Goal: Task Accomplishment & Management: Complete application form

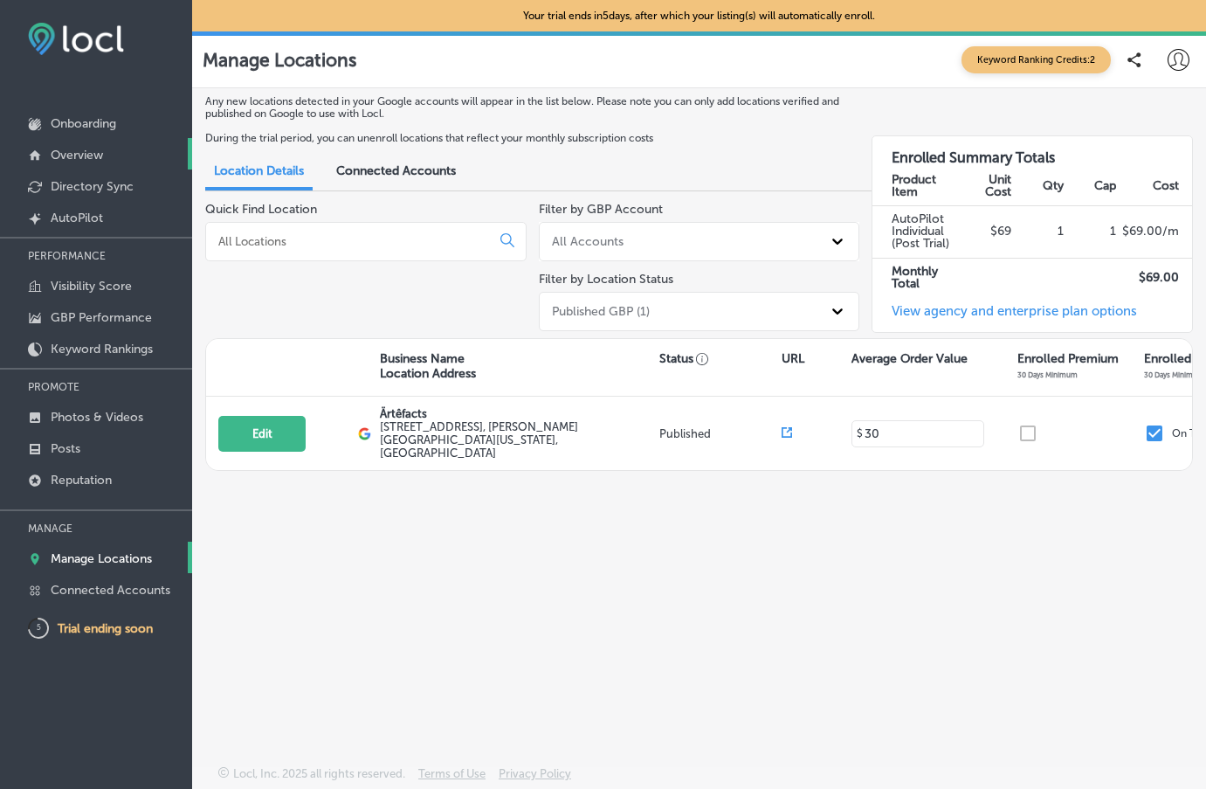
click at [65, 157] on p "Overview" at bounding box center [77, 155] width 52 height 15
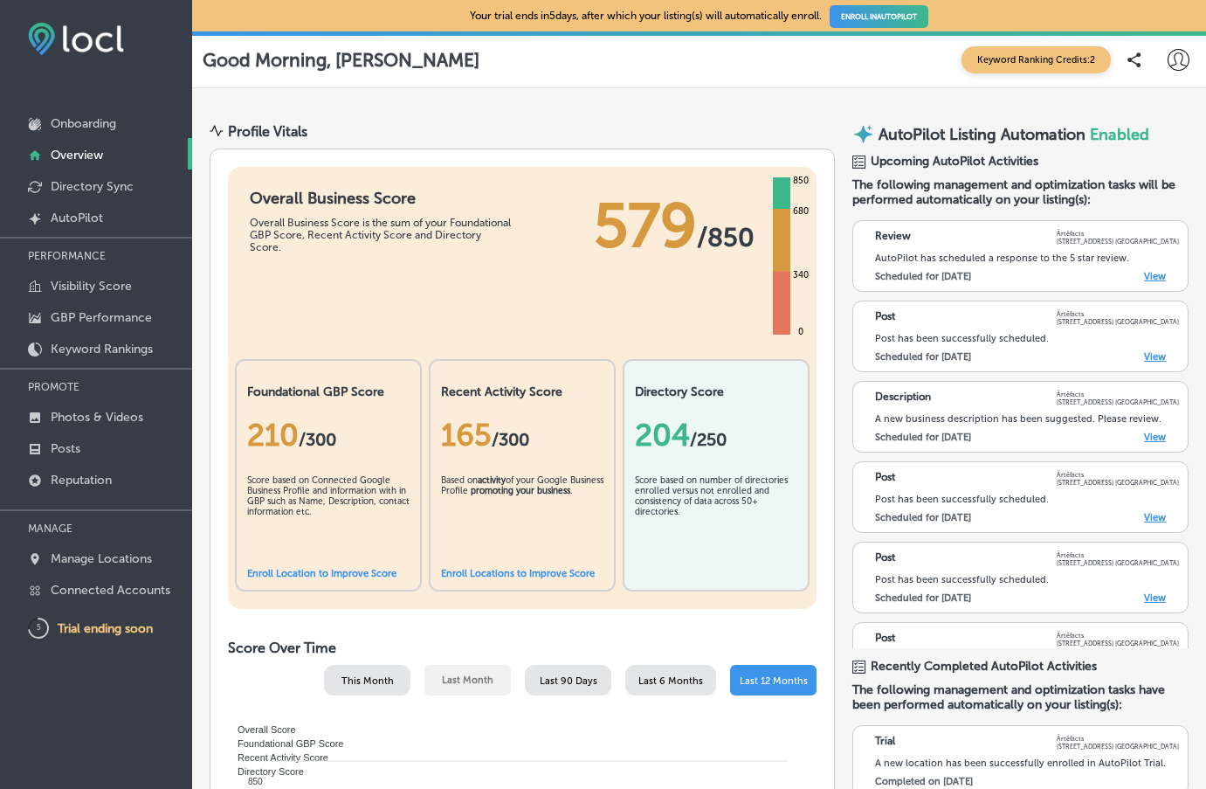
click at [315, 572] on link "Enroll Location to Improve Score" at bounding box center [321, 573] width 149 height 11
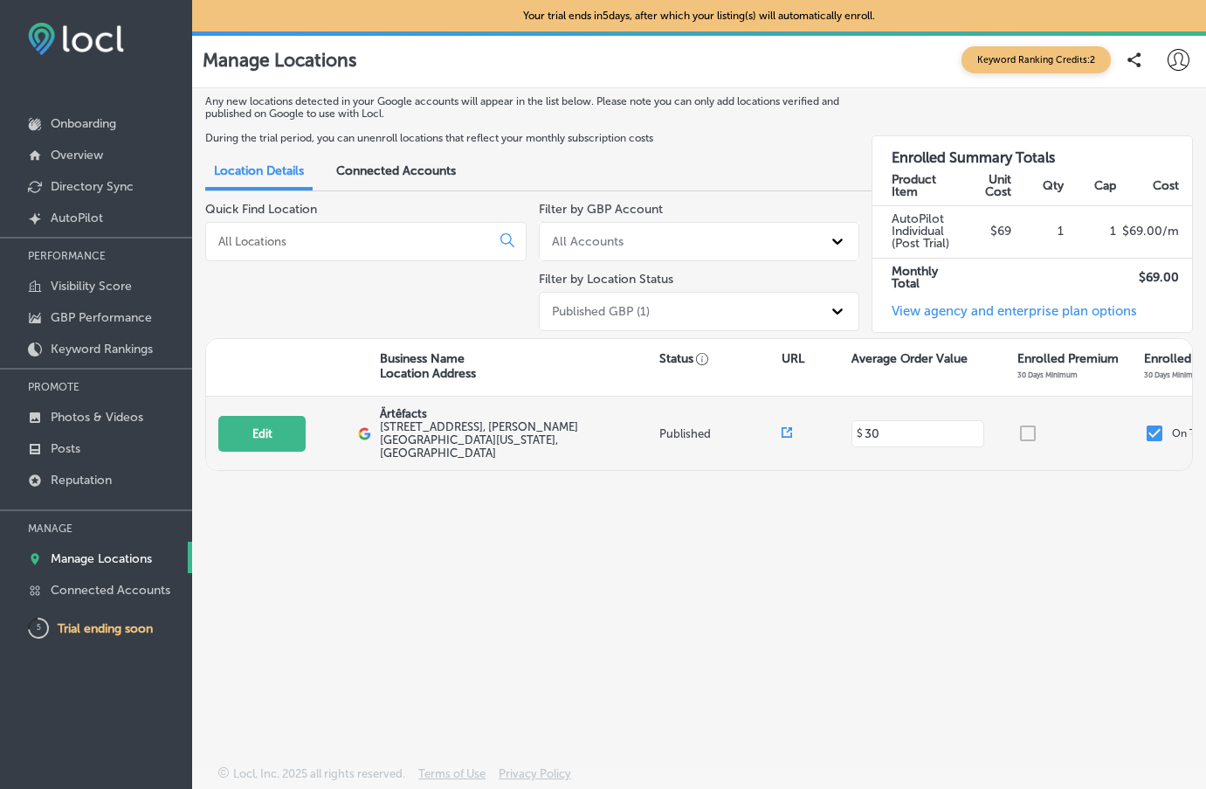
click at [1027, 424] on div at bounding box center [1081, 433] width 127 height 21
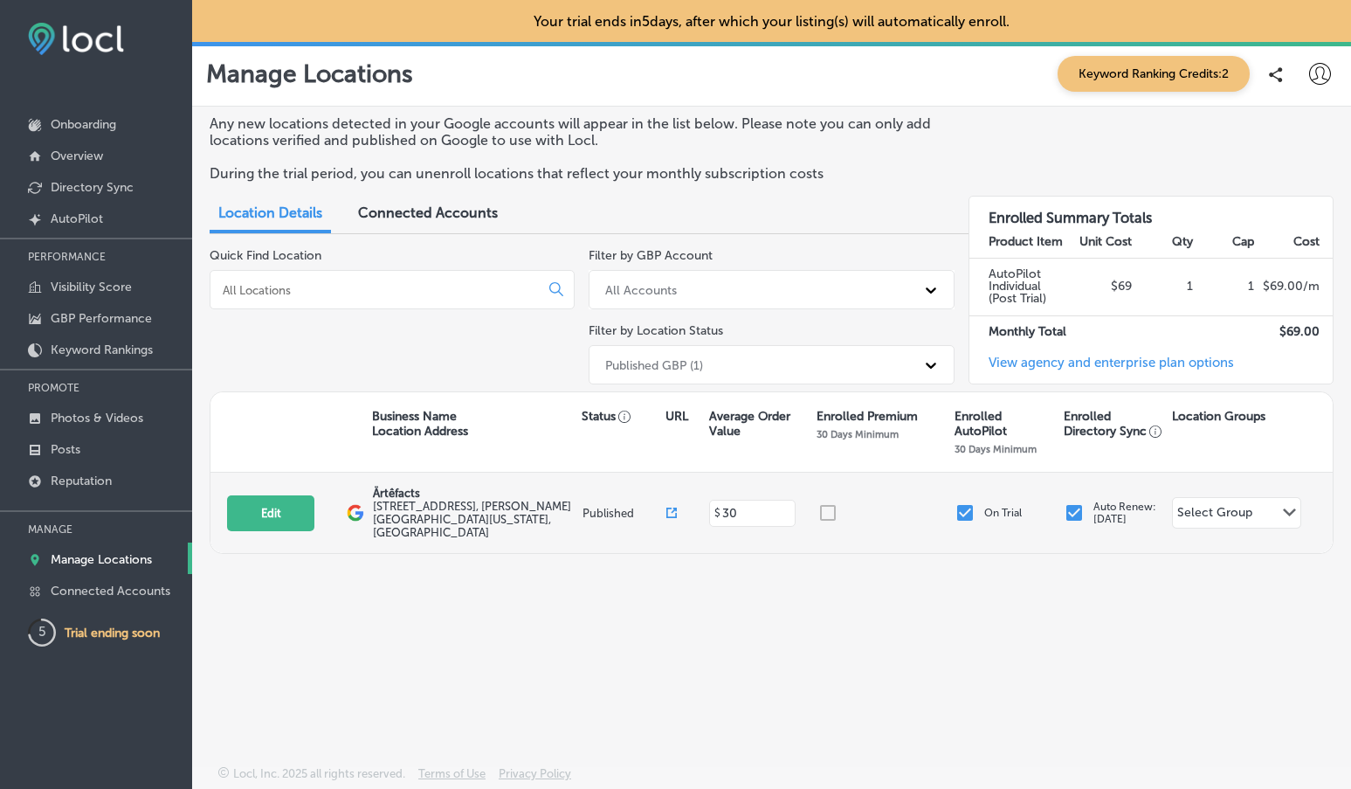
click at [827, 503] on div at bounding box center [886, 512] width 137 height 21
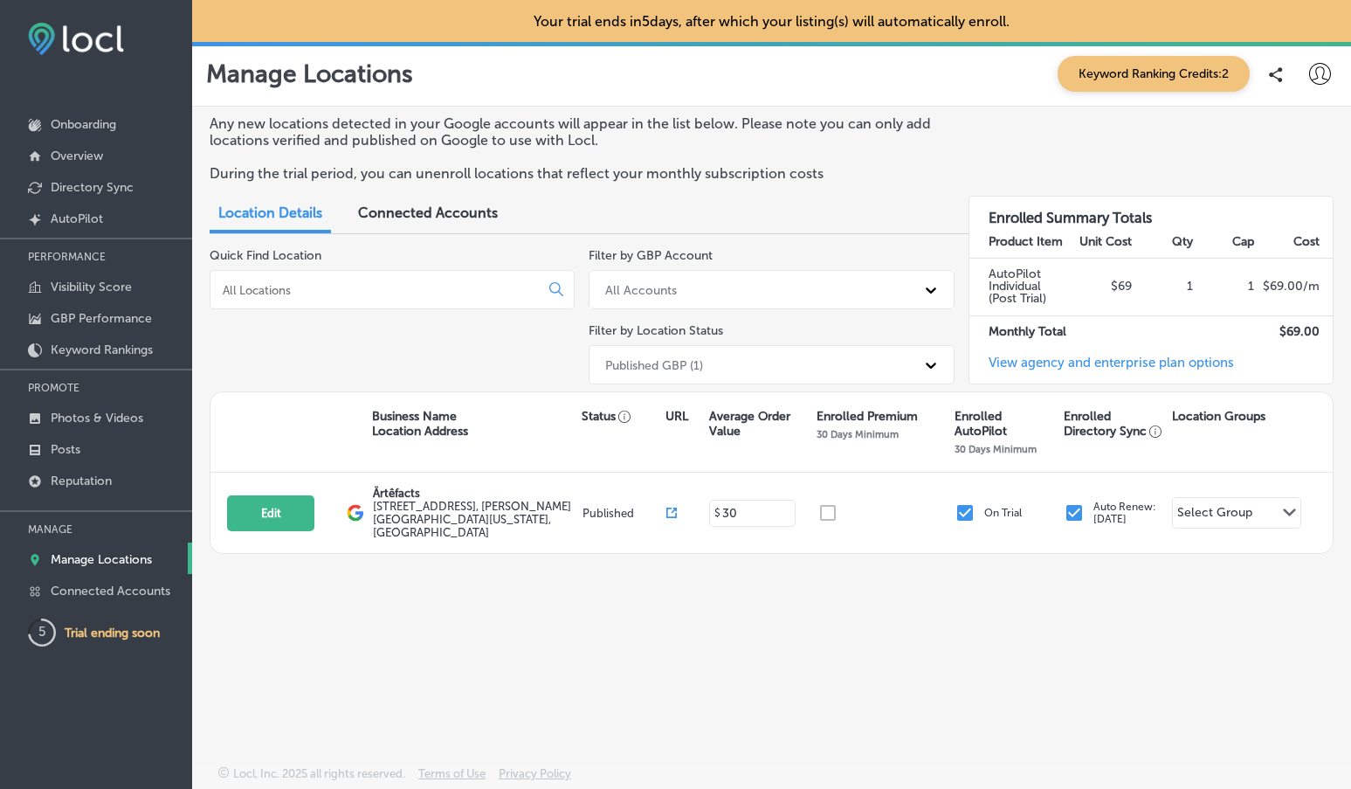
click at [1084, 362] on link "View agency and enterprise plan options" at bounding box center [1102, 369] width 265 height 29
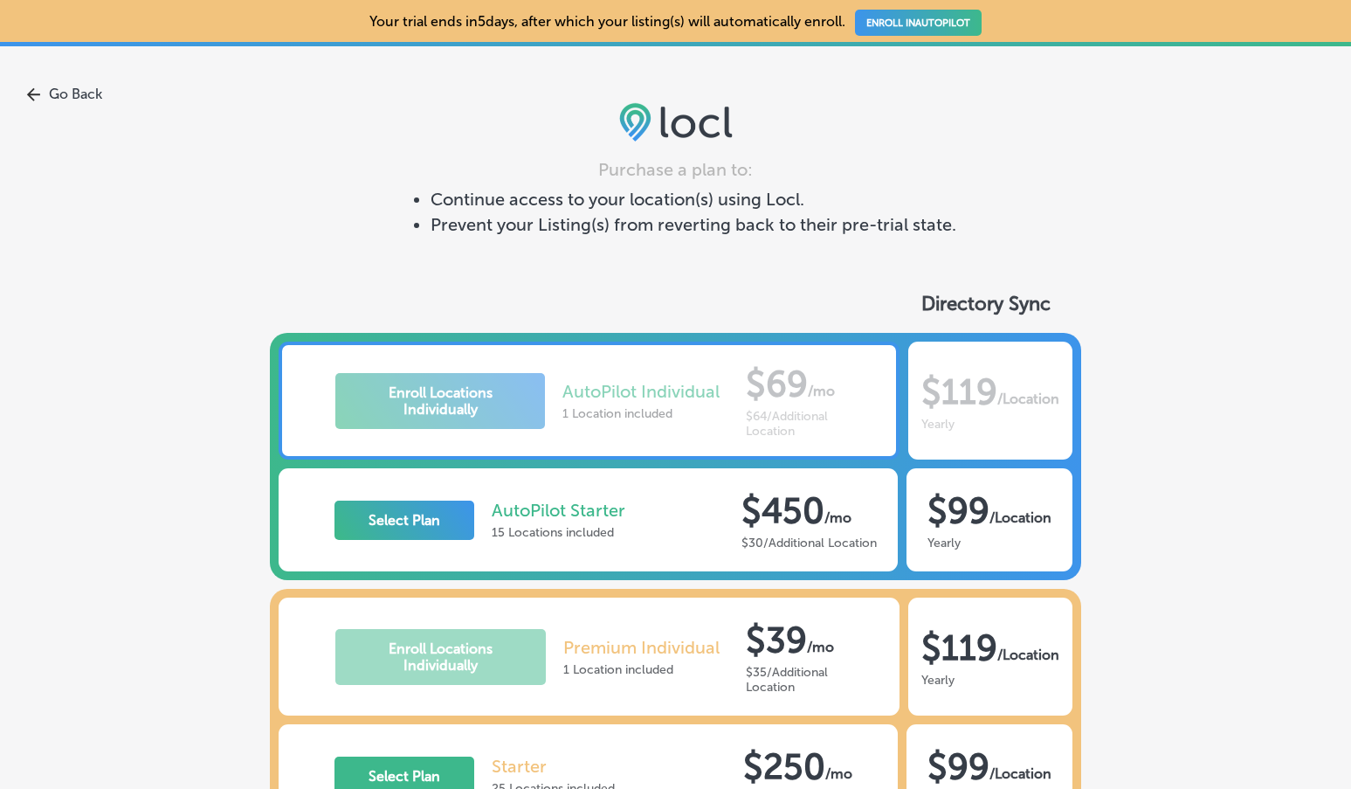
click at [42, 89] on link "Go Back" at bounding box center [675, 94] width 1351 height 17
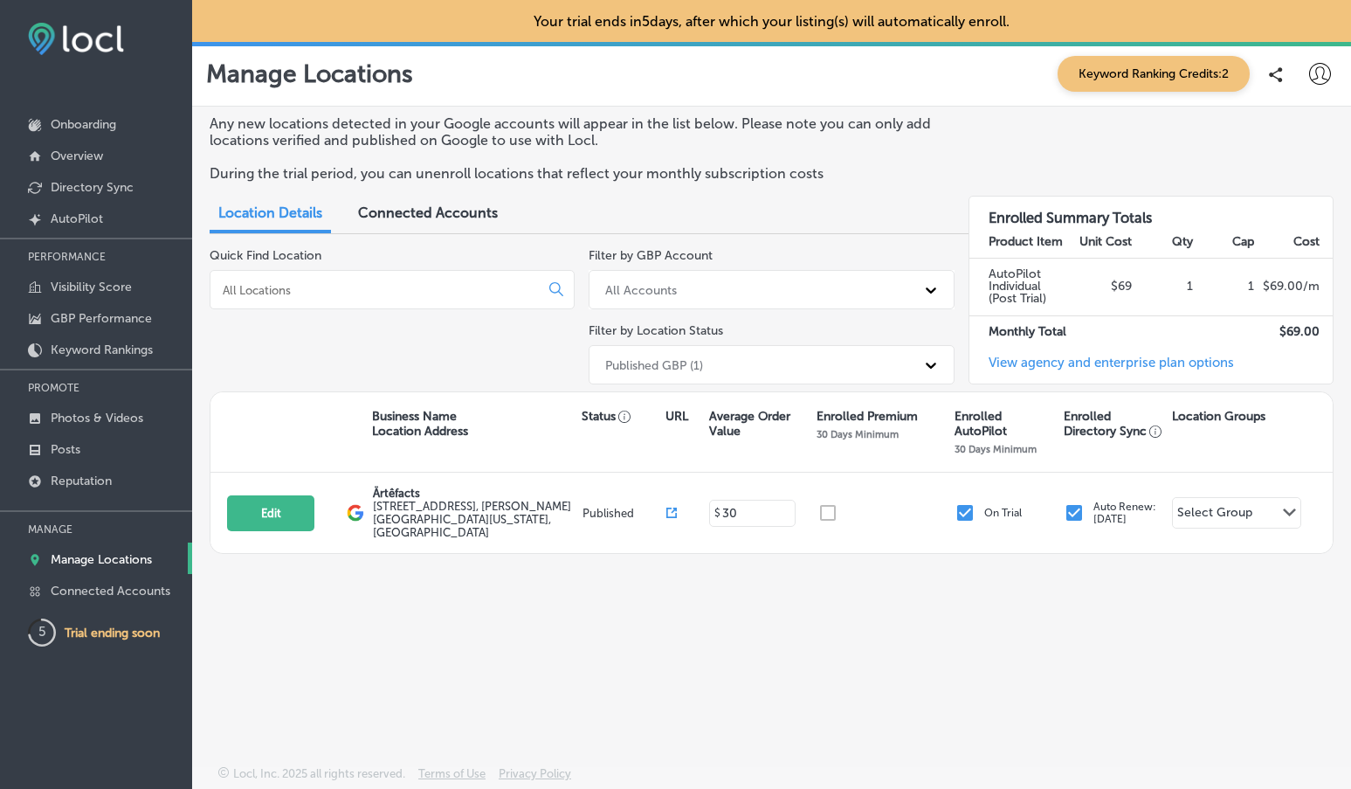
click at [417, 215] on span "Connected Accounts" at bounding box center [428, 212] width 140 height 17
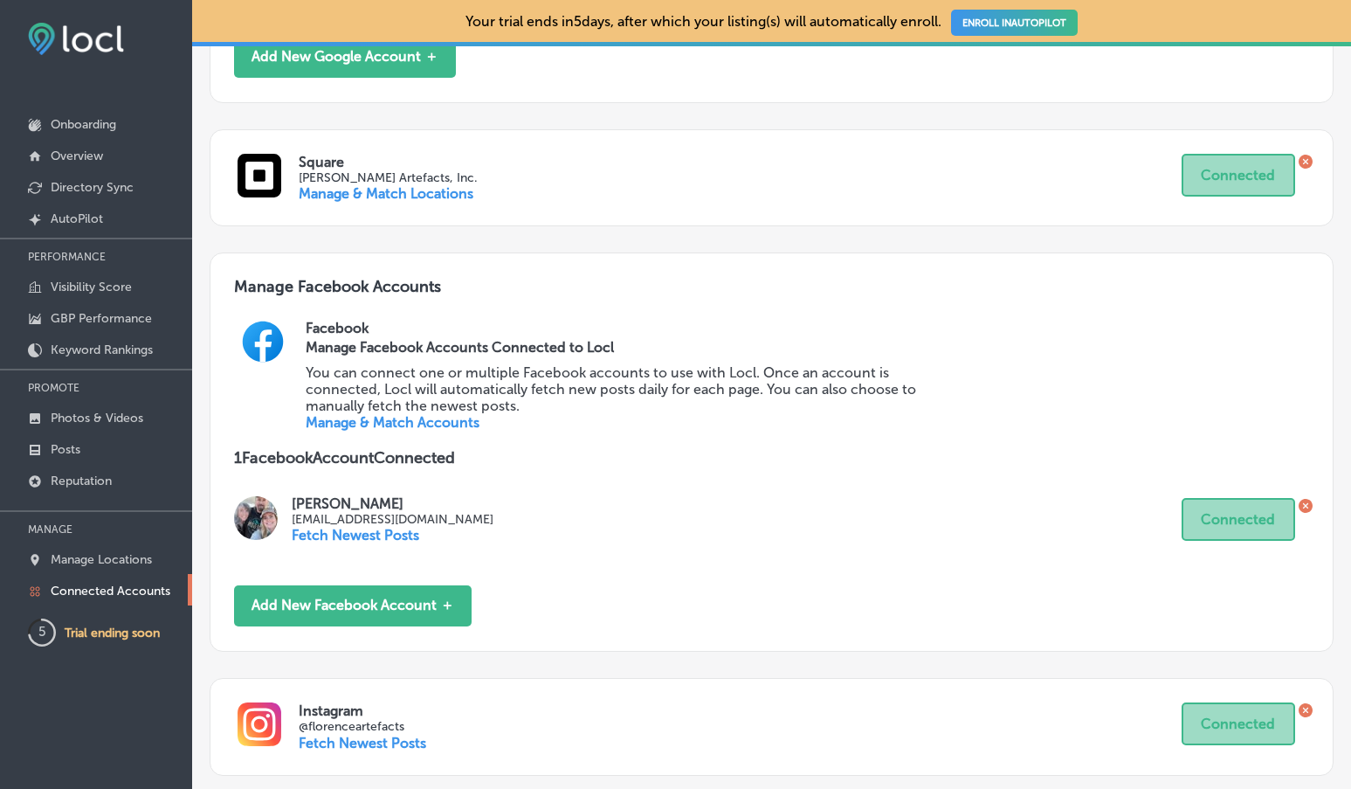
scroll to position [540, 0]
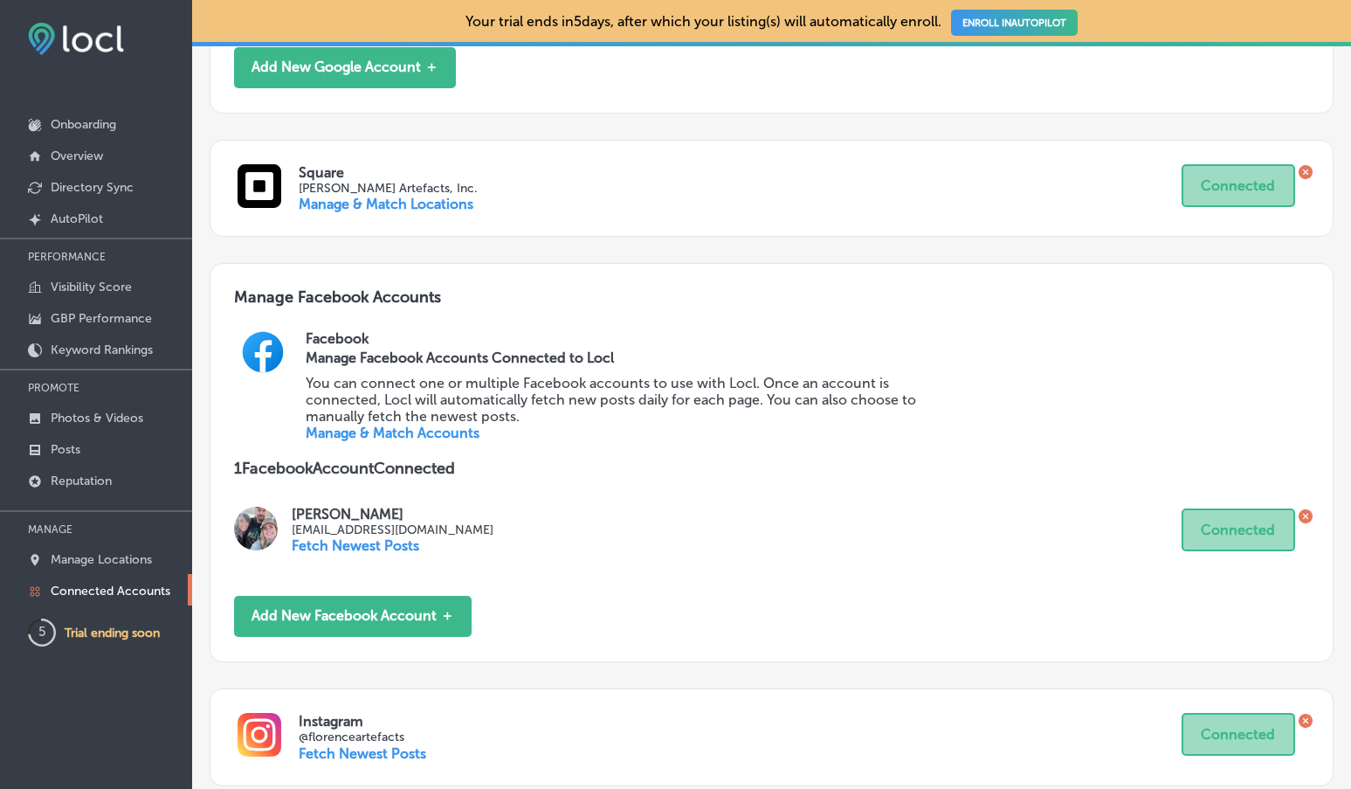
click at [440, 425] on link "Manage & Match Accounts" at bounding box center [393, 433] width 174 height 17
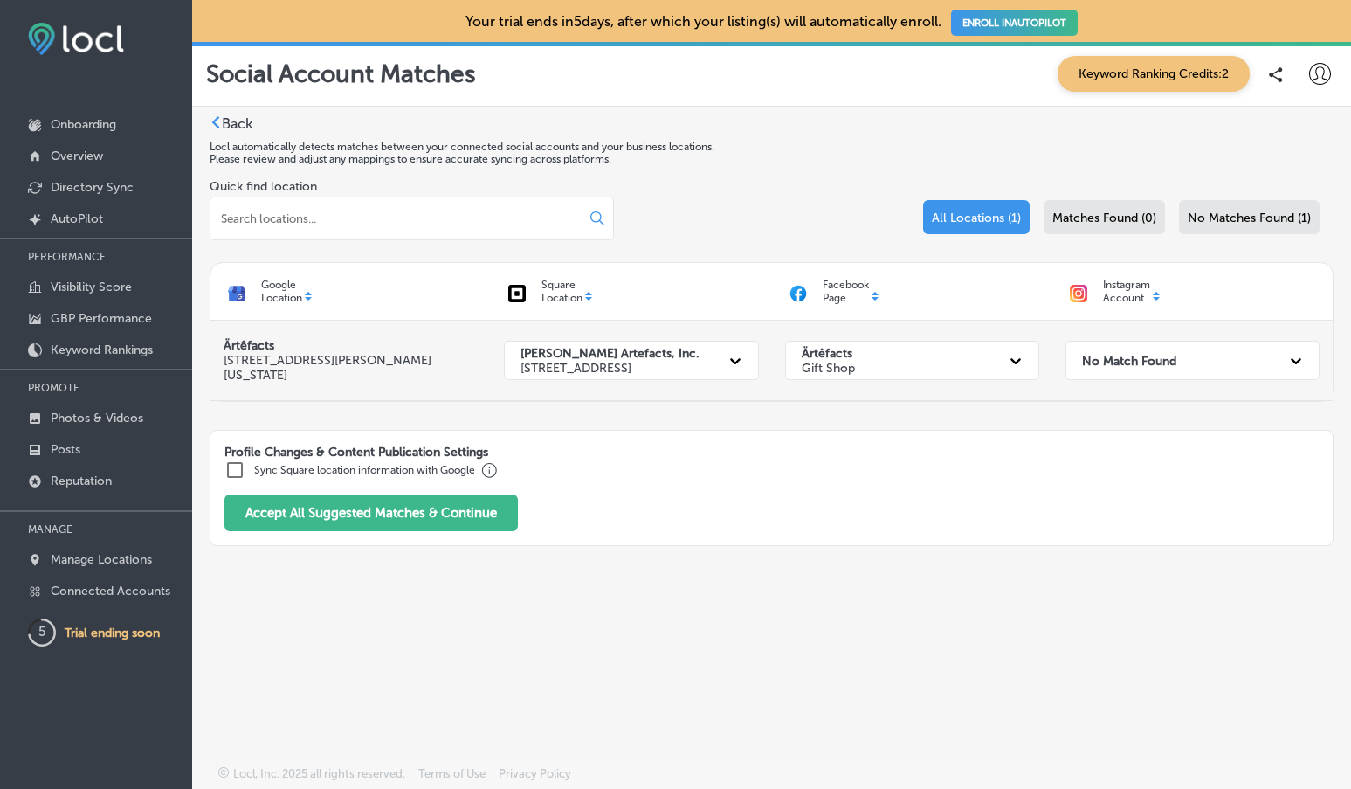
click at [1291, 355] on icon at bounding box center [1296, 360] width 17 height 17
click at [1097, 288] on div "Instagram Account" at bounding box center [1108, 291] width 85 height 31
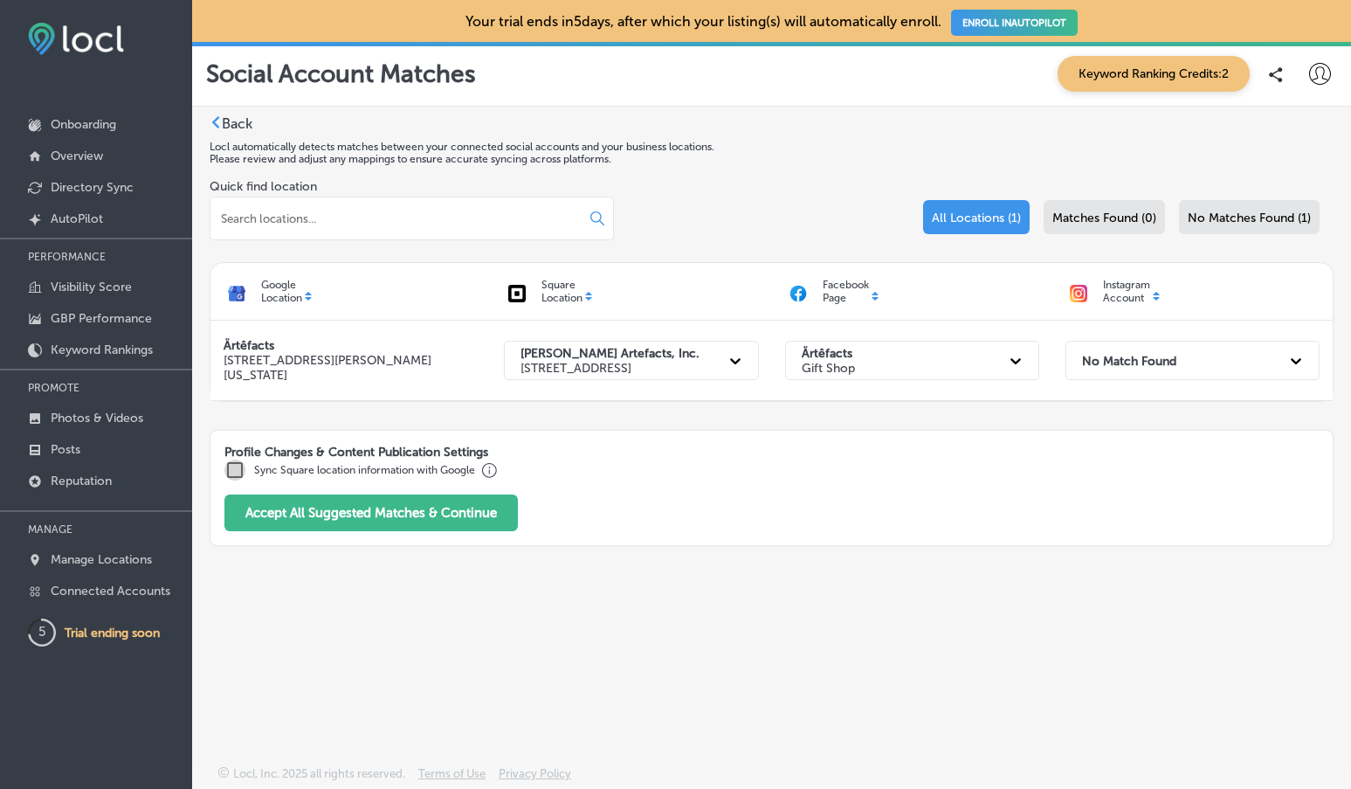
click at [231, 471] on input "checkbox" at bounding box center [234, 469] width 21 height 21
checkbox input "true"
click at [350, 511] on button "Accept All Suggested Matches & Continue" at bounding box center [370, 512] width 293 height 37
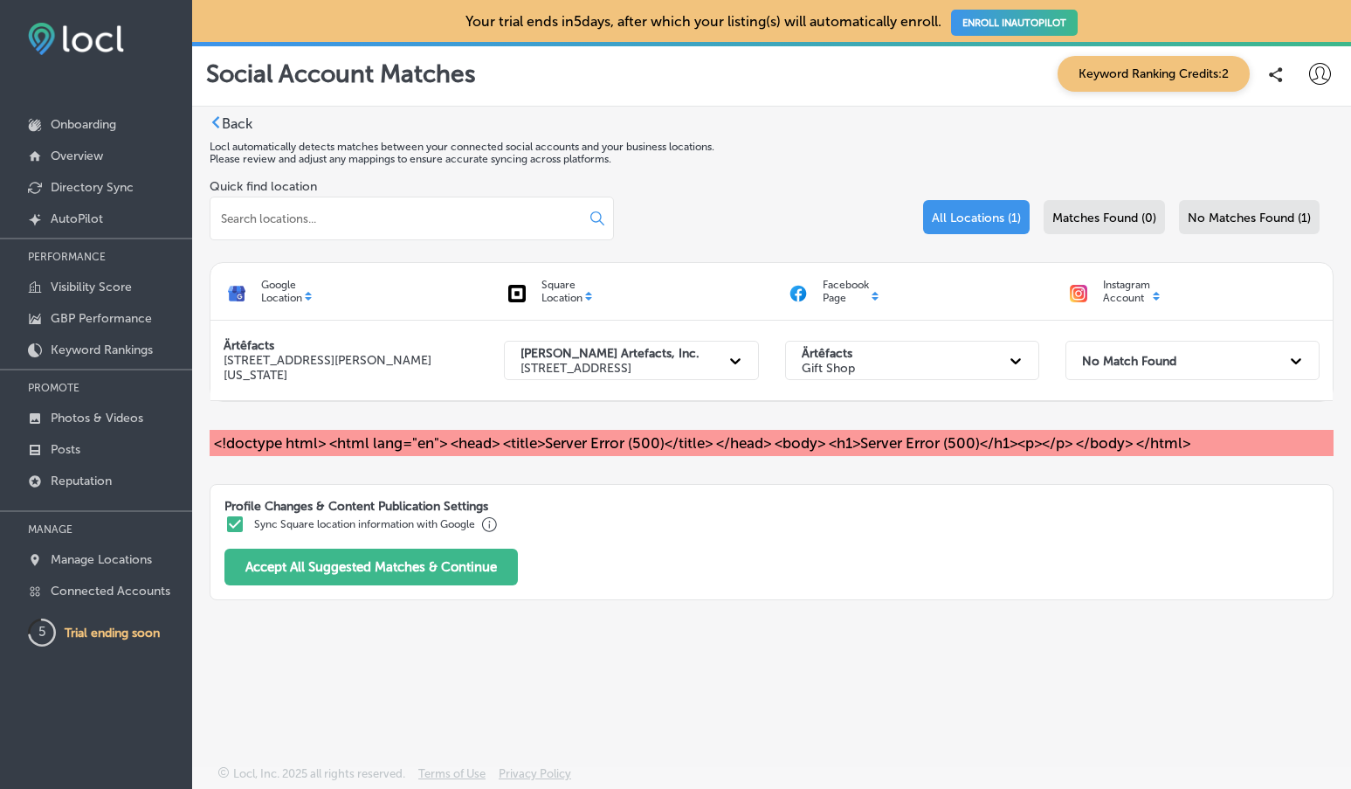
click at [240, 116] on label "Back" at bounding box center [237, 123] width 31 height 17
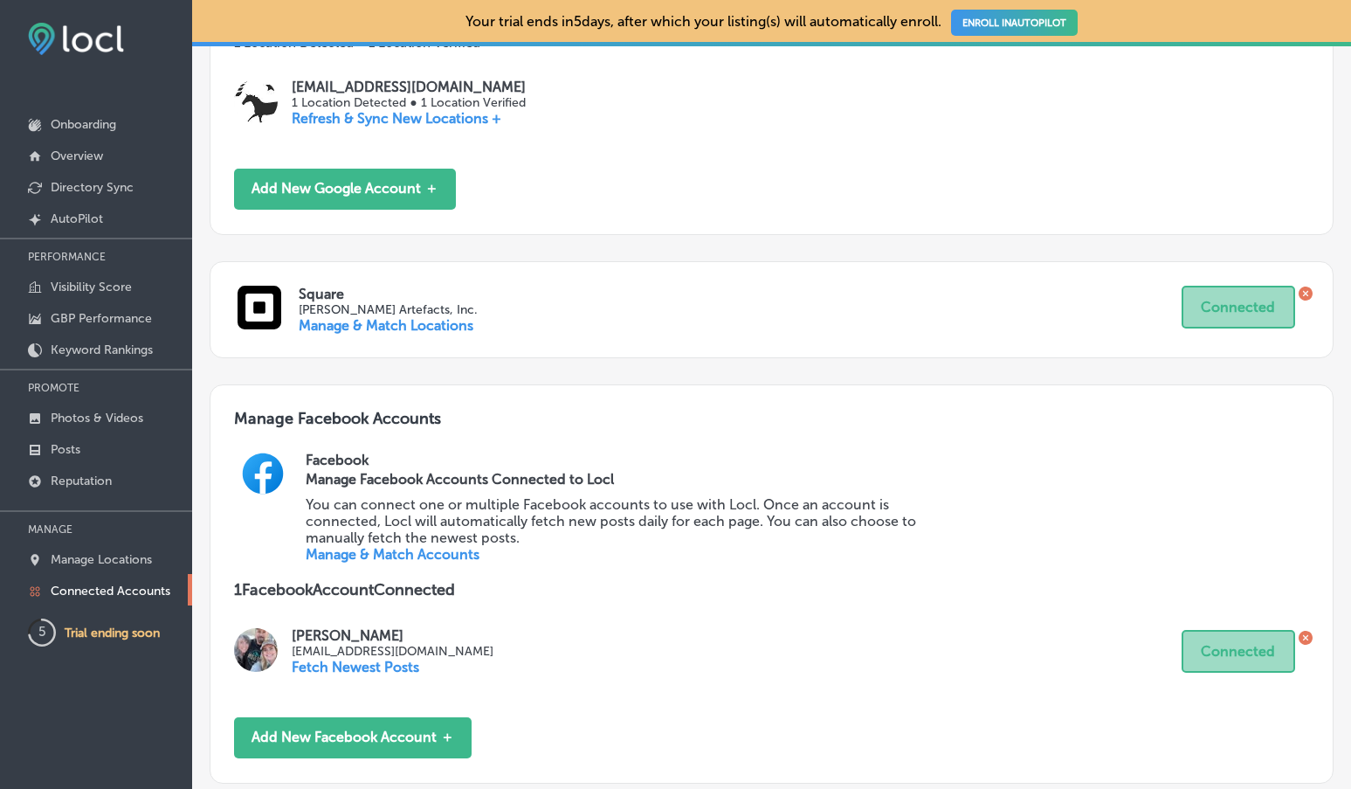
scroll to position [660, 0]
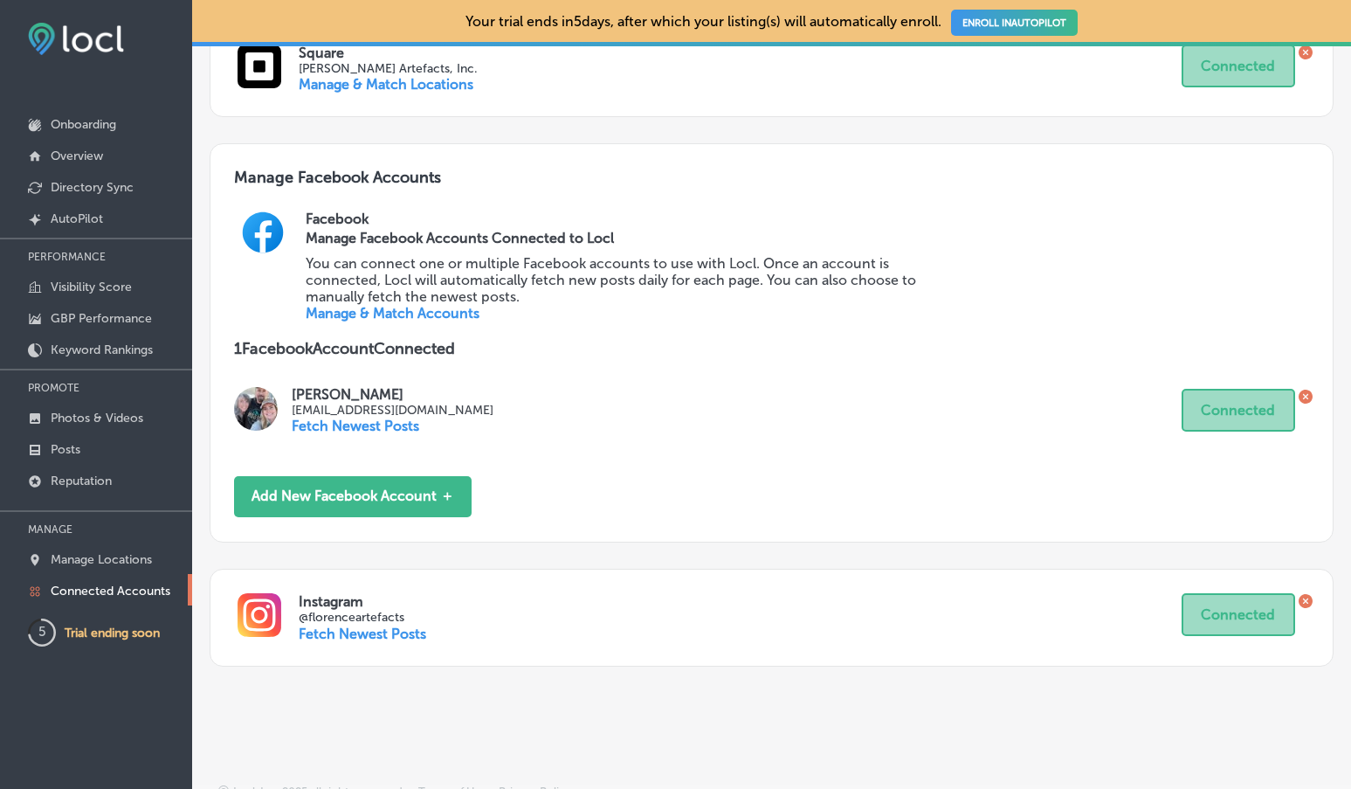
click at [360, 625] on p "Fetch Newest Posts" at bounding box center [363, 633] width 128 height 17
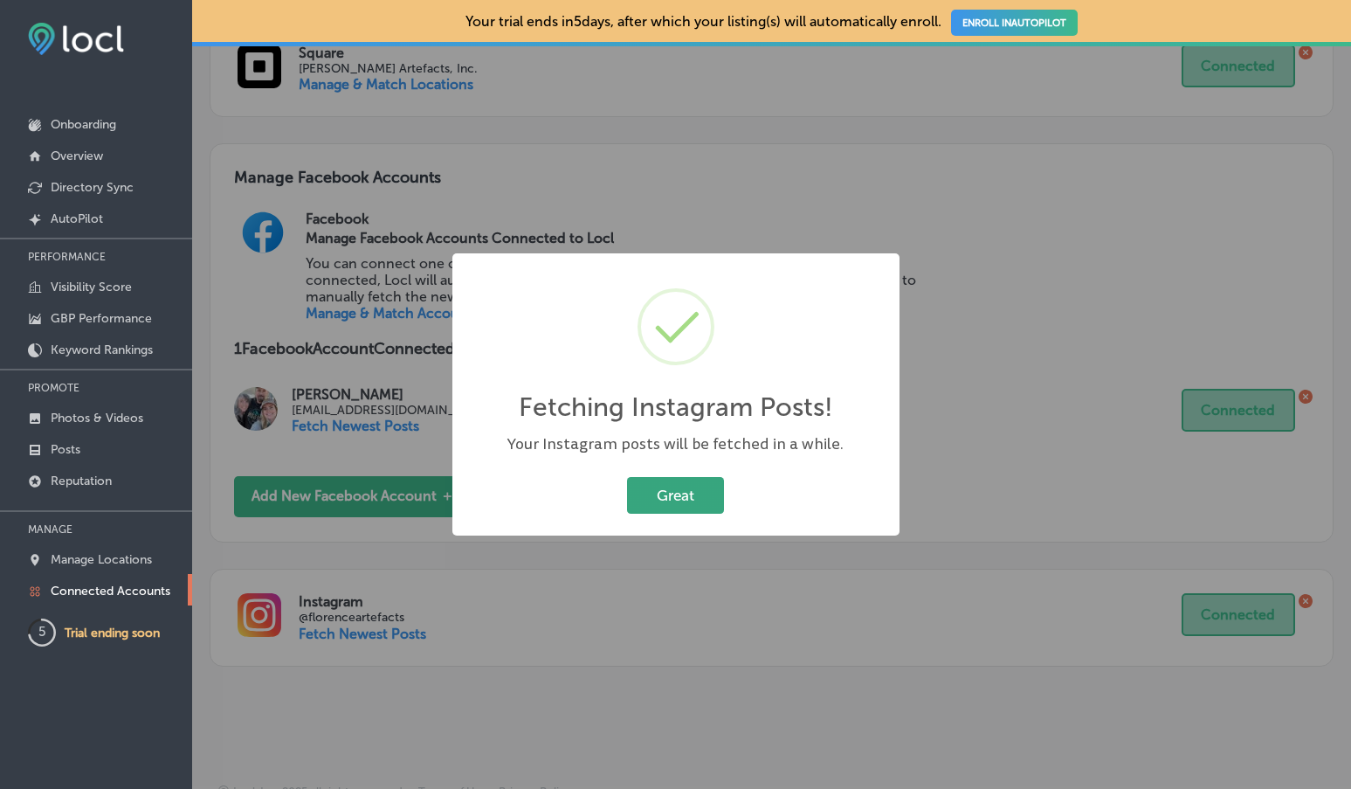
click at [677, 494] on button "Great" at bounding box center [675, 495] width 97 height 36
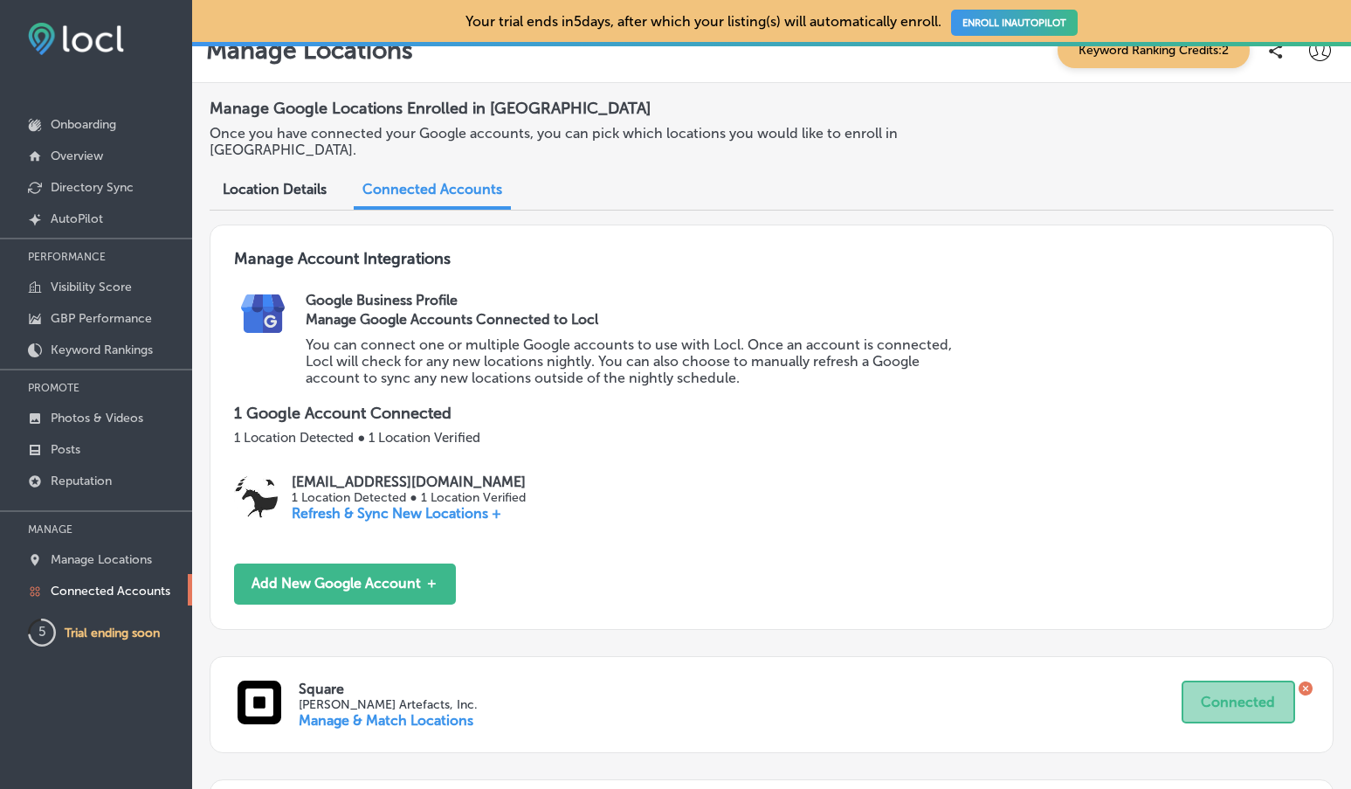
scroll to position [0, 0]
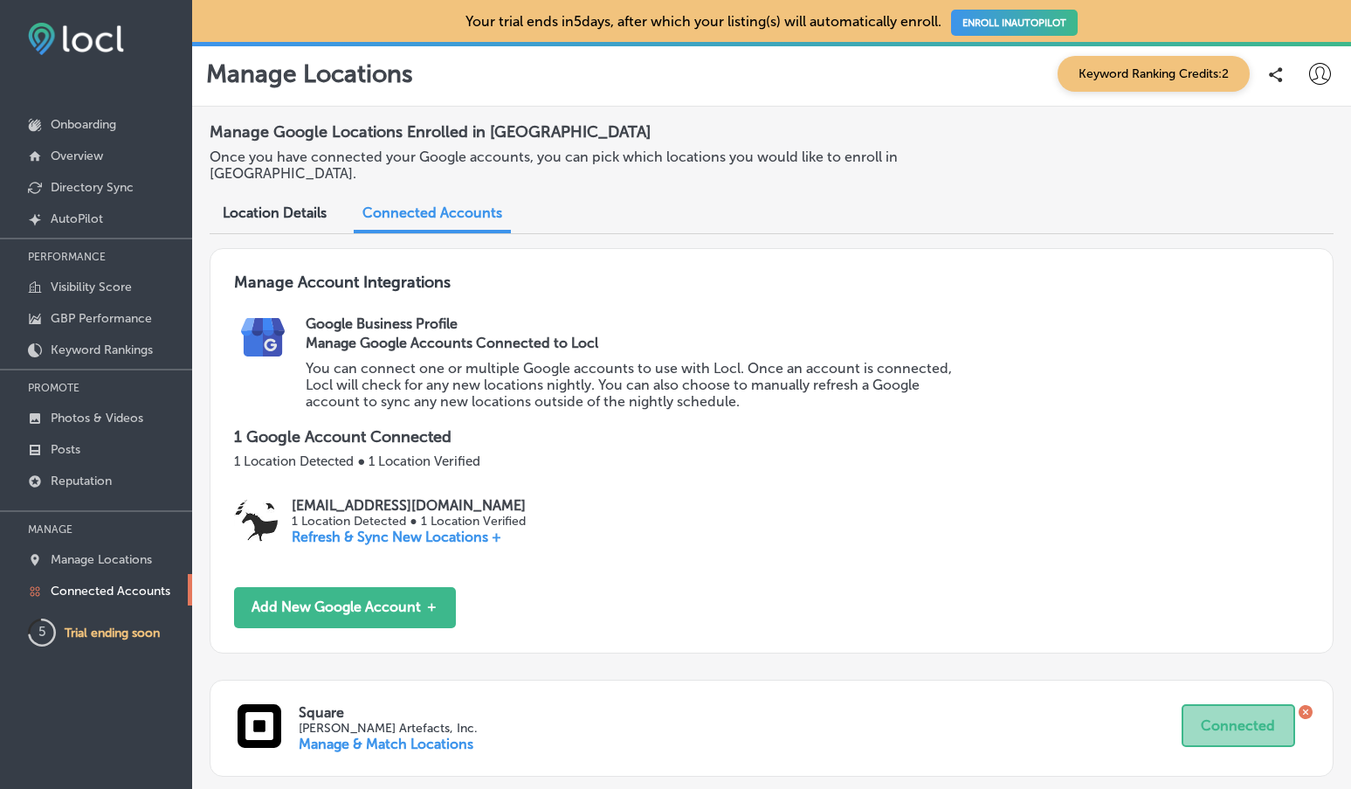
click at [287, 204] on div "Location Details" at bounding box center [275, 215] width 130 height 38
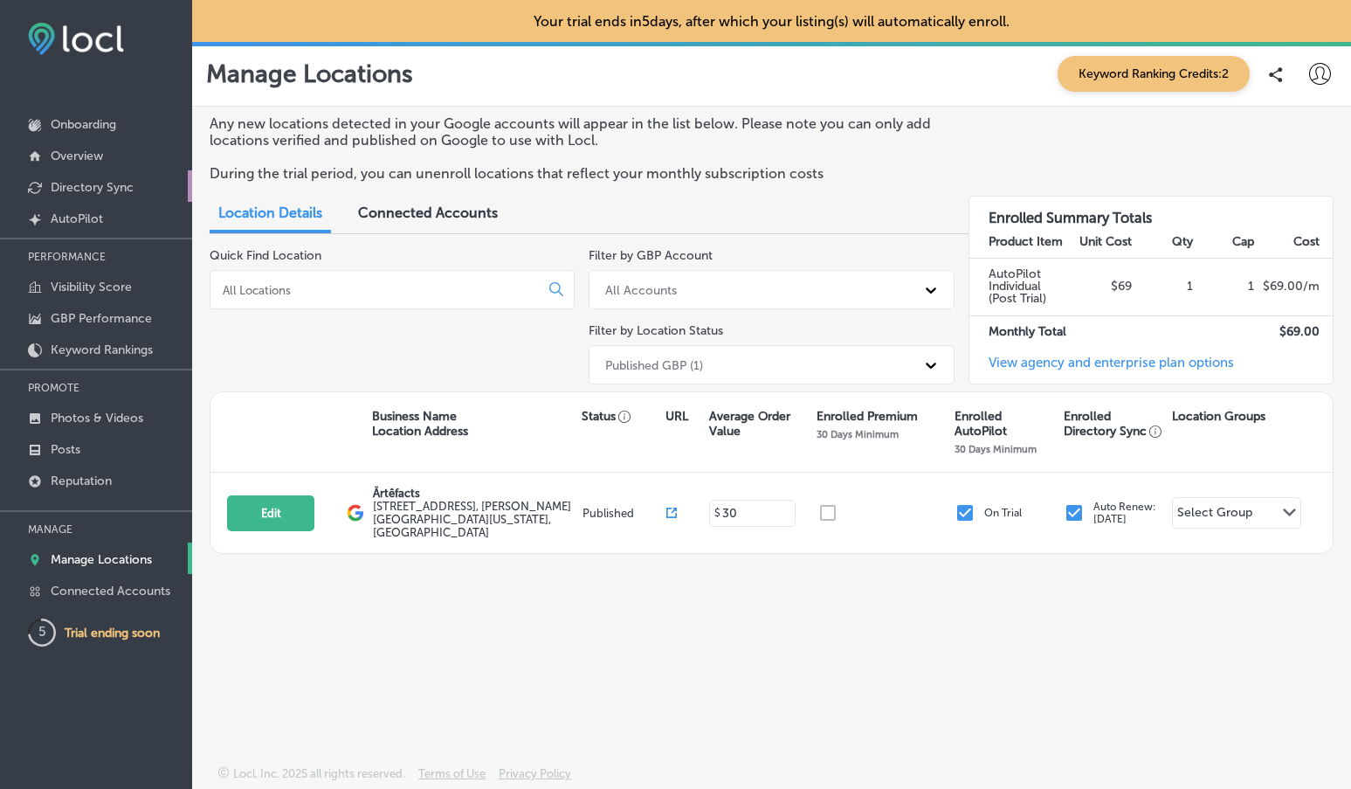
click at [81, 187] on p "Directory Sync" at bounding box center [92, 187] width 83 height 15
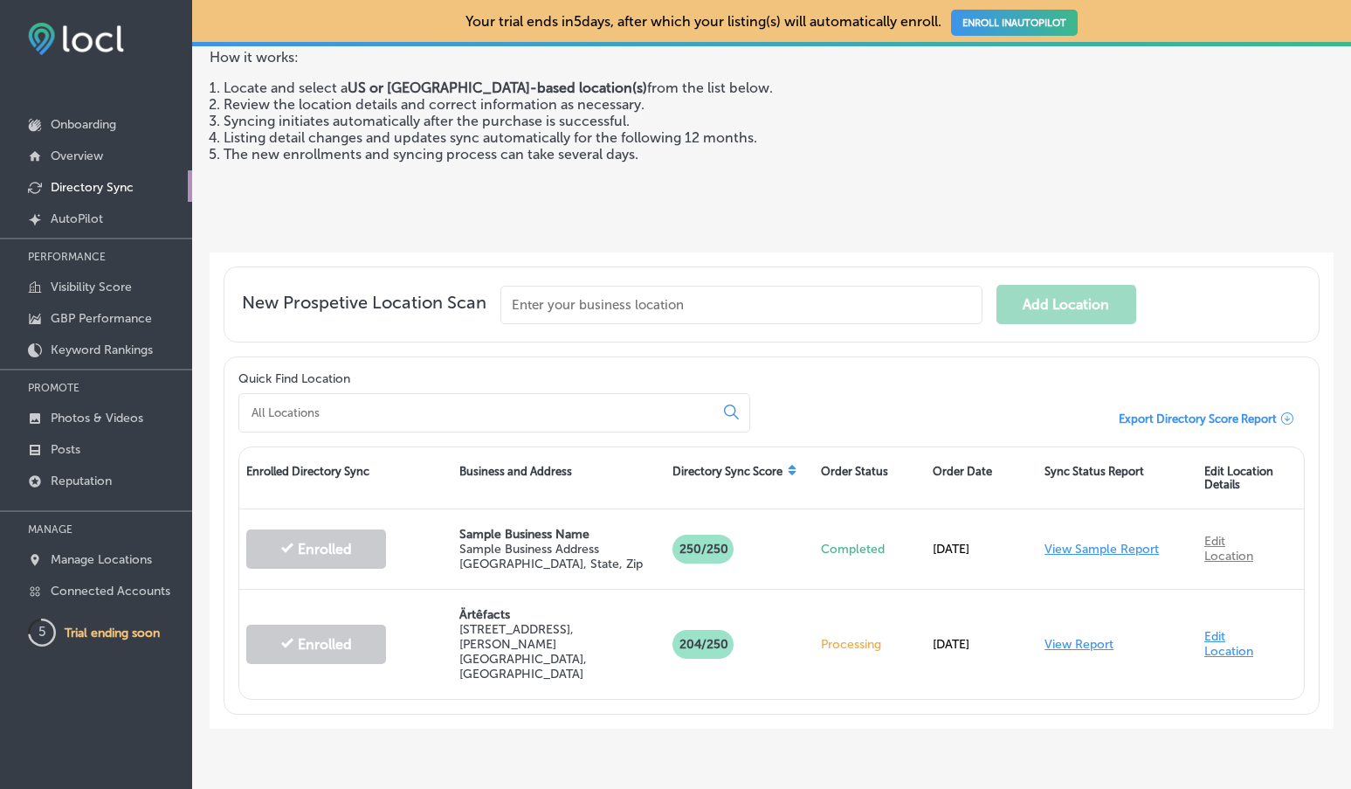
scroll to position [193, 0]
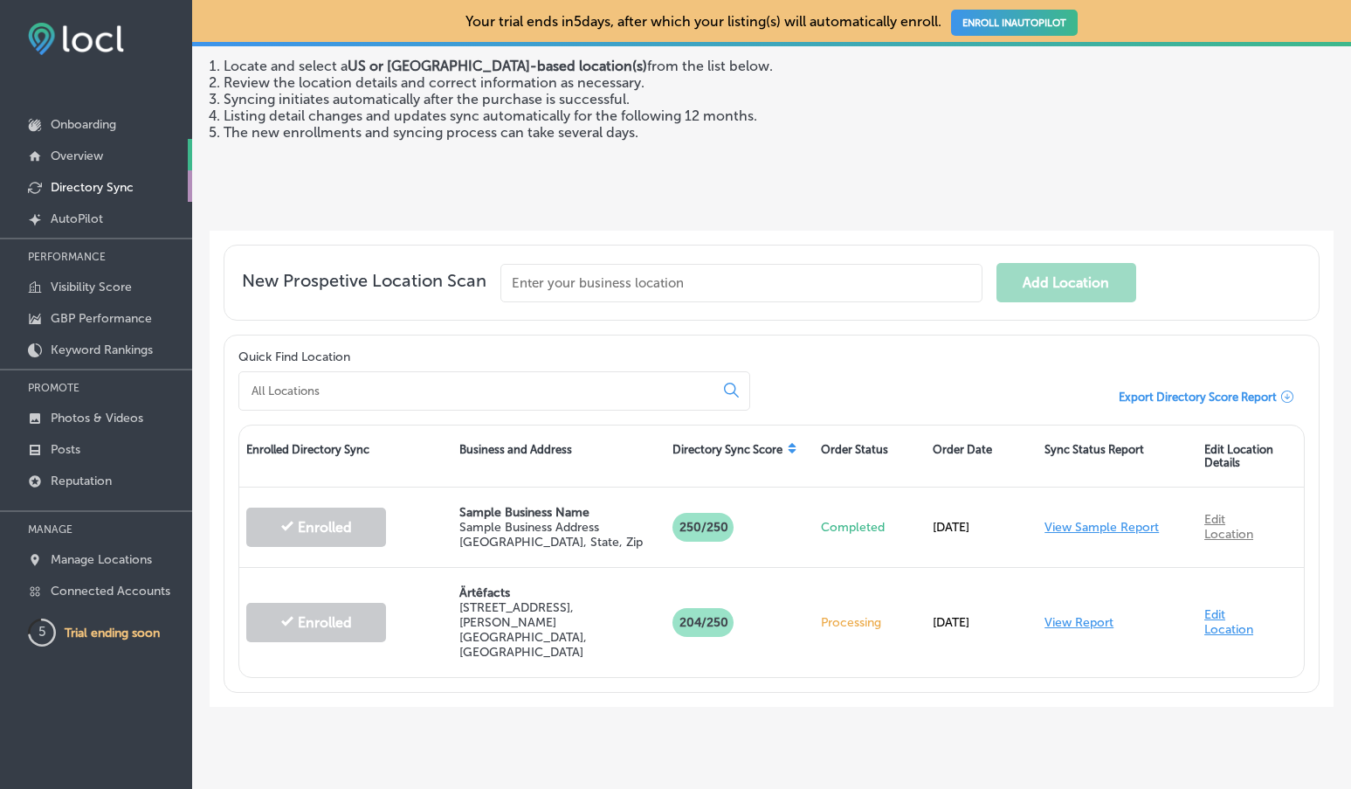
click at [82, 155] on p "Overview" at bounding box center [77, 155] width 52 height 15
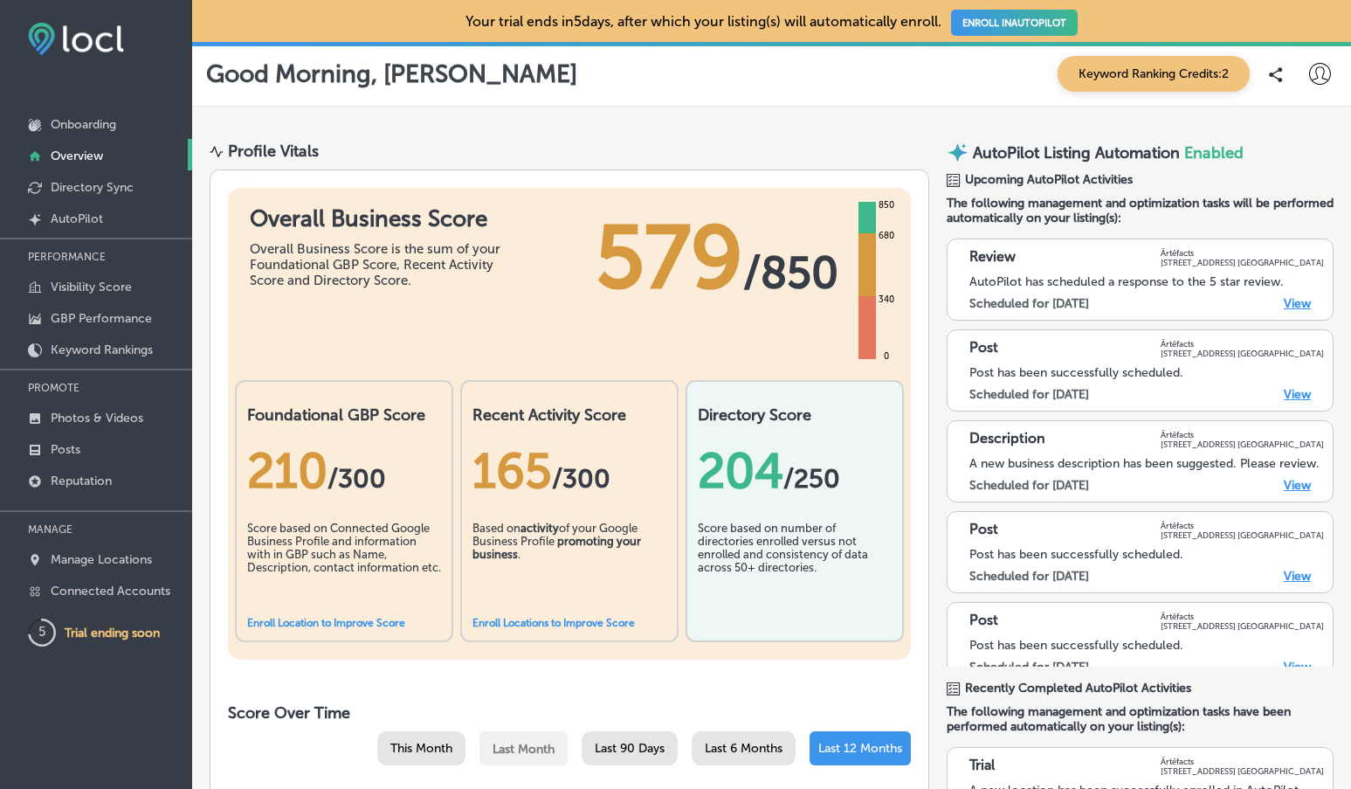
click at [572, 622] on link "Enroll Locations to Improve Score" at bounding box center [554, 623] width 162 height 12
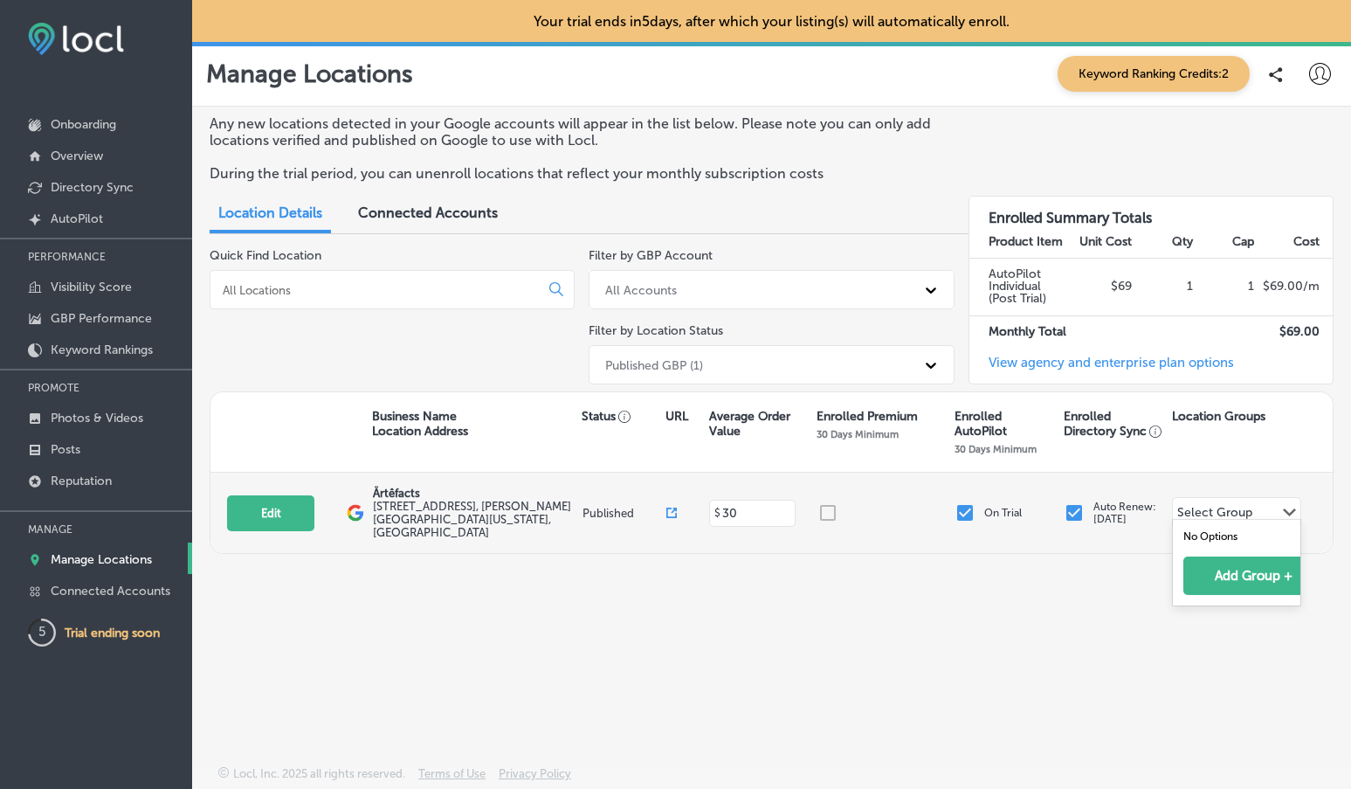
click at [1289, 508] on icon "Path Created with Sketch." at bounding box center [1289, 512] width 13 height 8
click at [839, 502] on div at bounding box center [886, 512] width 137 height 21
click at [832, 502] on div at bounding box center [886, 512] width 137 height 21
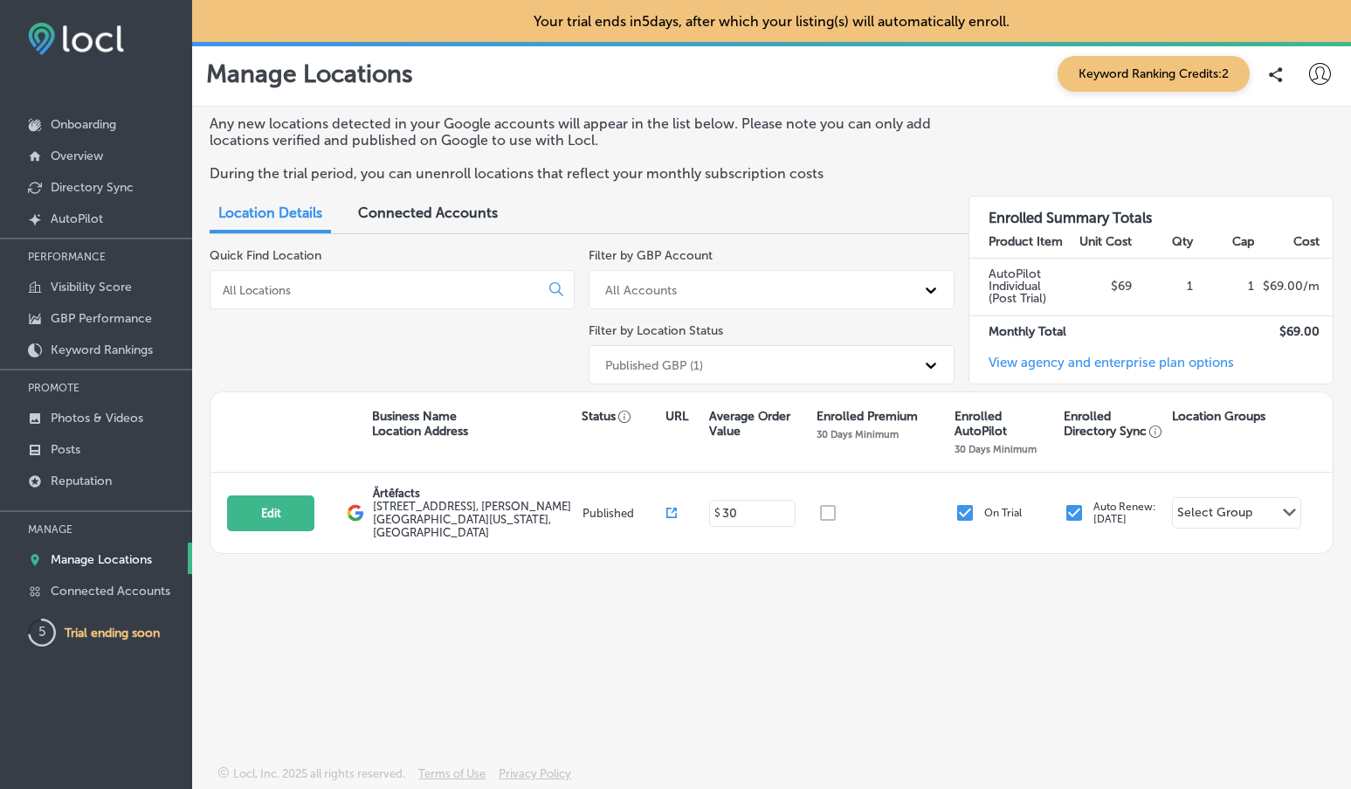
click at [1188, 67] on span "Keyword Ranking Credits: 2" at bounding box center [1154, 74] width 192 height 36
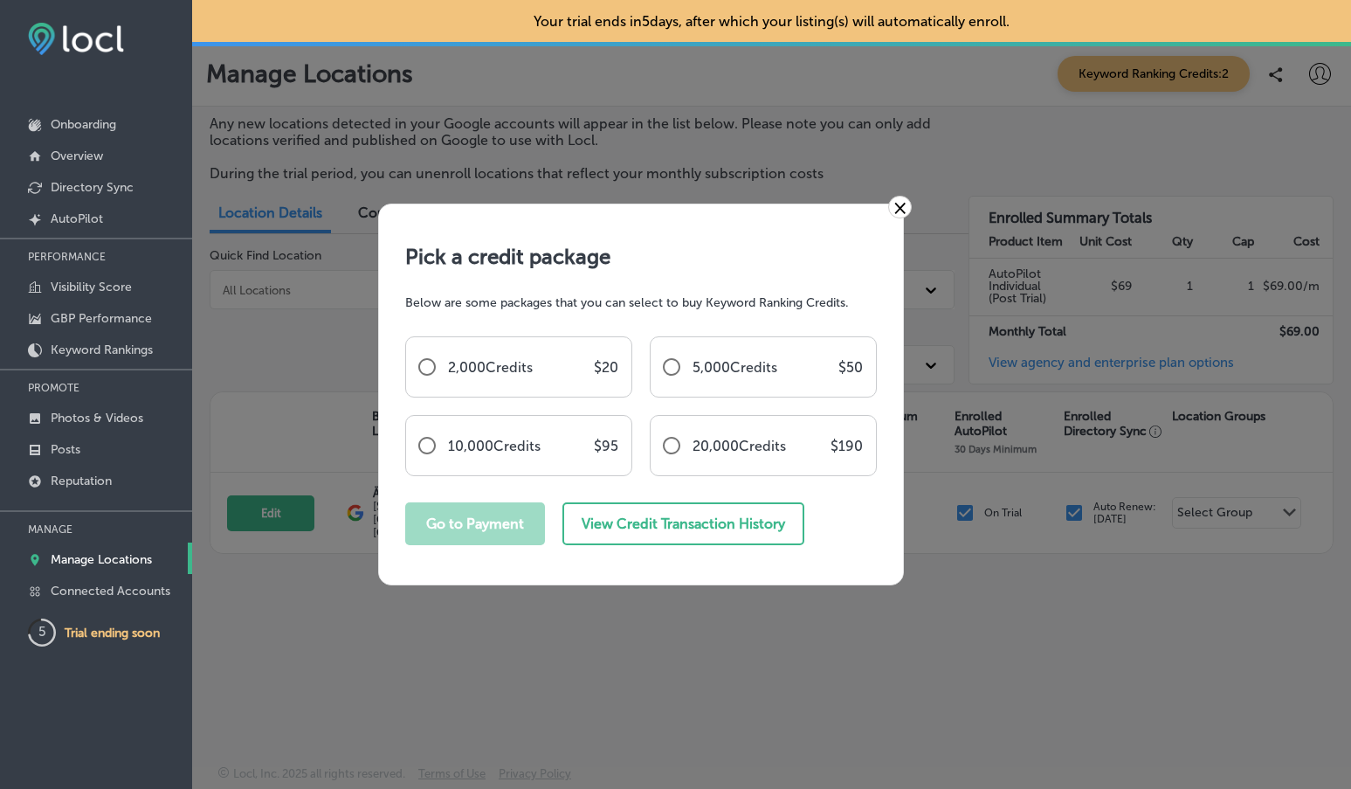
click at [902, 200] on link "×" at bounding box center [900, 207] width 24 height 23
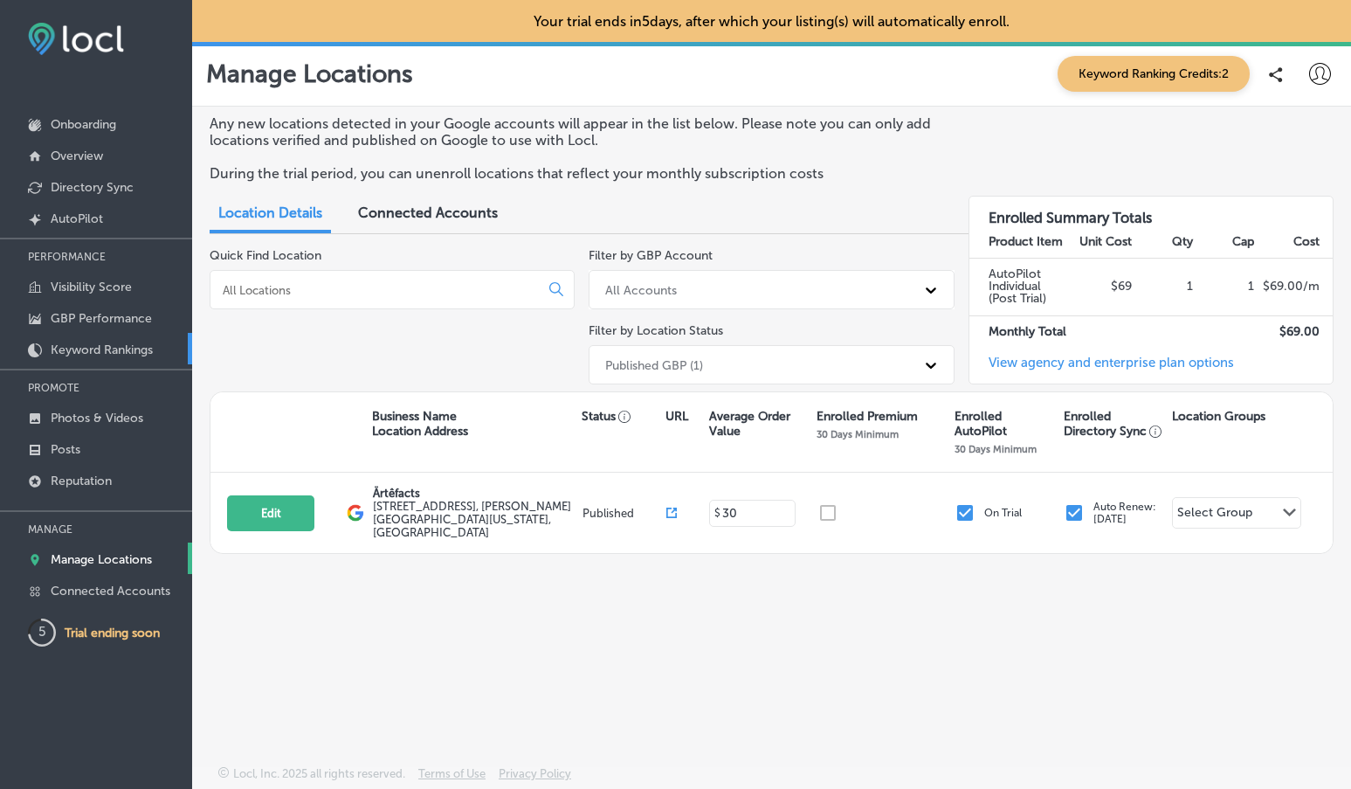
click at [94, 345] on p "Keyword Rankings" at bounding box center [102, 349] width 102 height 15
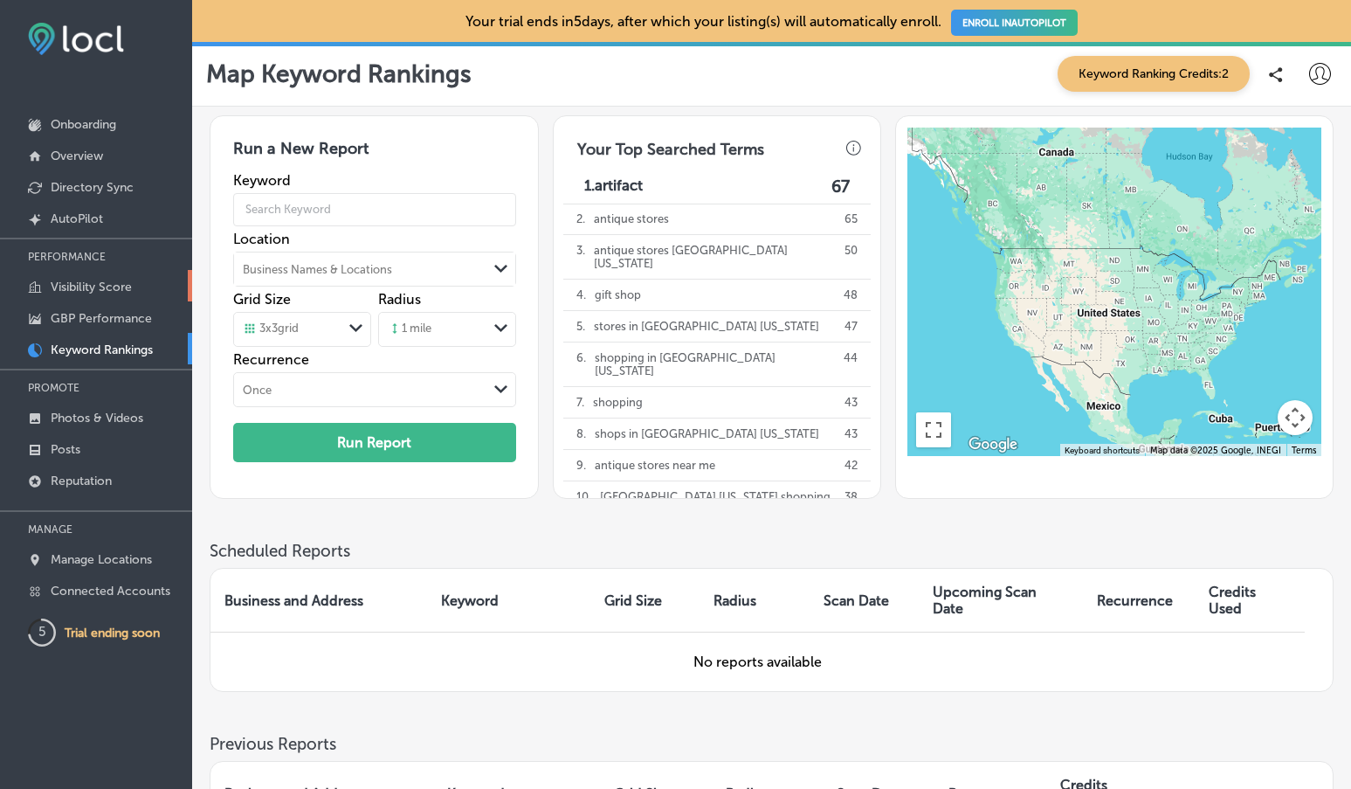
click at [88, 290] on p "Visibility Score" at bounding box center [91, 287] width 81 height 15
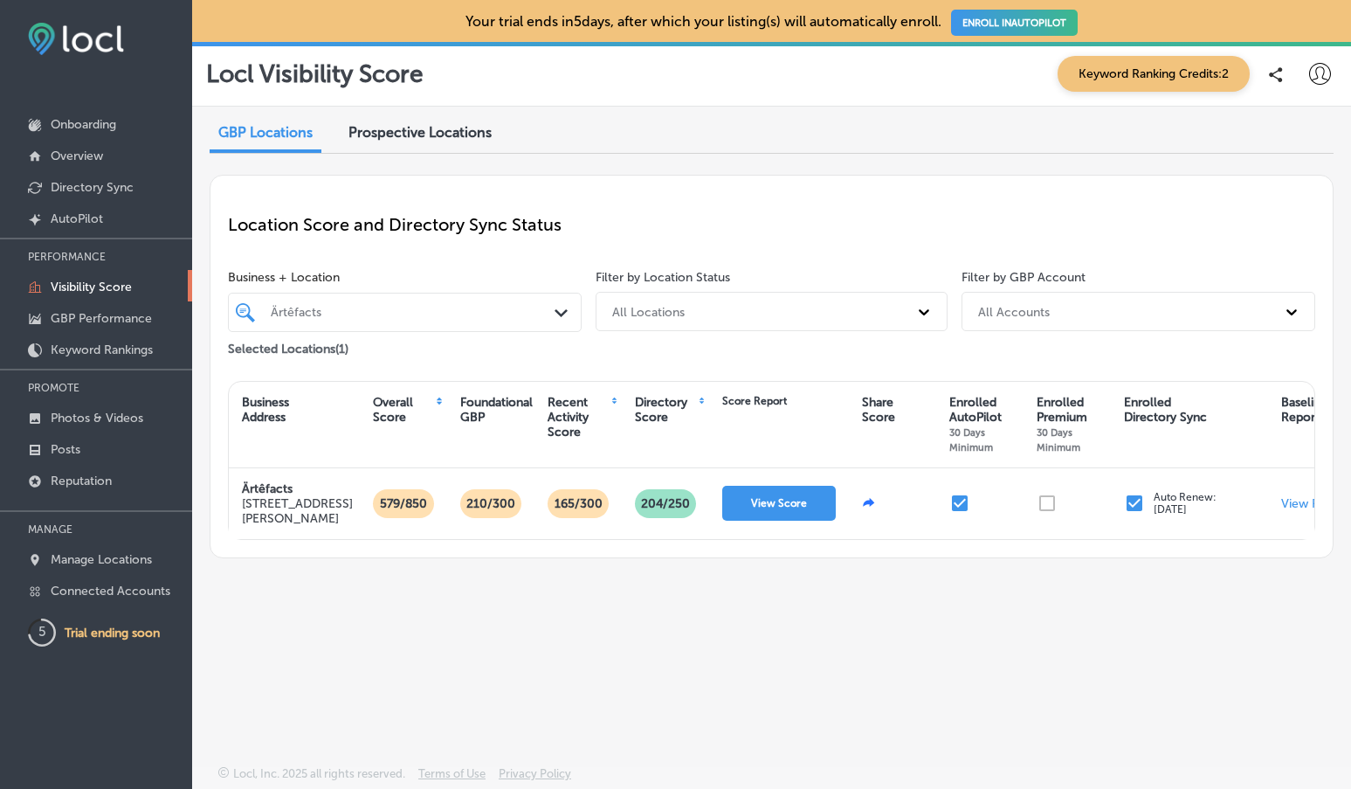
click at [572, 407] on div "Recent Activity Score" at bounding box center [579, 417] width 62 height 45
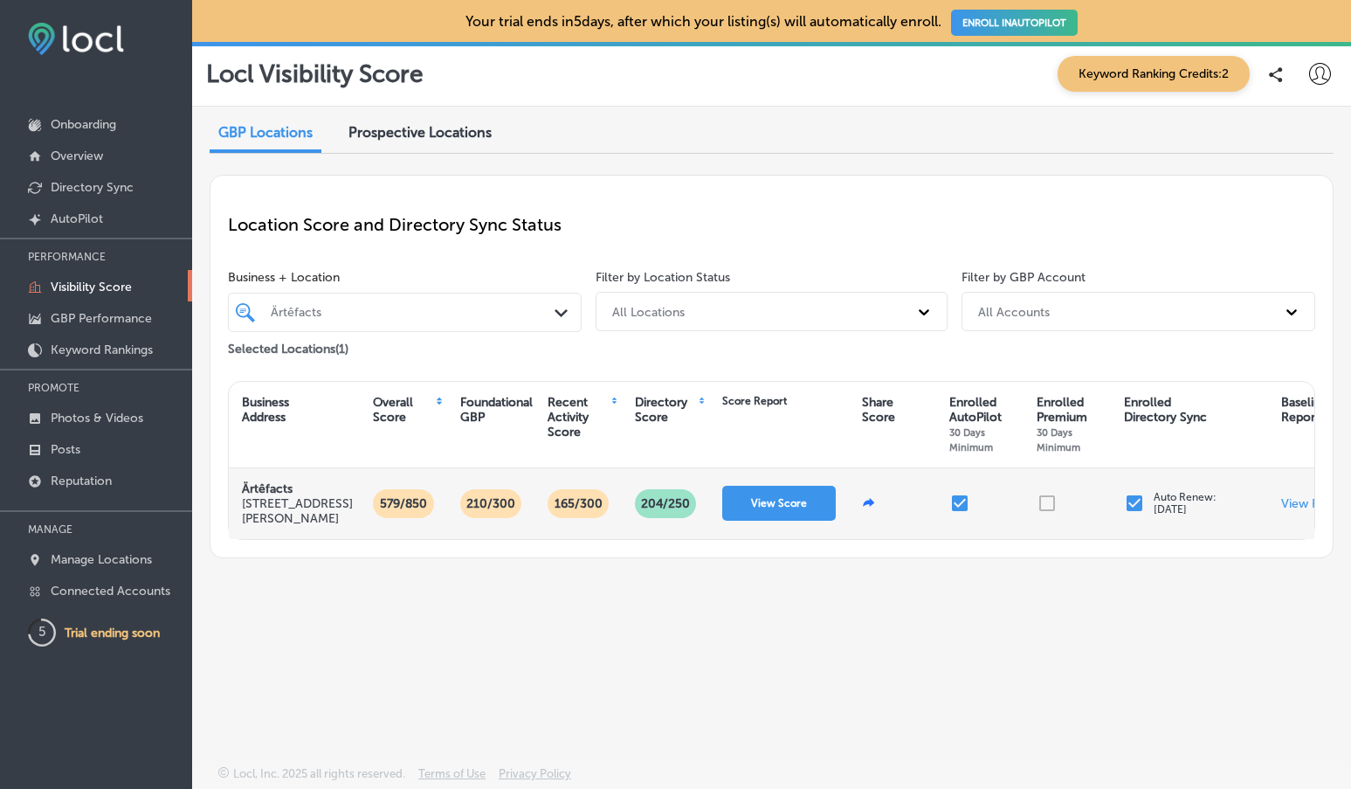
click at [572, 499] on p "165/300" at bounding box center [579, 503] width 62 height 29
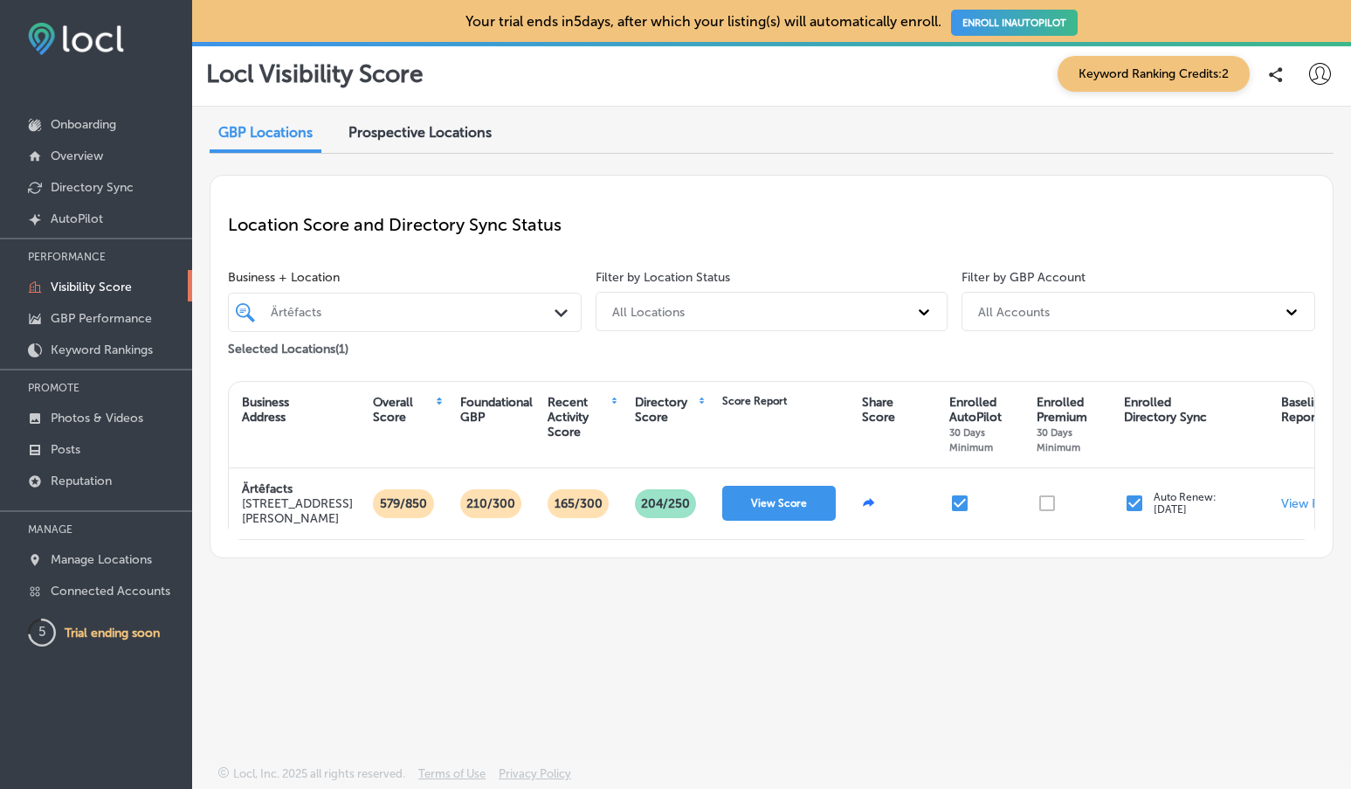
click at [471, 406] on div "Foundational GBP" at bounding box center [496, 410] width 73 height 30
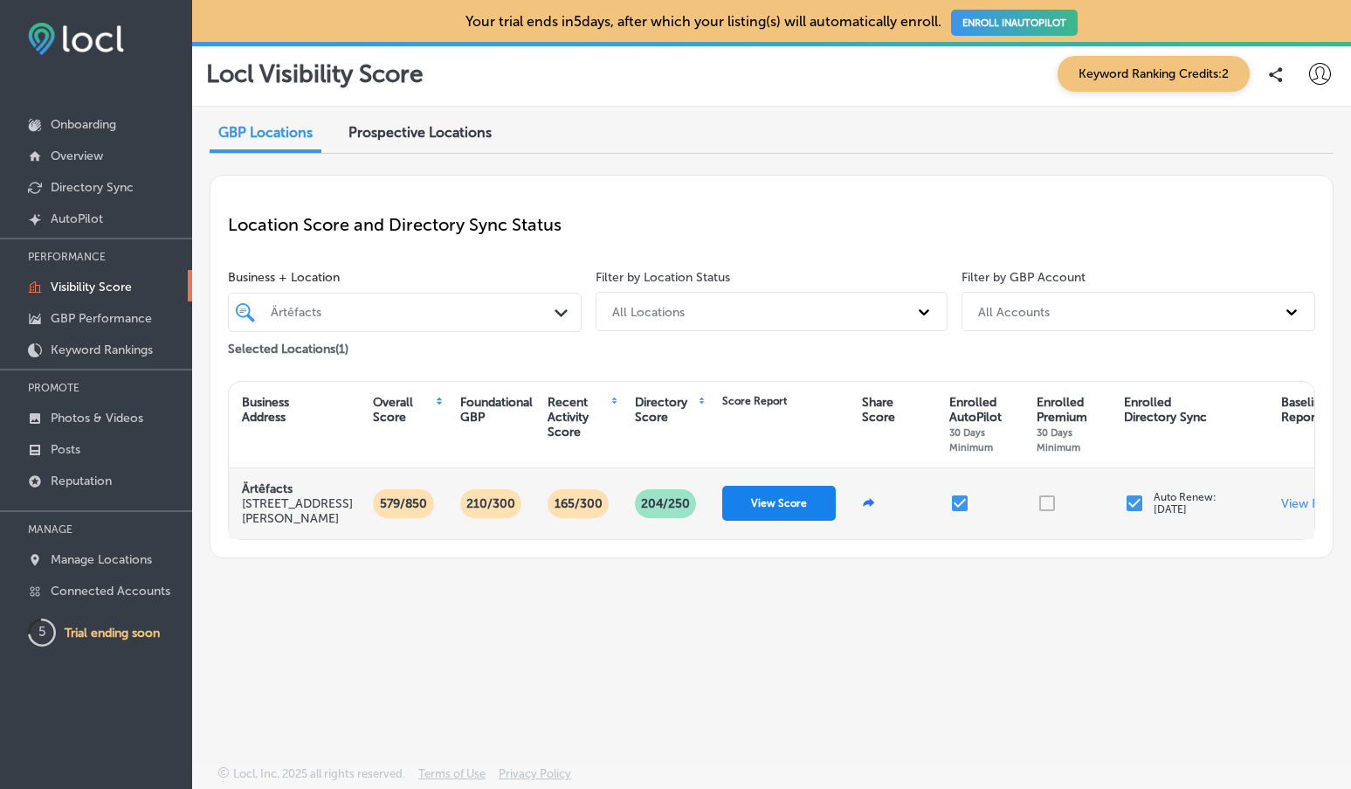
click at [780, 505] on button "View Score" at bounding box center [779, 503] width 114 height 35
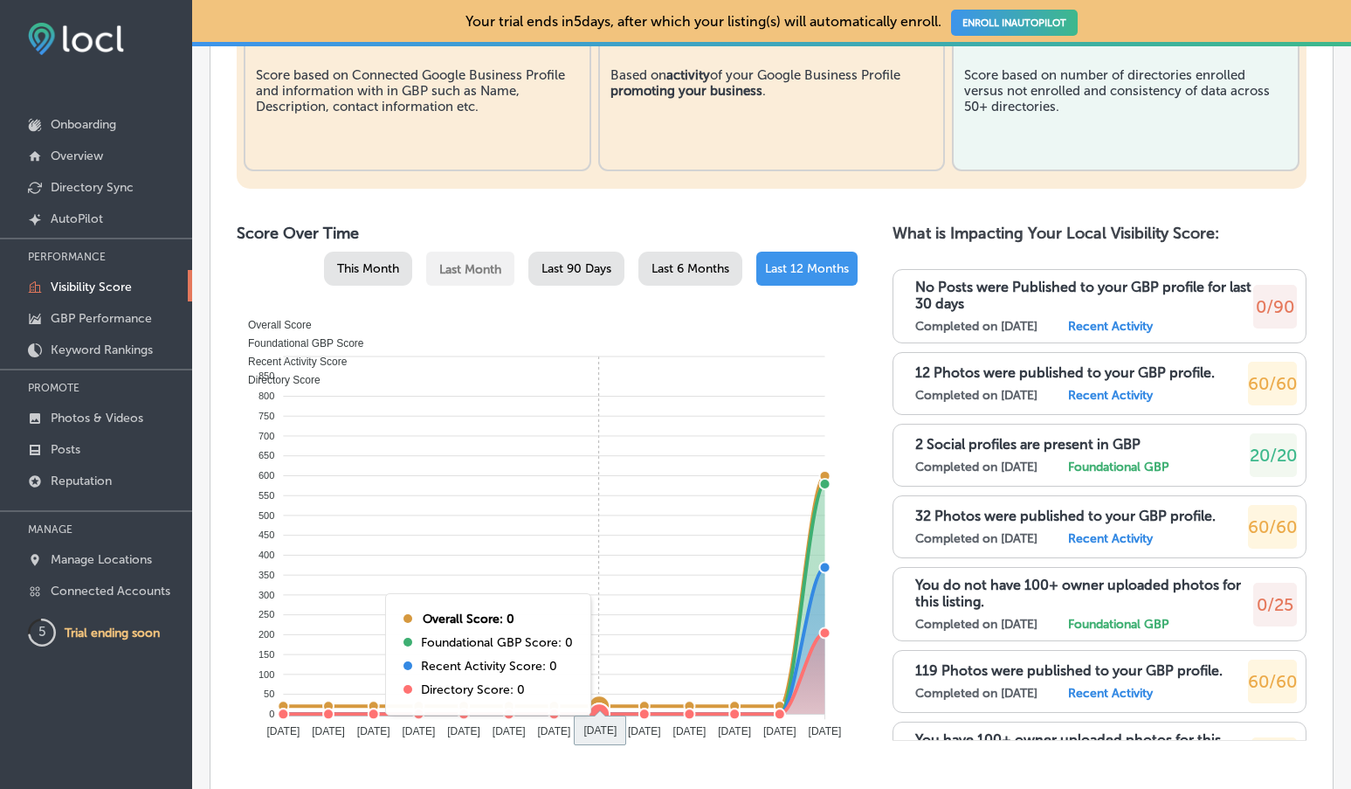
click at [618, 512] on foreignobject "Overall Score Foundational GBP Score Recent Activity Score Directory Score" at bounding box center [547, 528] width 607 height 437
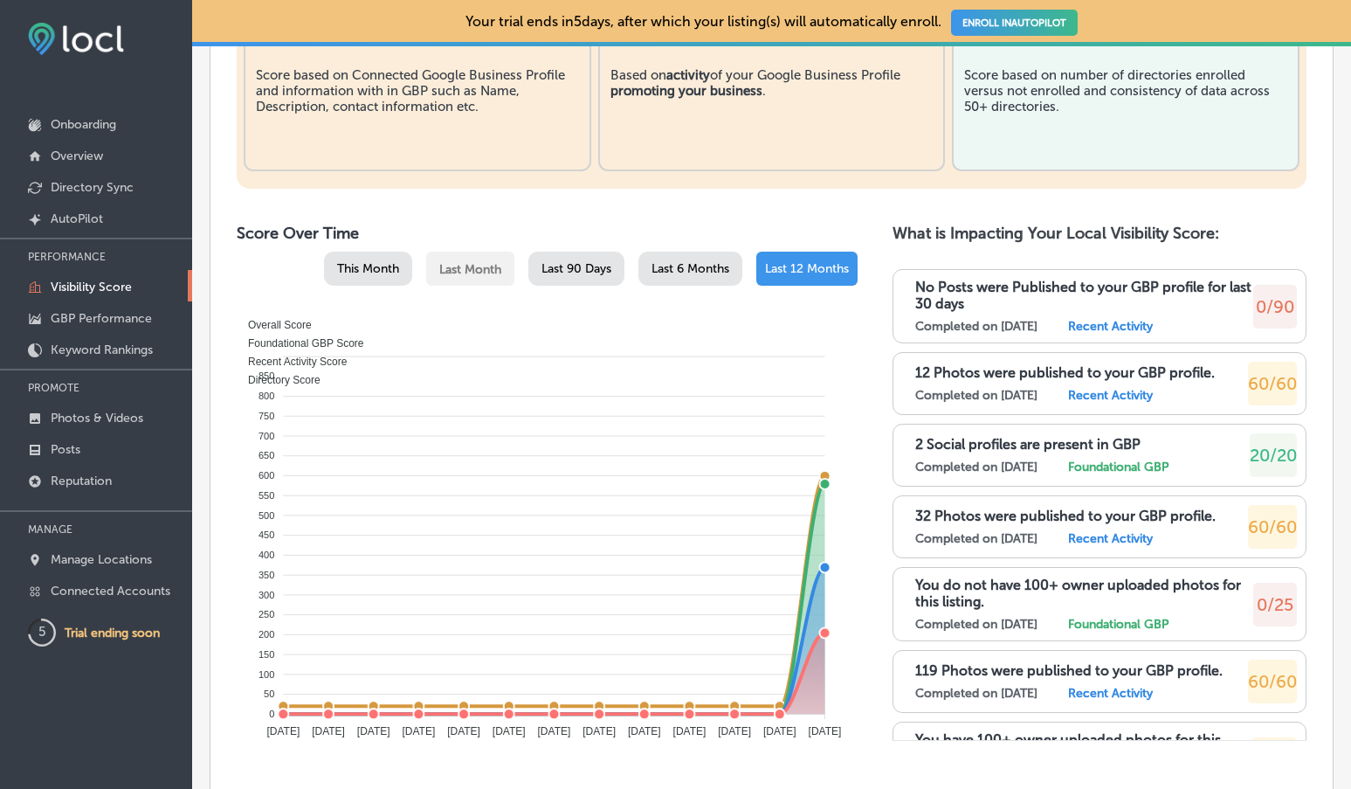
click at [1115, 392] on label "Recent Activity" at bounding box center [1110, 395] width 85 height 15
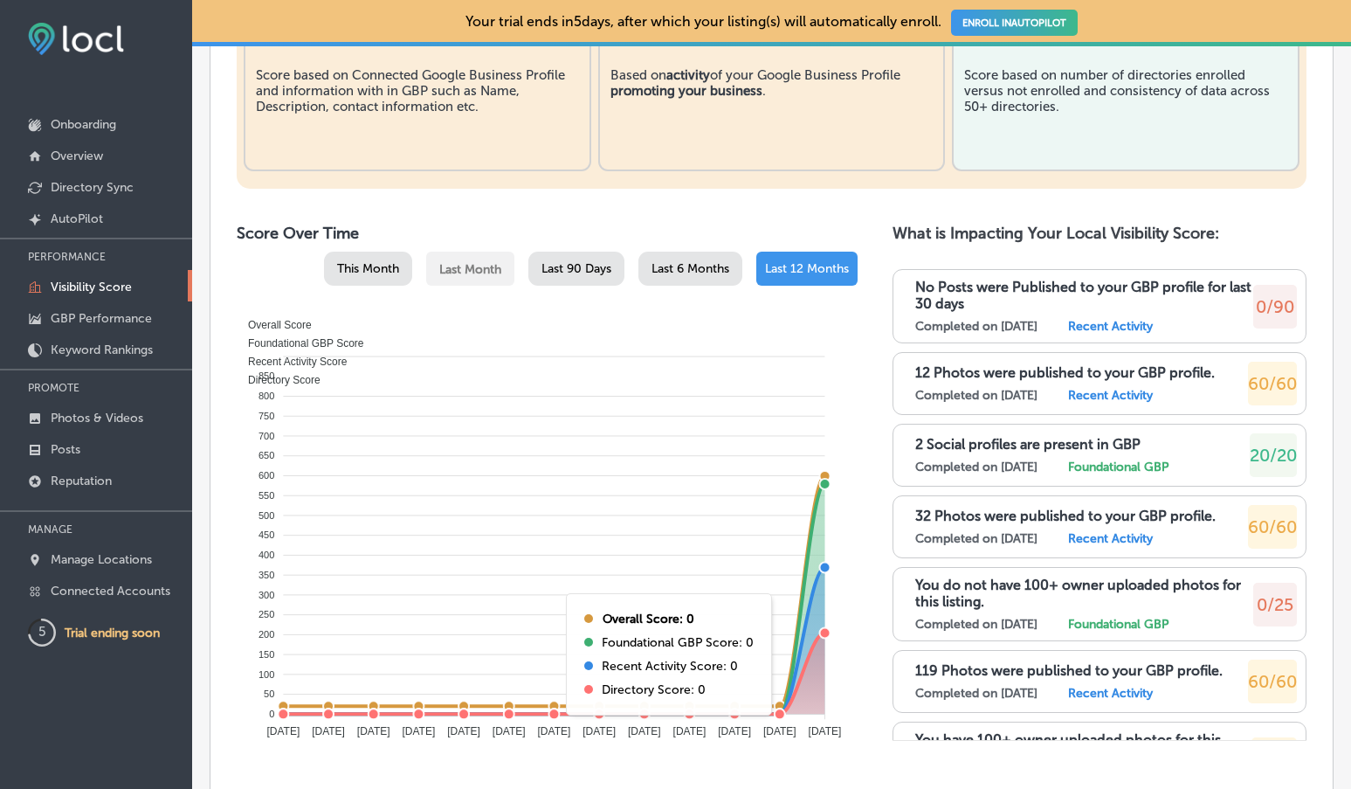
click at [1035, 444] on p "2 Social profiles are present in GBP" at bounding box center [1027, 444] width 225 height 17
click at [961, 447] on p "2 Social profiles are present in GBP" at bounding box center [1027, 444] width 225 height 17
click at [970, 294] on p "No Posts were Published to your GBP profile for last 30 days" at bounding box center [1084, 295] width 338 height 33
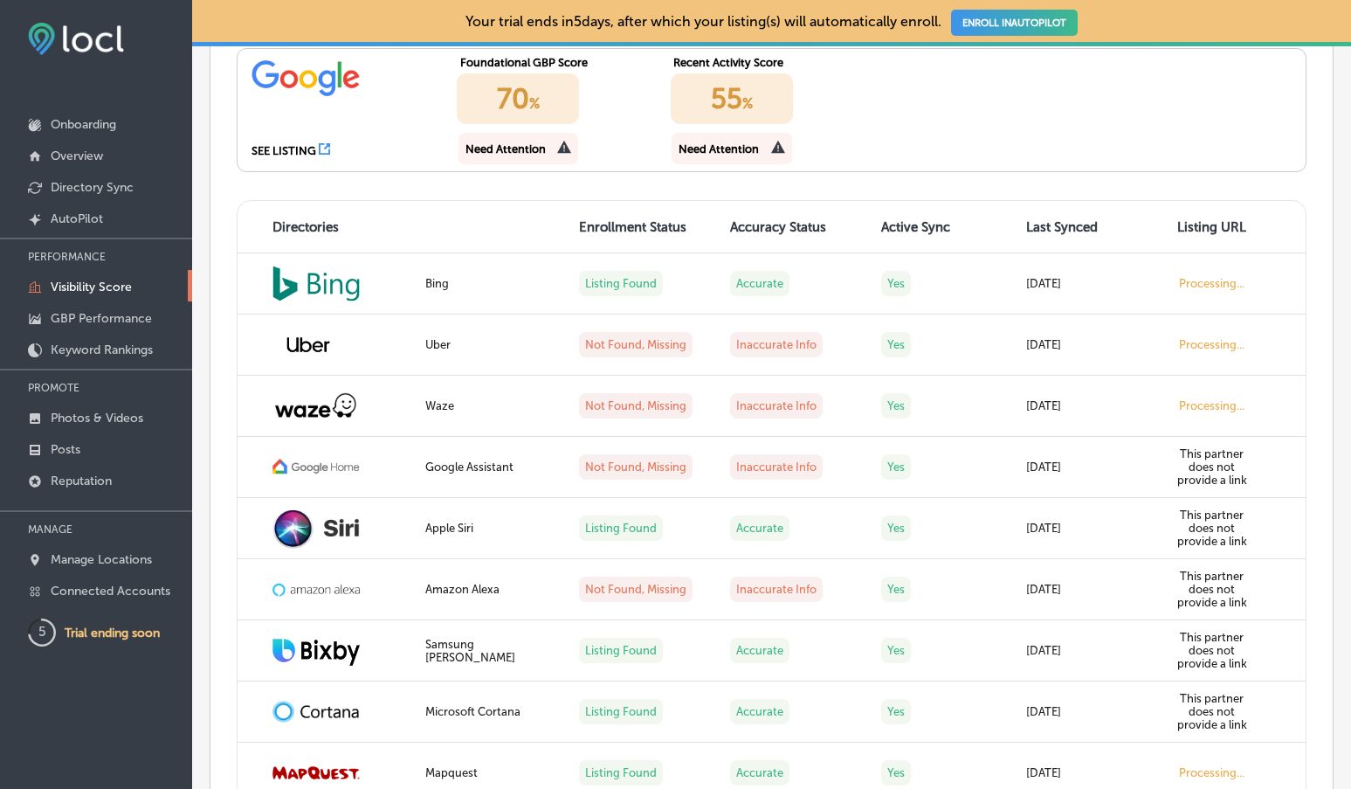
scroll to position [1515, 0]
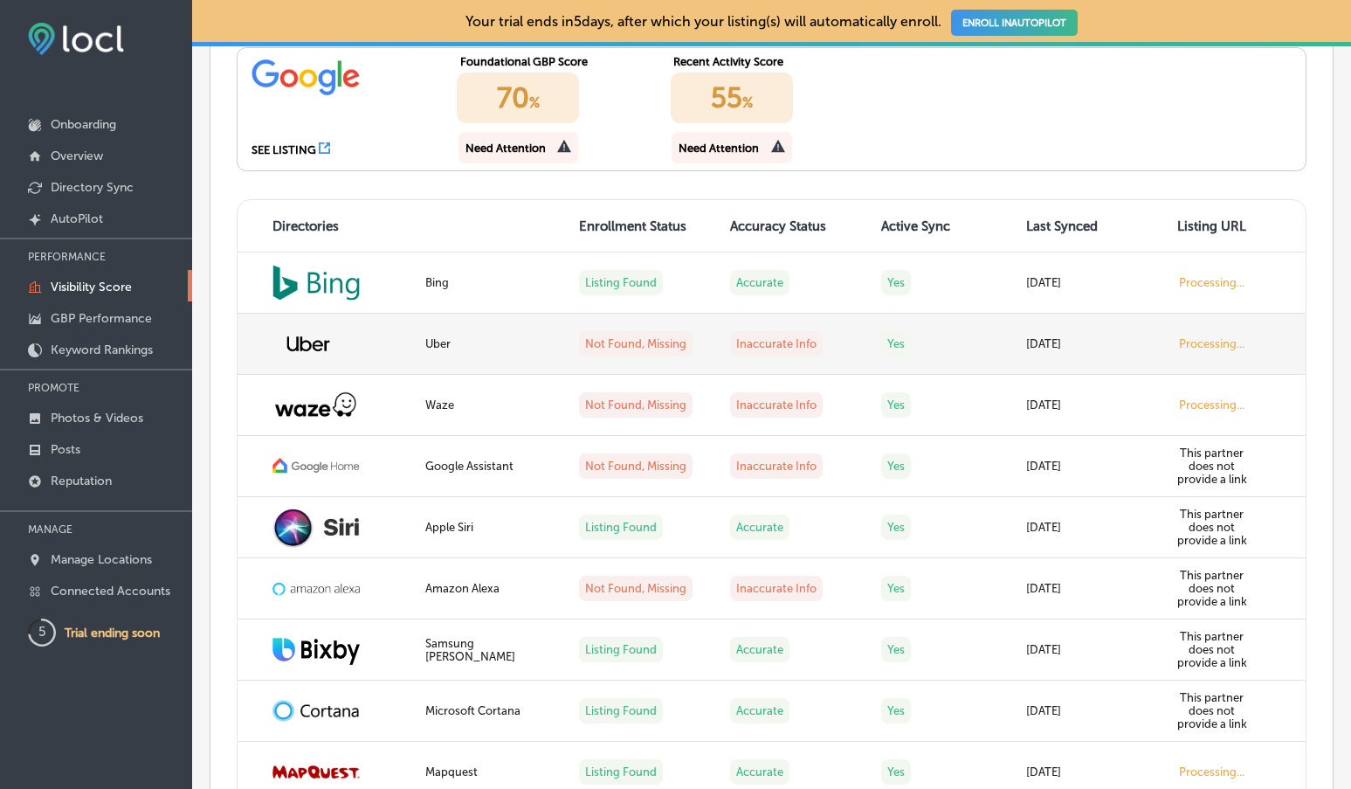
click at [623, 337] on label "Not Found, Missing" at bounding box center [636, 343] width 114 height 25
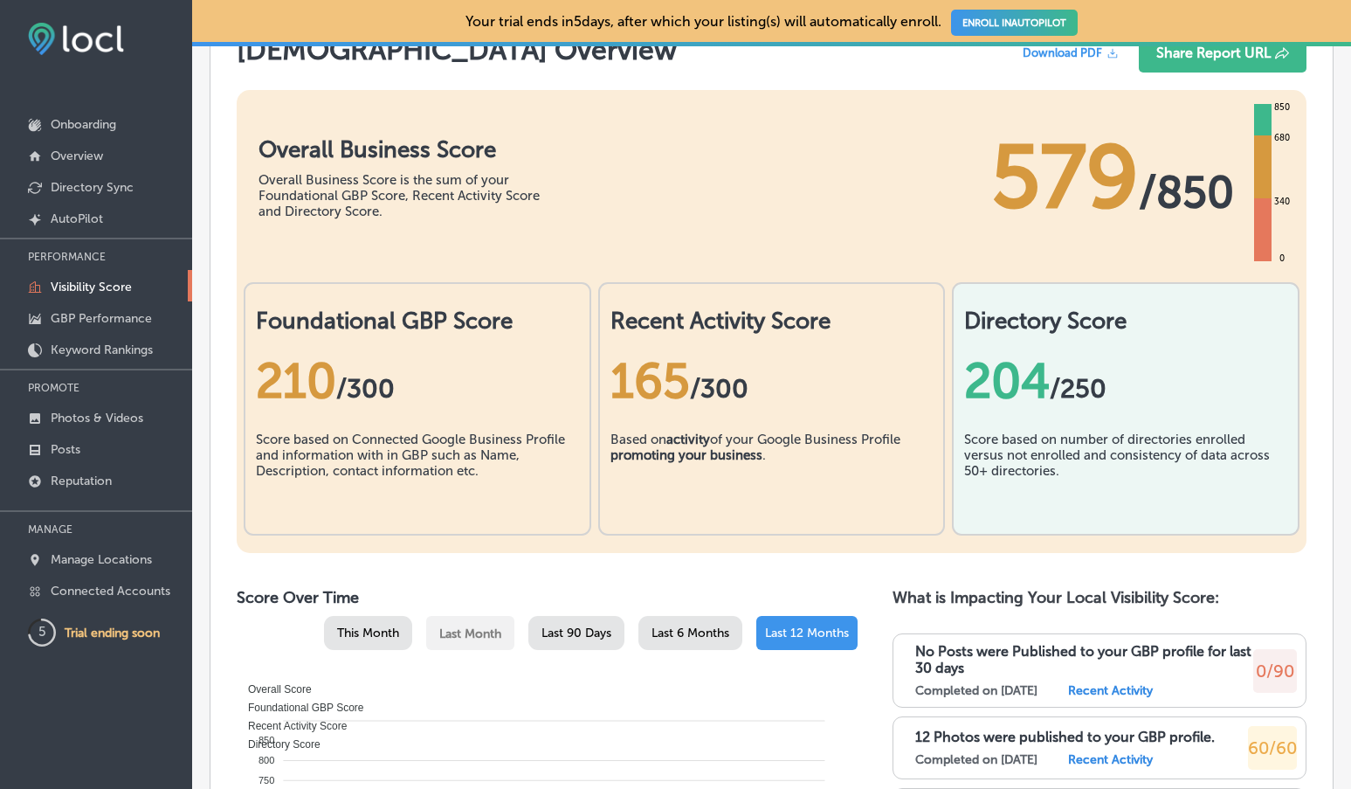
scroll to position [0, 0]
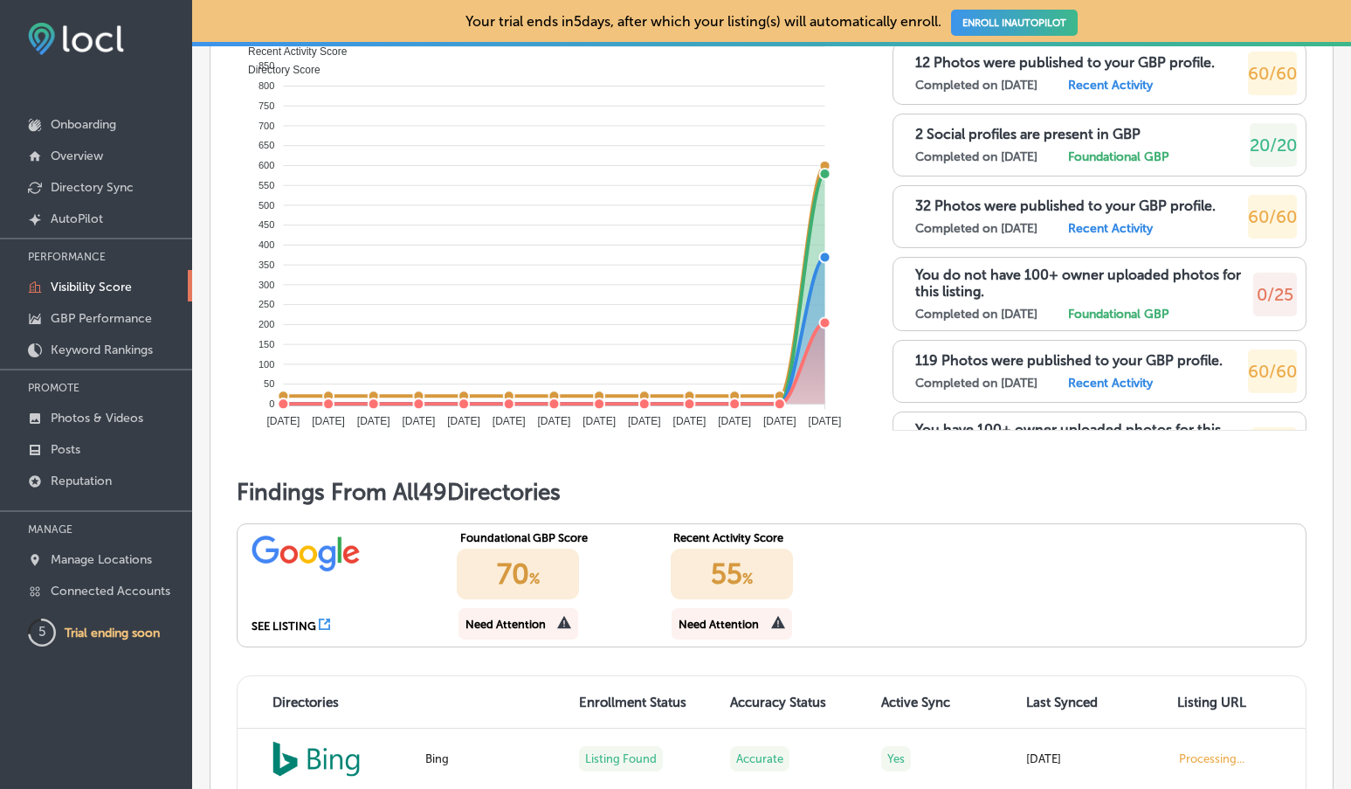
click at [830, 393] on foreignobject "Overall Score Foundational GBP Score Recent Activity Score Directory Score" at bounding box center [547, 218] width 607 height 437
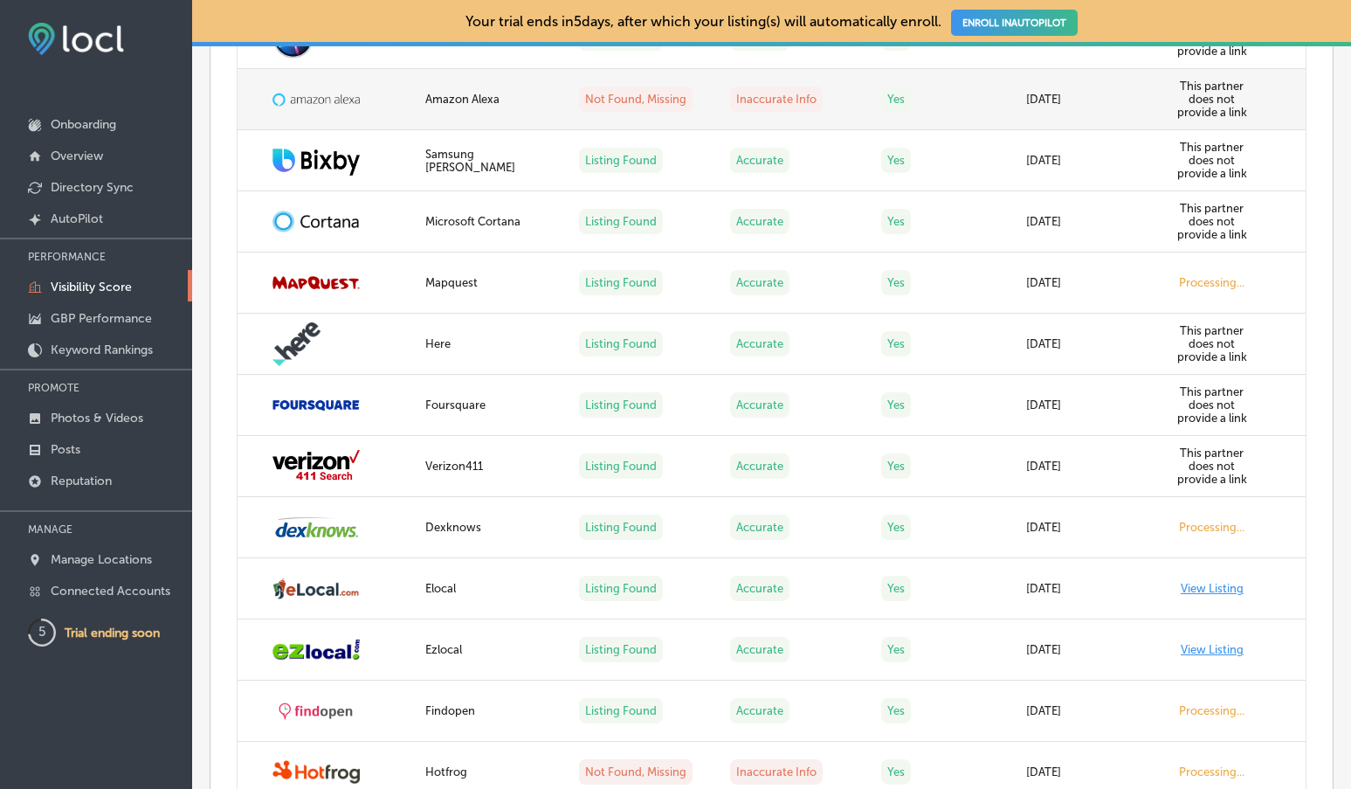
scroll to position [2005, 0]
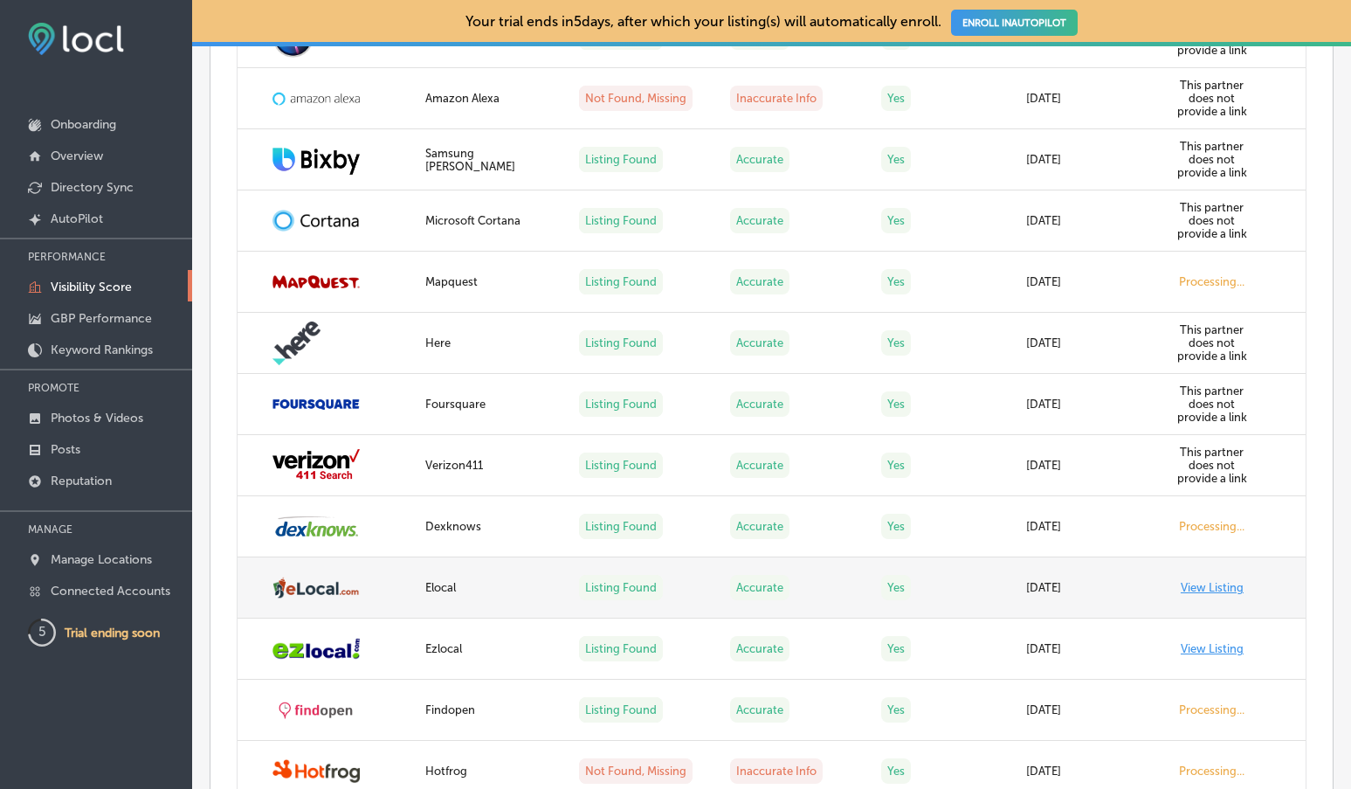
click at [1200, 588] on link "View Listing" at bounding box center [1212, 587] width 63 height 13
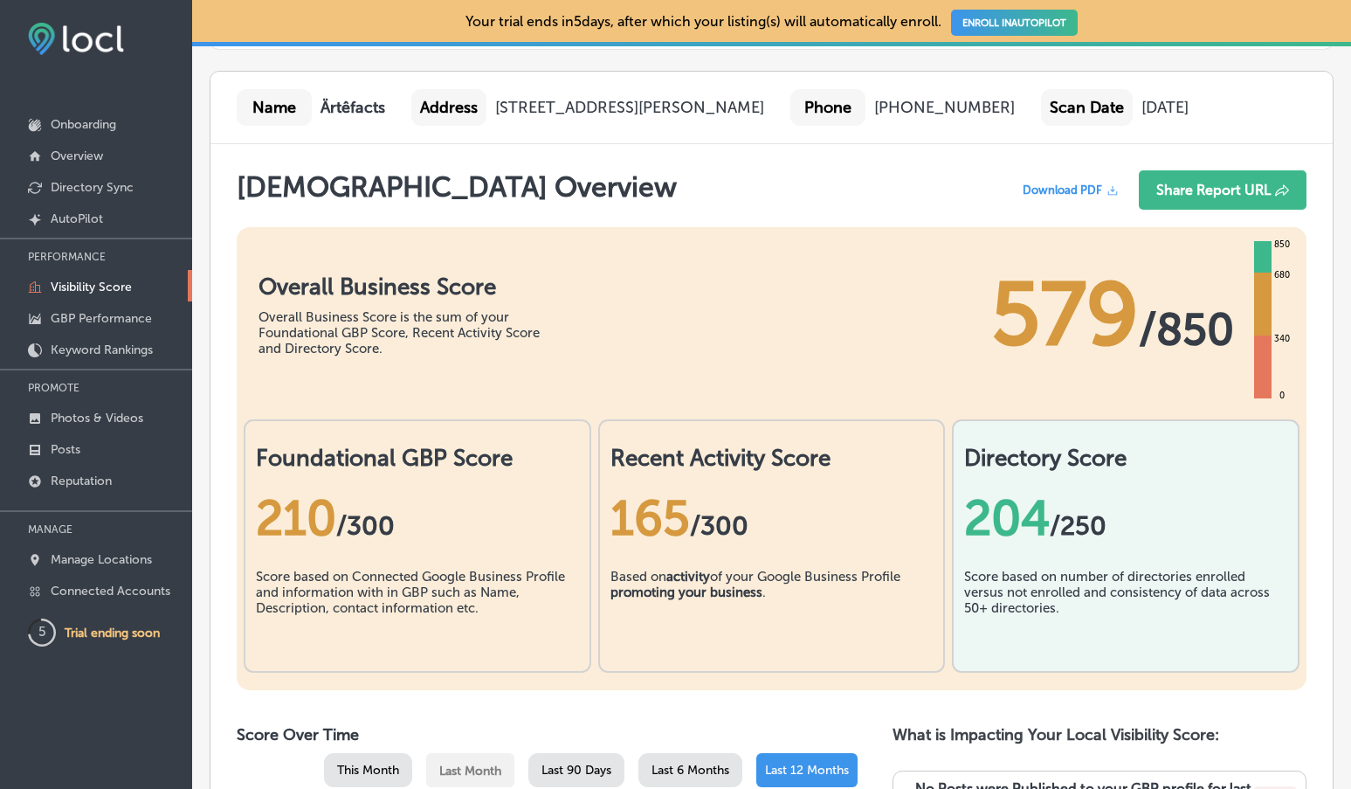
scroll to position [353, 0]
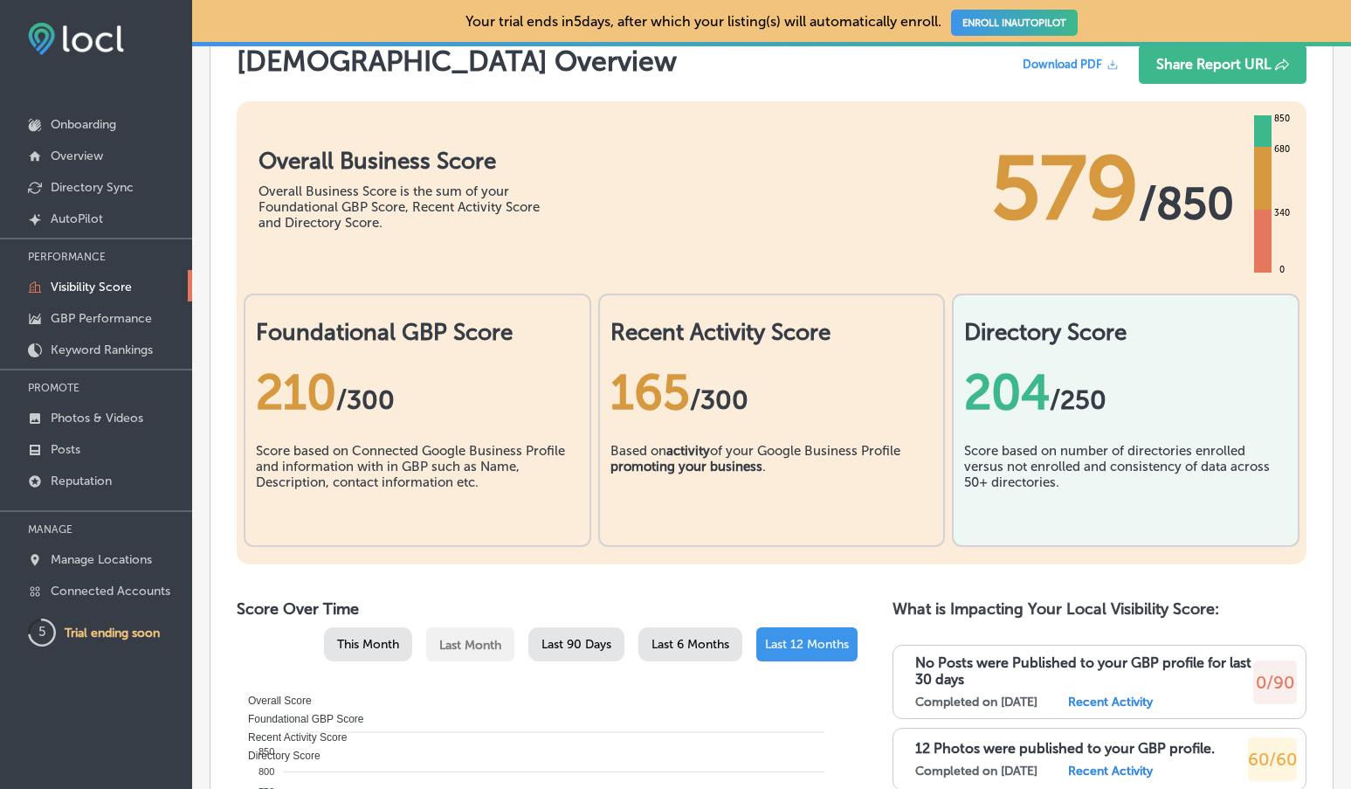
click at [642, 396] on div "165 /300" at bounding box center [772, 392] width 323 height 58
click at [100, 314] on p "GBP Performance" at bounding box center [101, 318] width 101 height 15
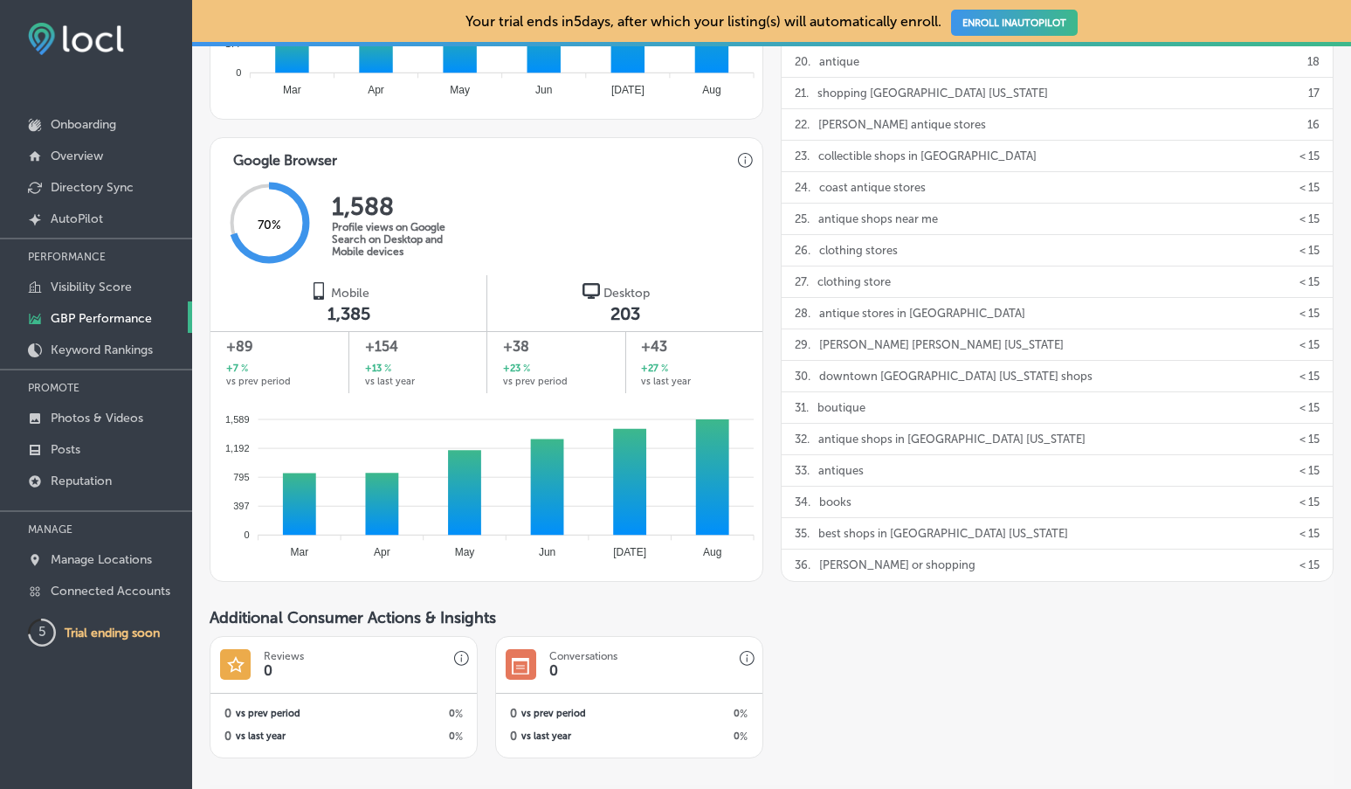
scroll to position [1014, 0]
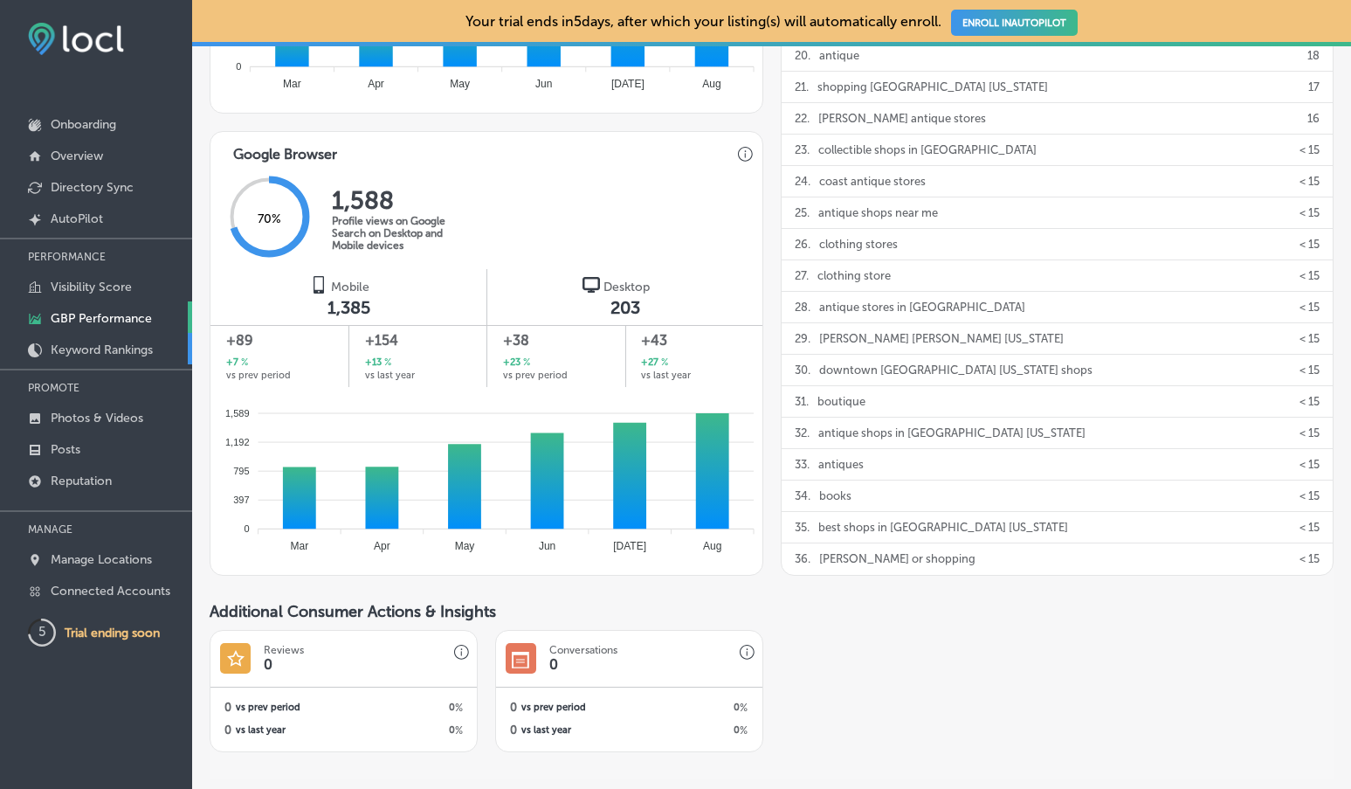
click at [126, 348] on p "Keyword Rankings" at bounding box center [102, 349] width 102 height 15
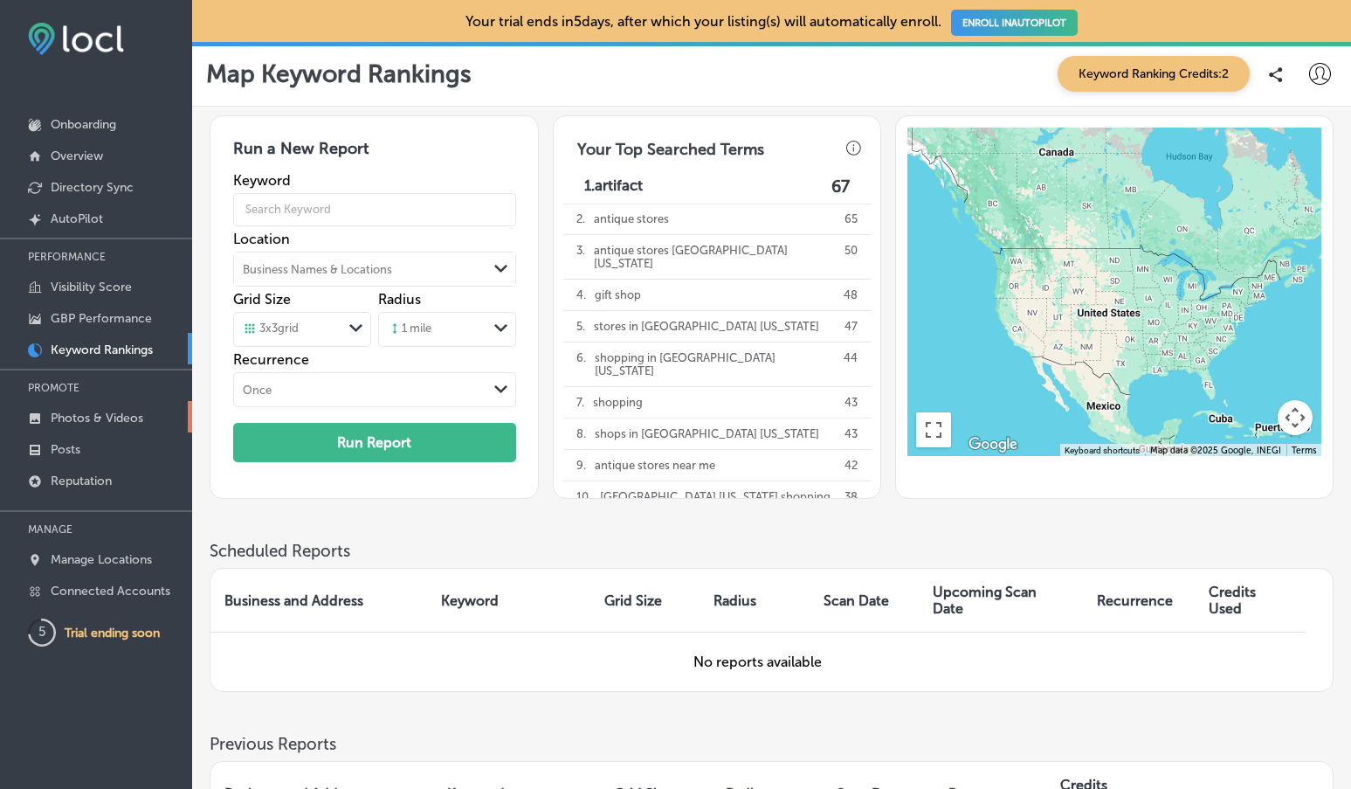
click at [120, 416] on p "Photos & Videos" at bounding box center [97, 418] width 93 height 15
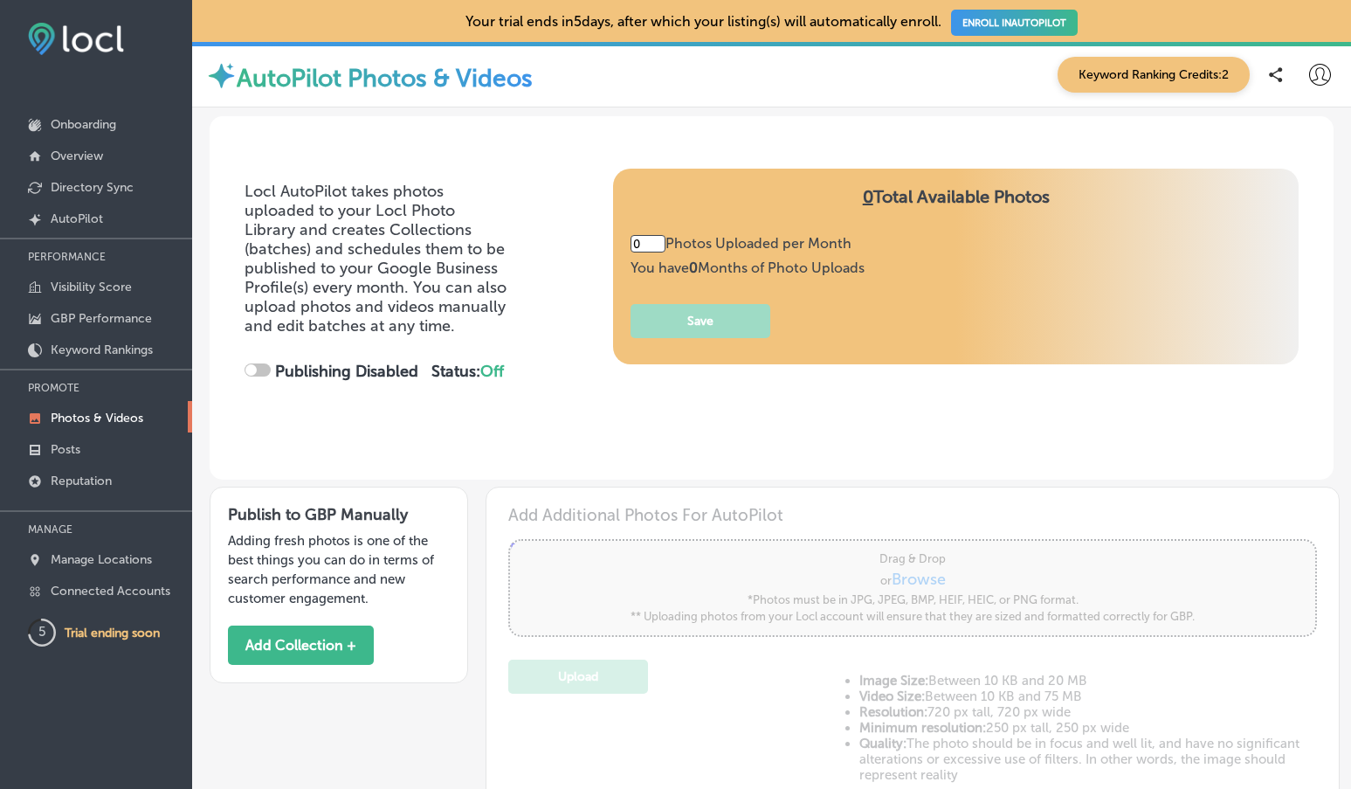
type input "5"
checkbox input "true"
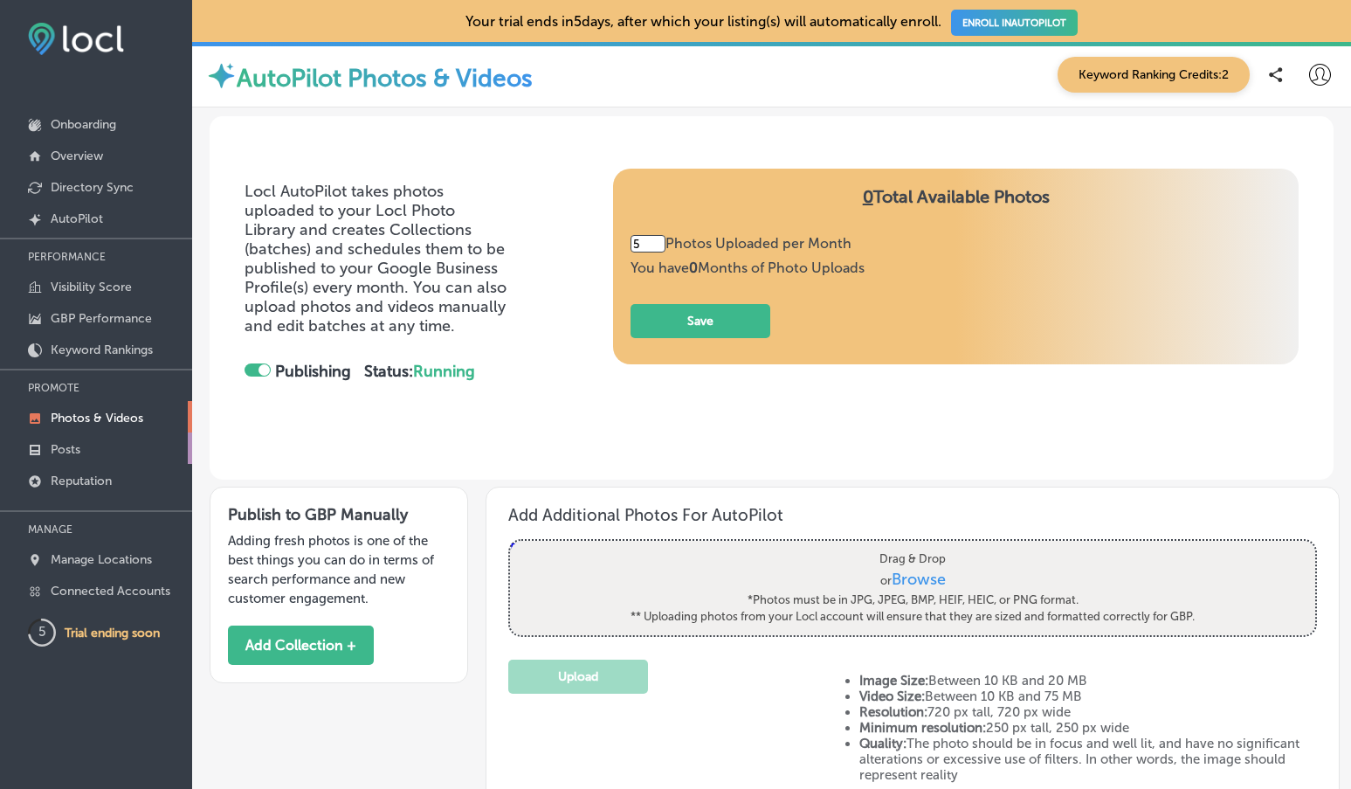
click at [73, 449] on p "Posts" at bounding box center [66, 449] width 30 height 15
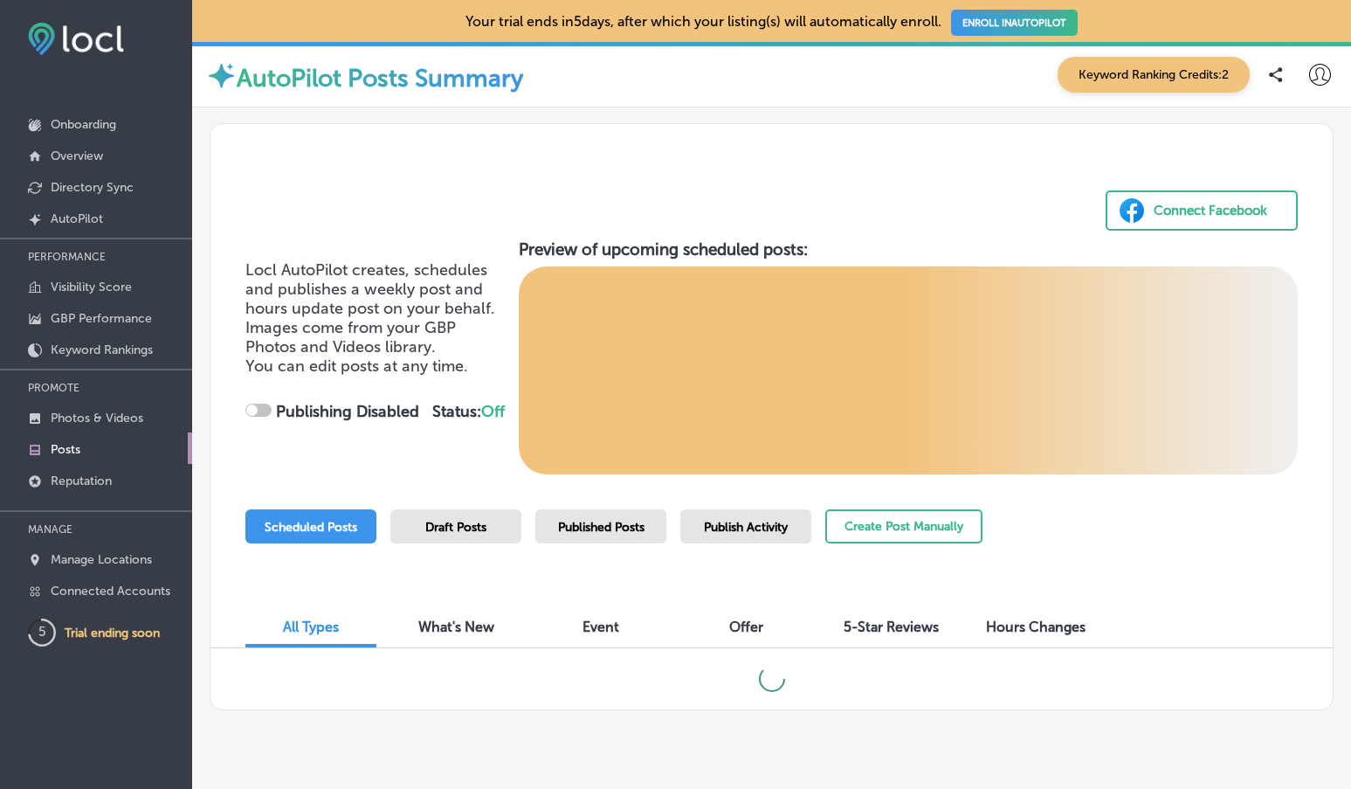
checkbox input "true"
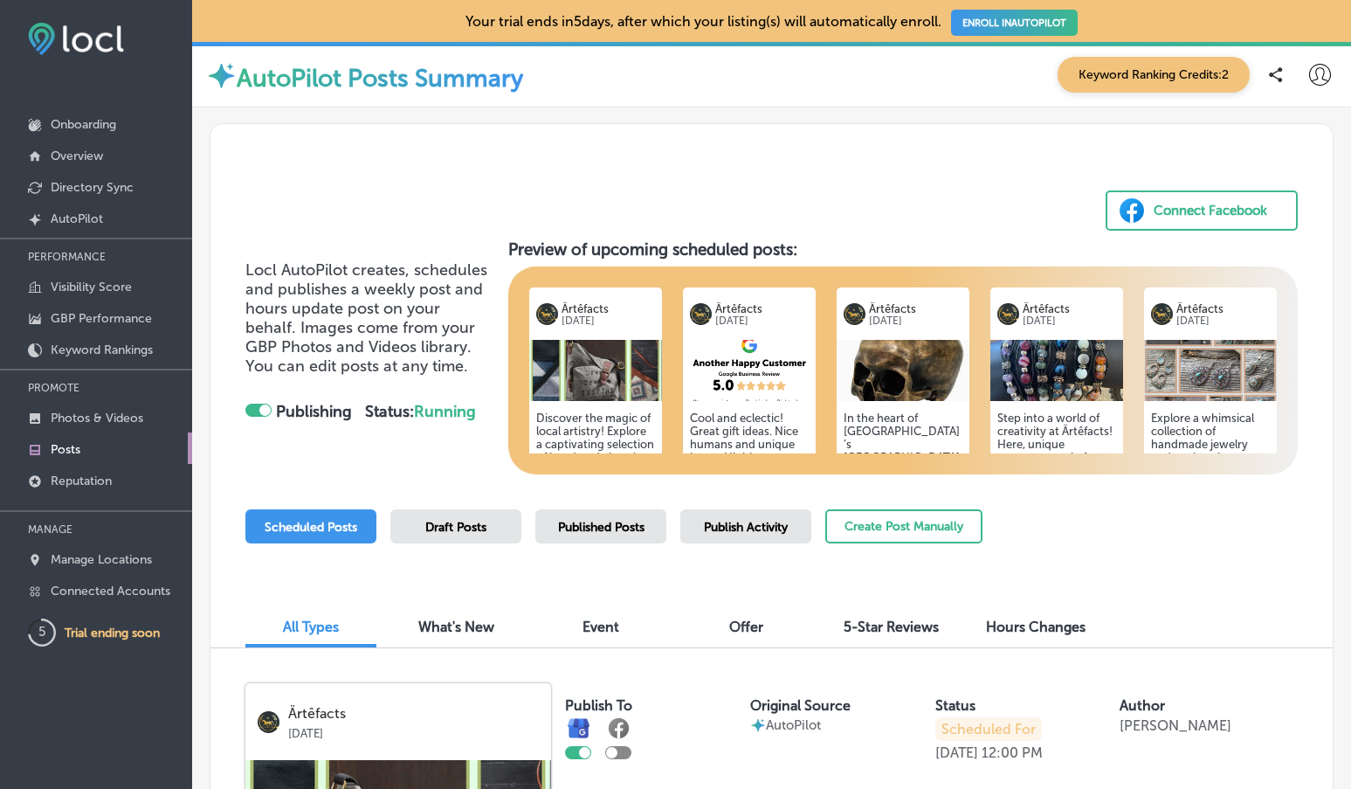
click at [772, 355] on img at bounding box center [749, 370] width 133 height 61
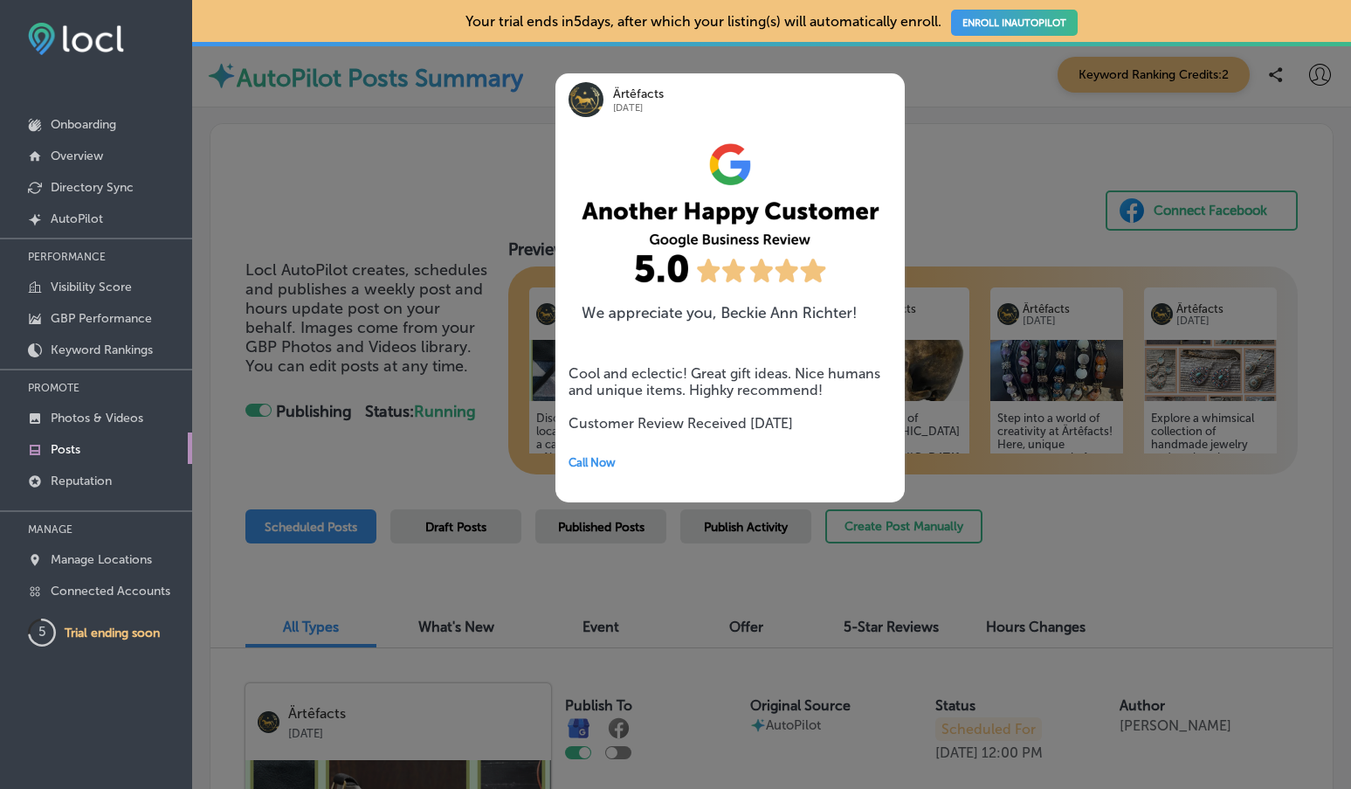
click at [1048, 169] on div at bounding box center [675, 394] width 1351 height 789
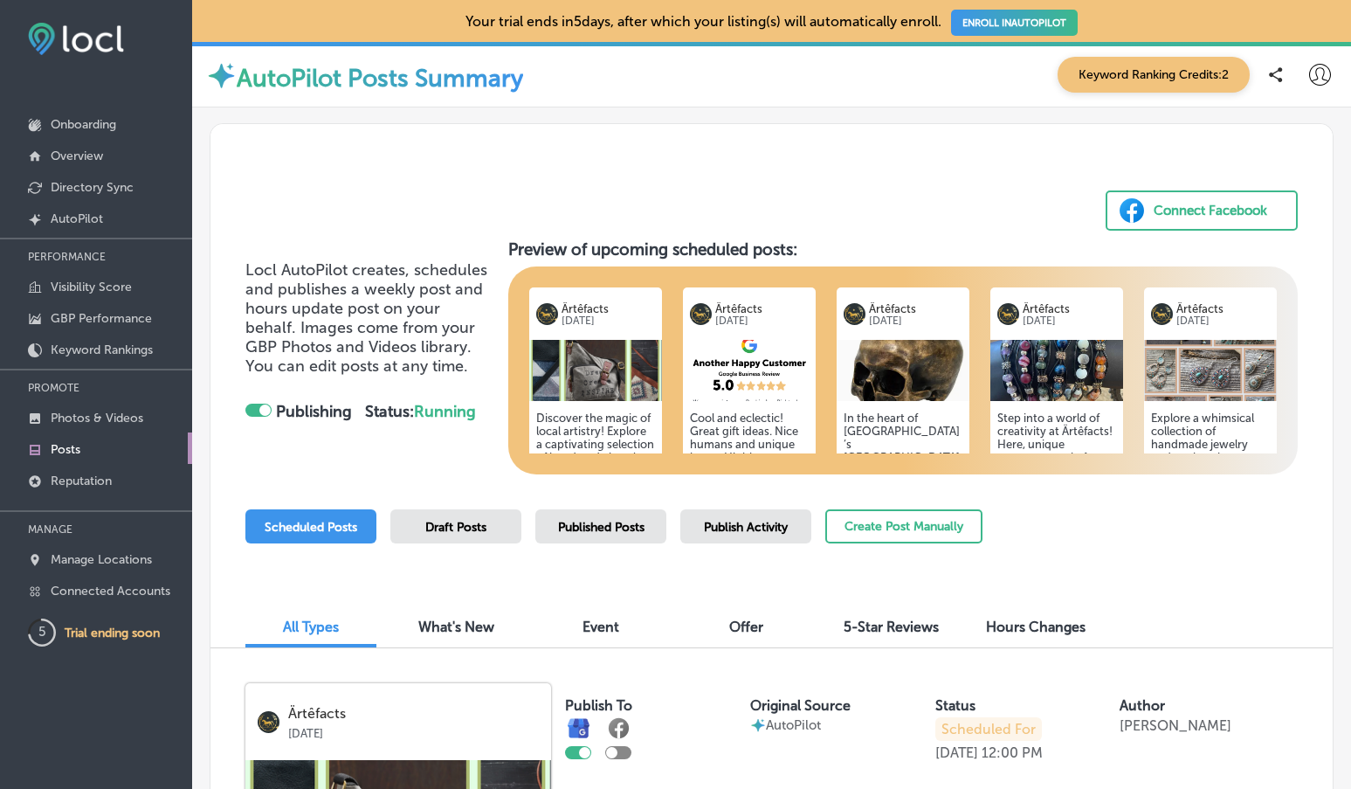
scroll to position [1, 0]
click at [617, 532] on span "Published Posts" at bounding box center [601, 527] width 86 height 15
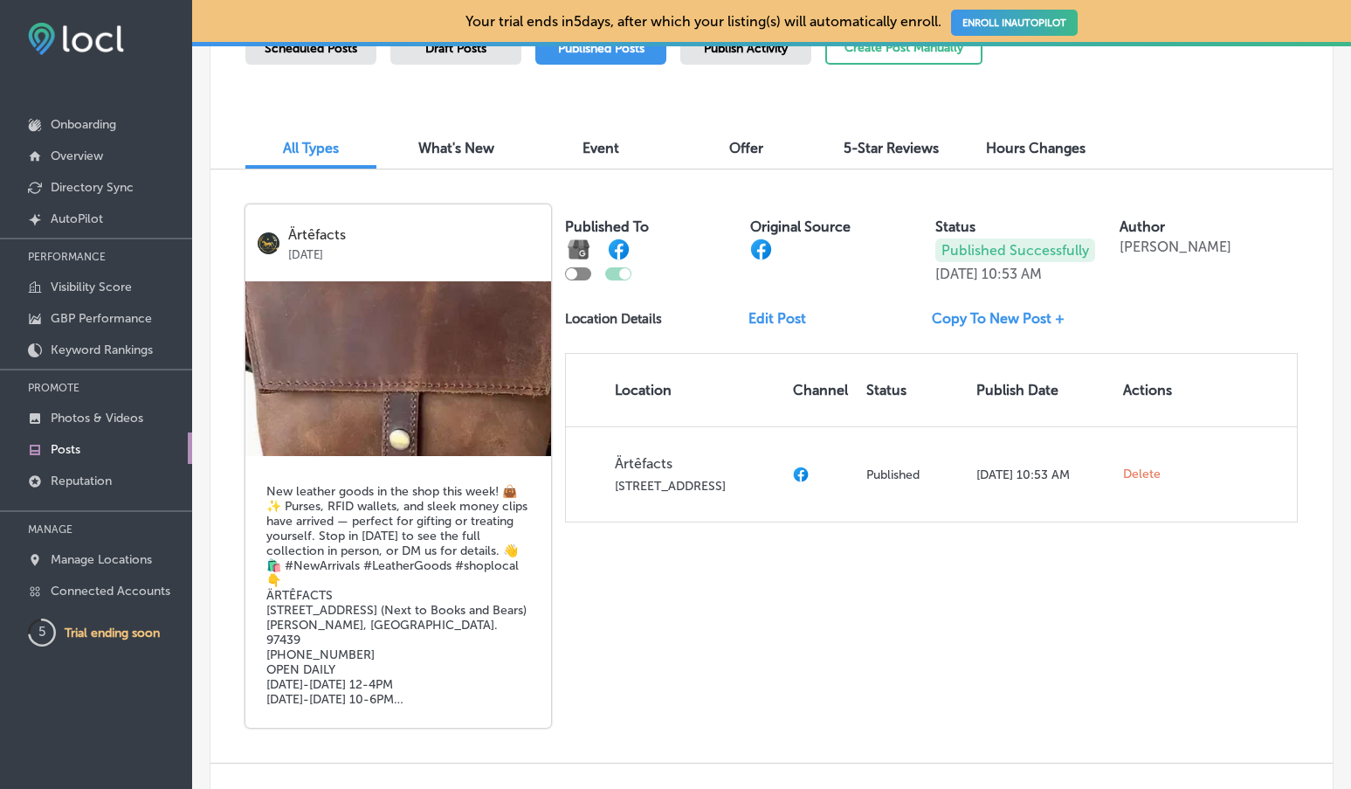
scroll to position [0, 0]
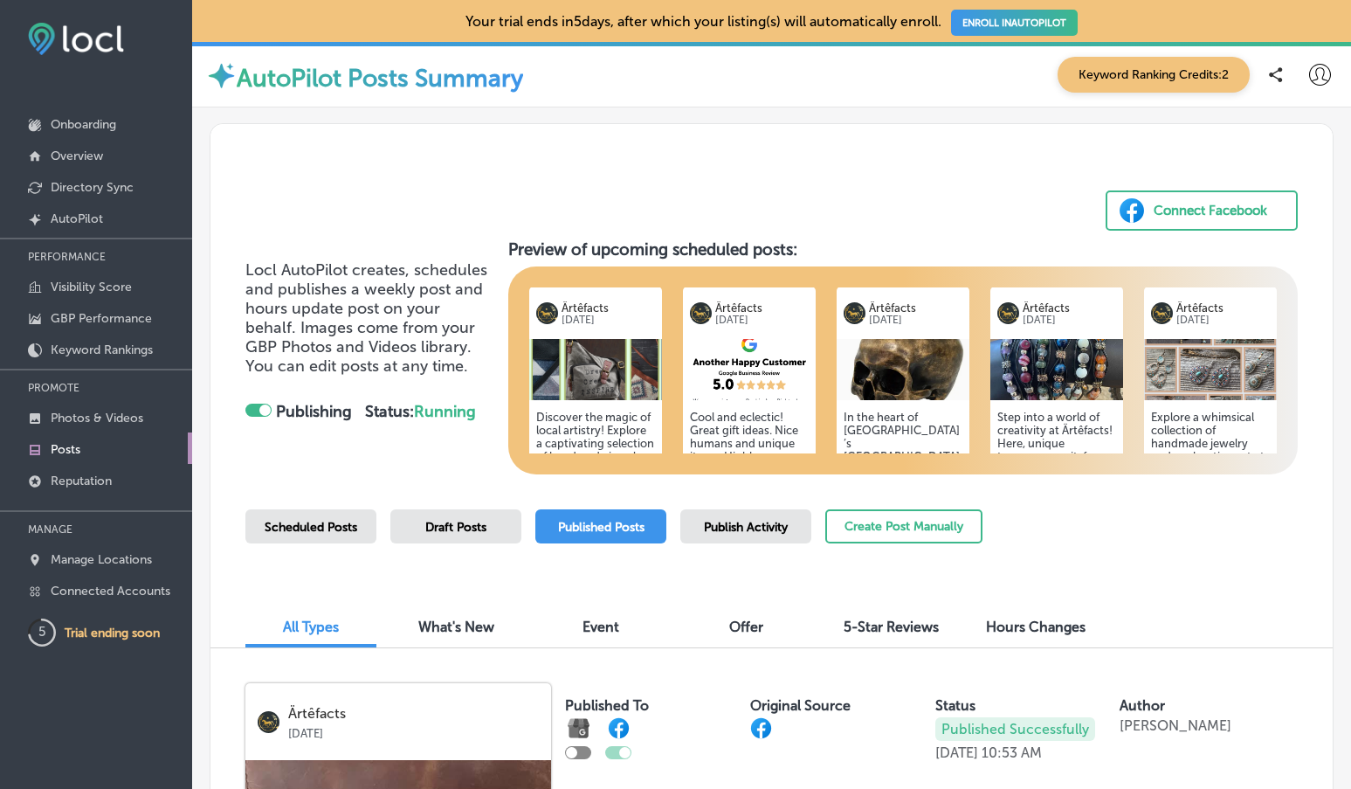
click at [742, 521] on span "Publish Activity" at bounding box center [746, 527] width 84 height 15
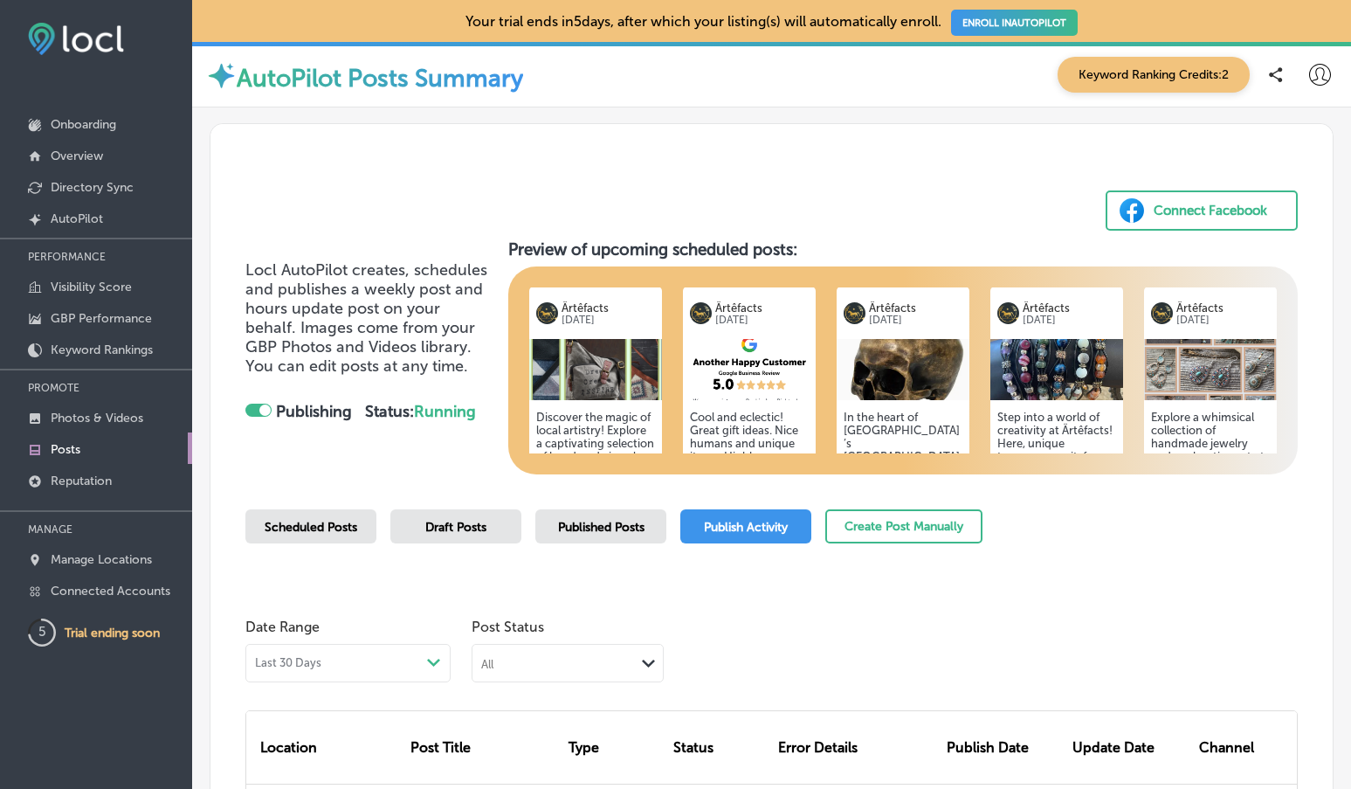
click at [307, 523] on span "Scheduled Posts" at bounding box center [311, 527] width 93 height 15
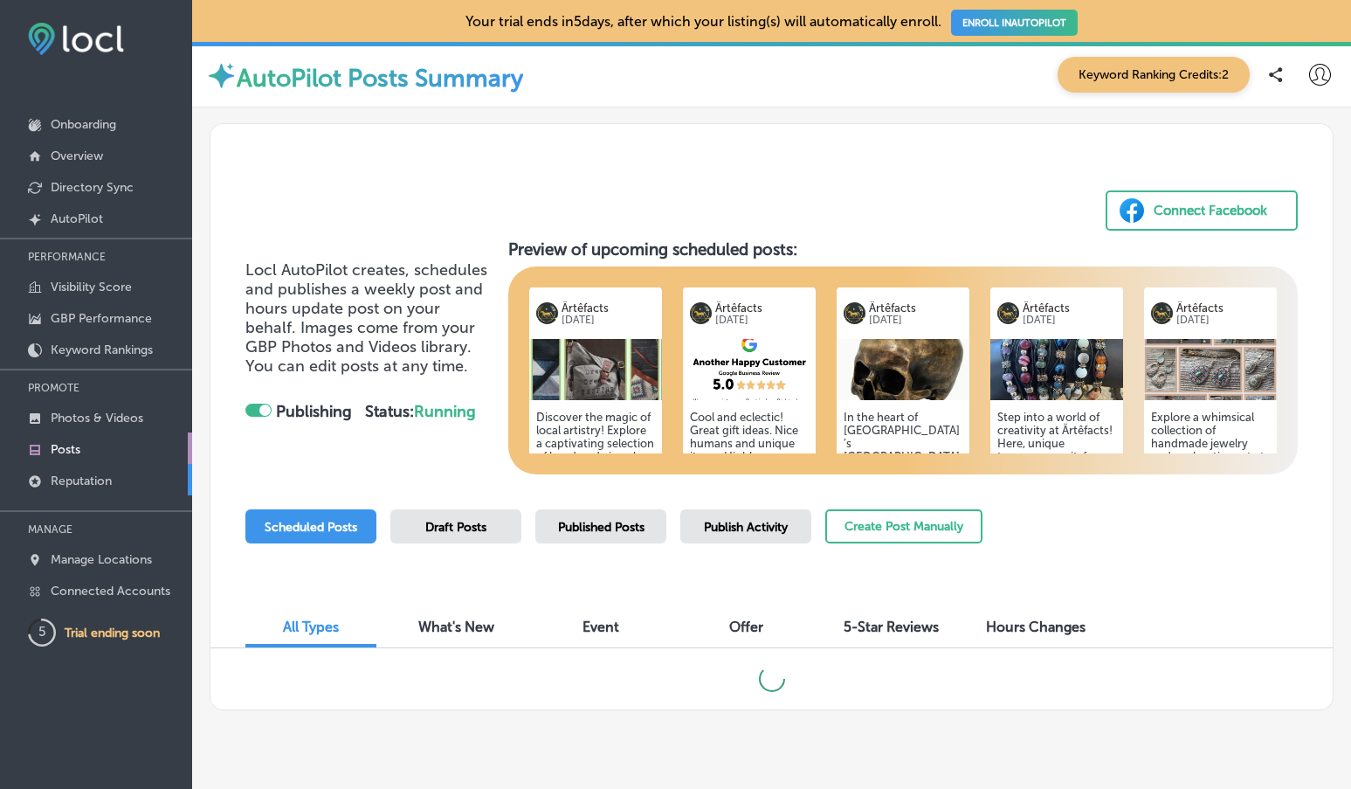
click at [81, 482] on p "Reputation" at bounding box center [81, 480] width 61 height 15
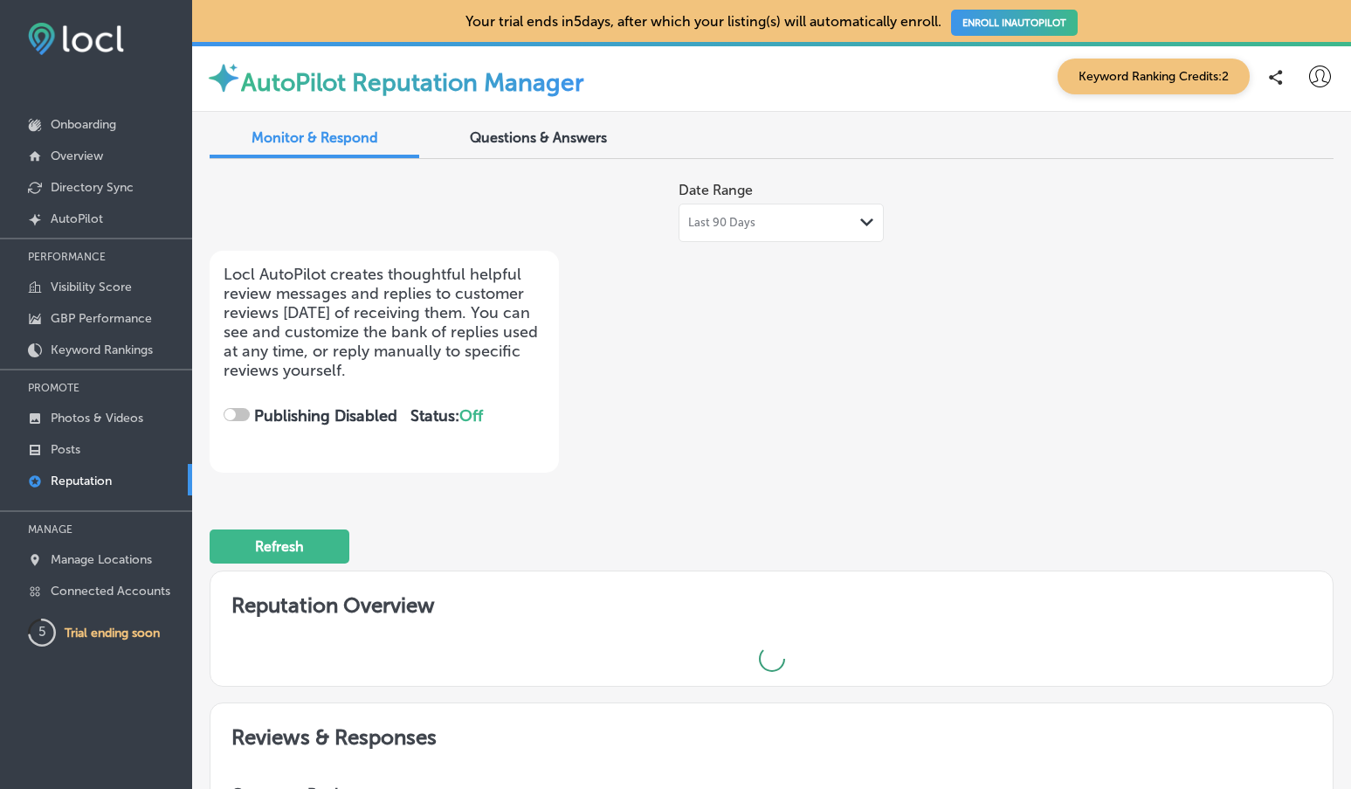
checkbox input "true"
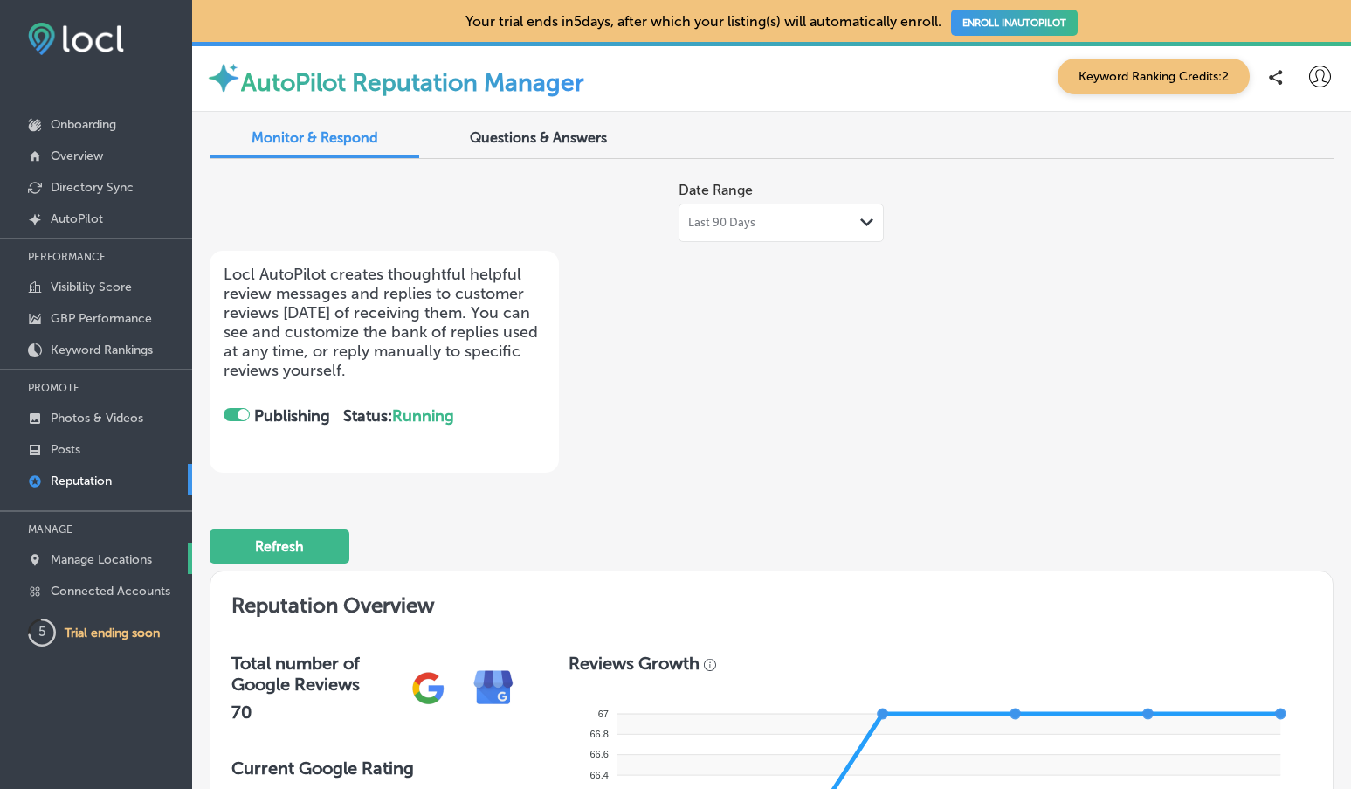
click at [84, 557] on p "Manage Locations" at bounding box center [101, 559] width 101 height 15
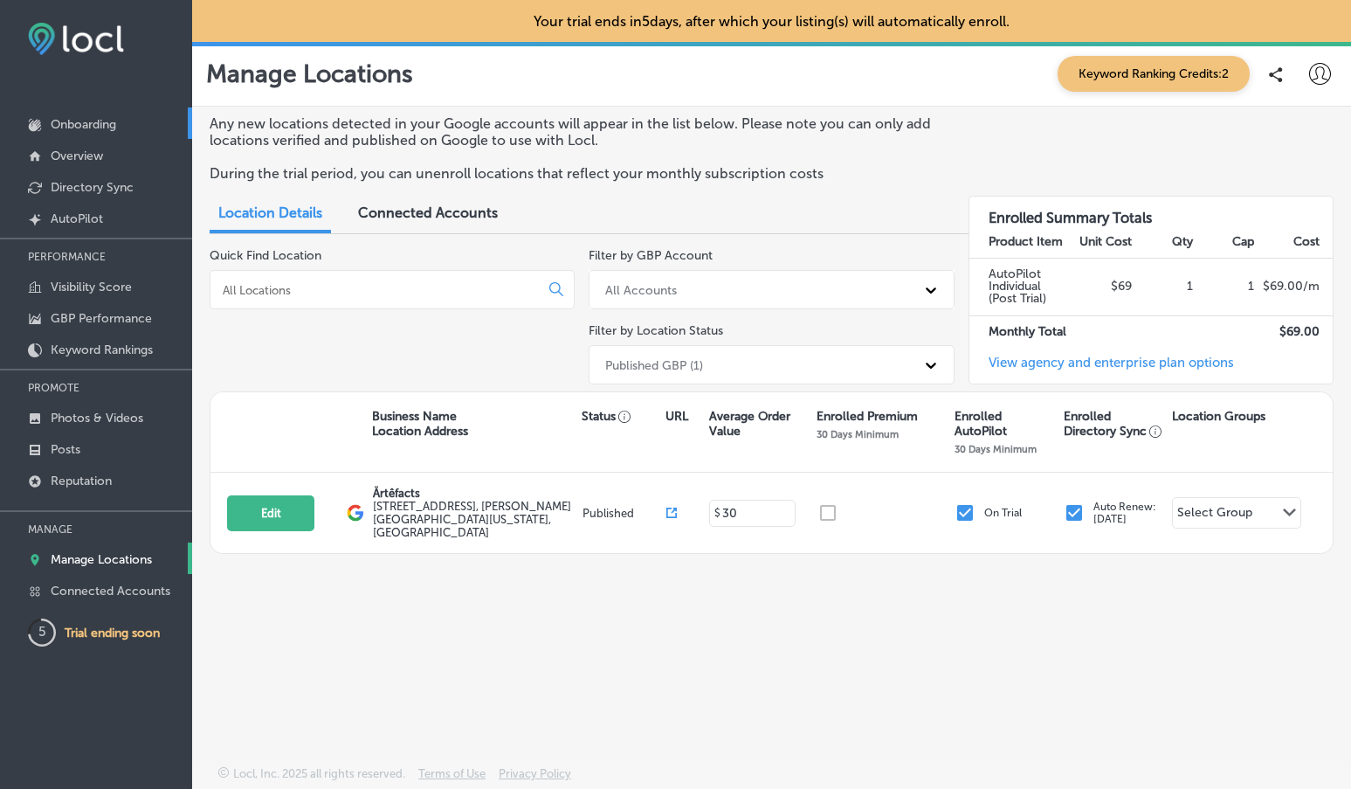
click at [81, 123] on p "Onboarding" at bounding box center [84, 124] width 66 height 15
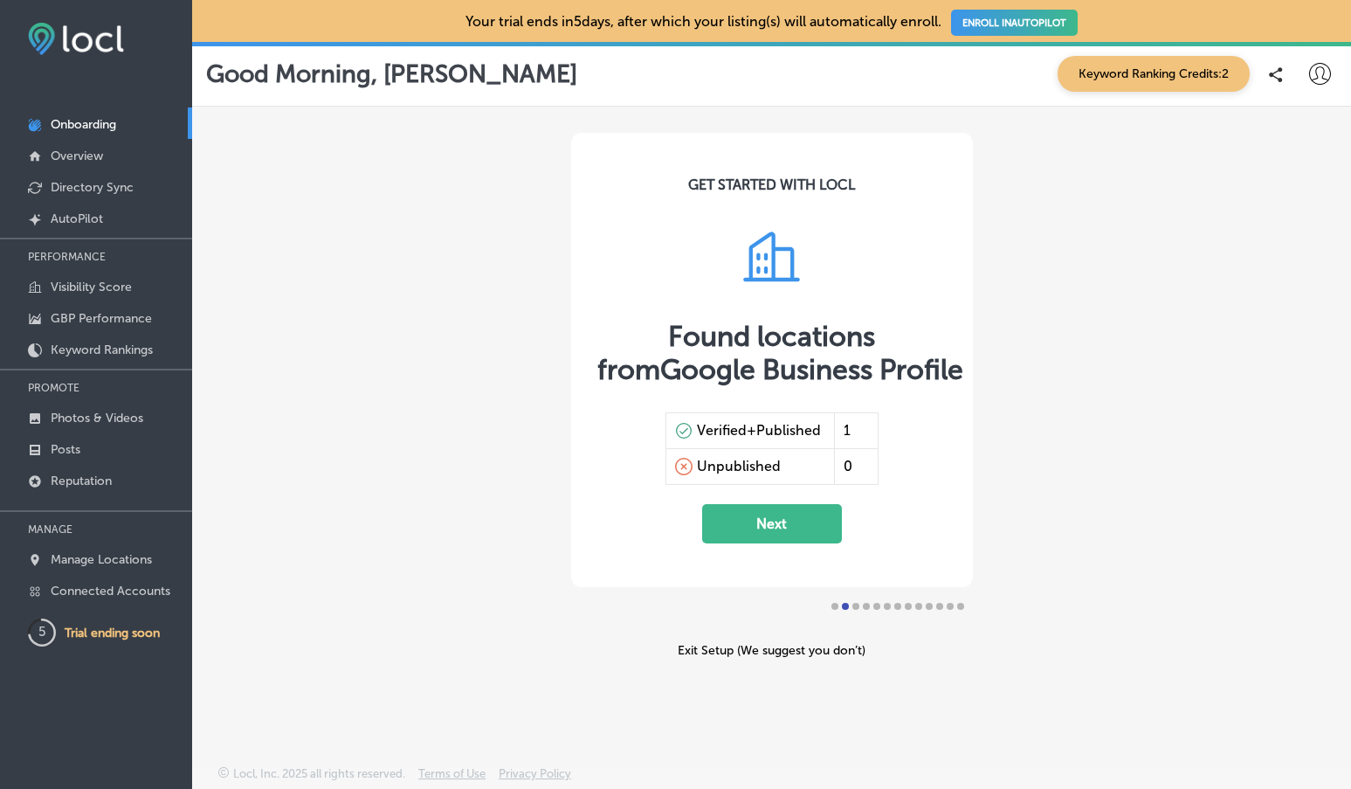
click at [800, 528] on button "Next" at bounding box center [772, 523] width 140 height 39
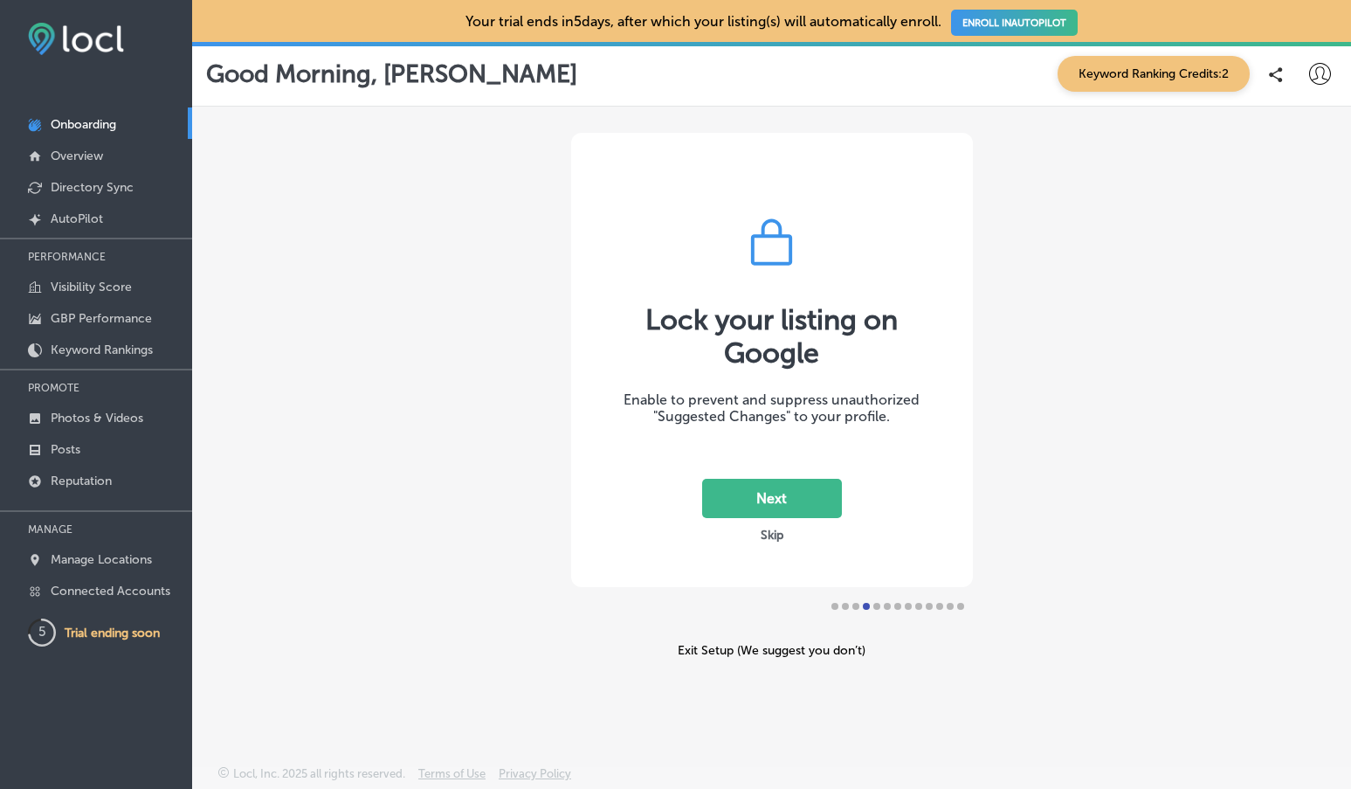
click at [785, 494] on button "Next" at bounding box center [772, 498] width 140 height 39
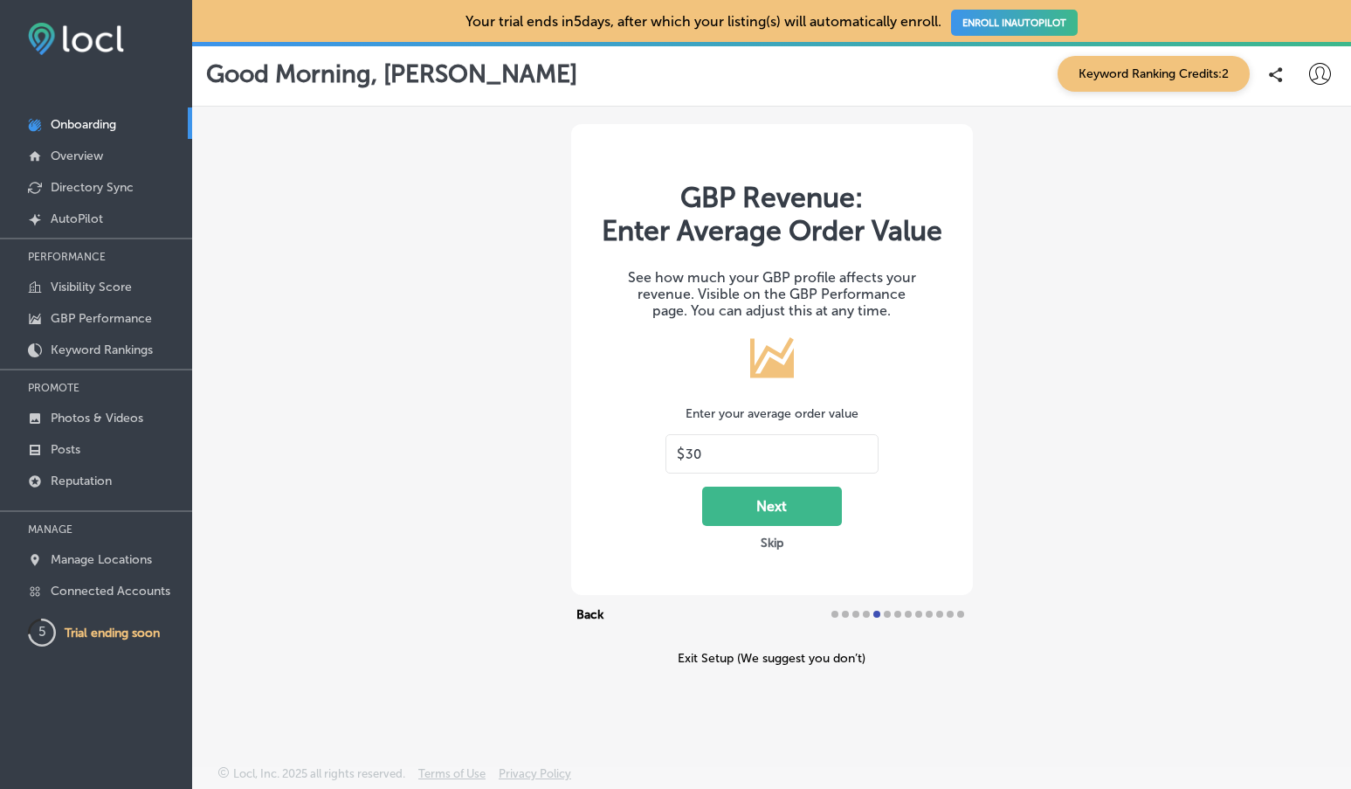
click at [755, 505] on button "Next" at bounding box center [772, 506] width 140 height 39
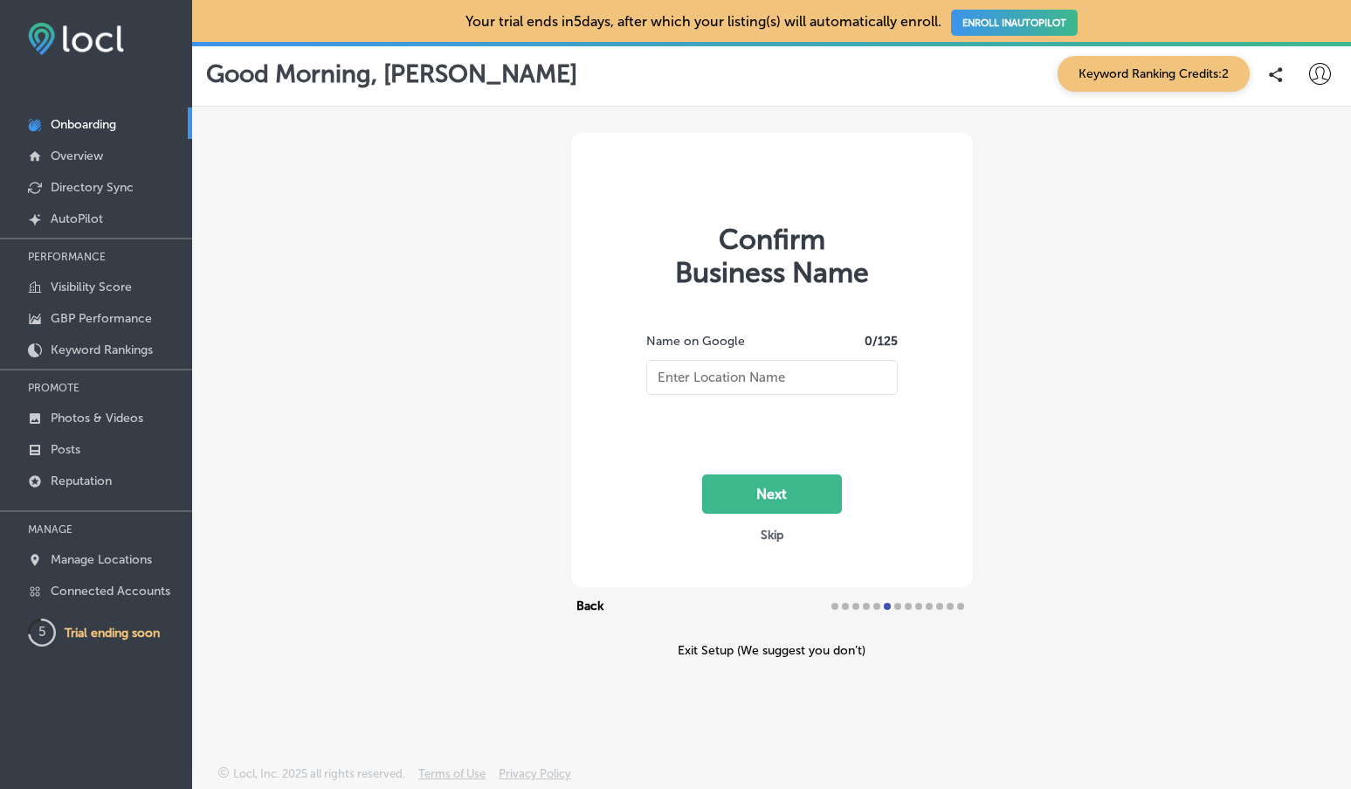
type input "Ärtêfacts"
click at [754, 492] on button "Next" at bounding box center [772, 493] width 140 height 39
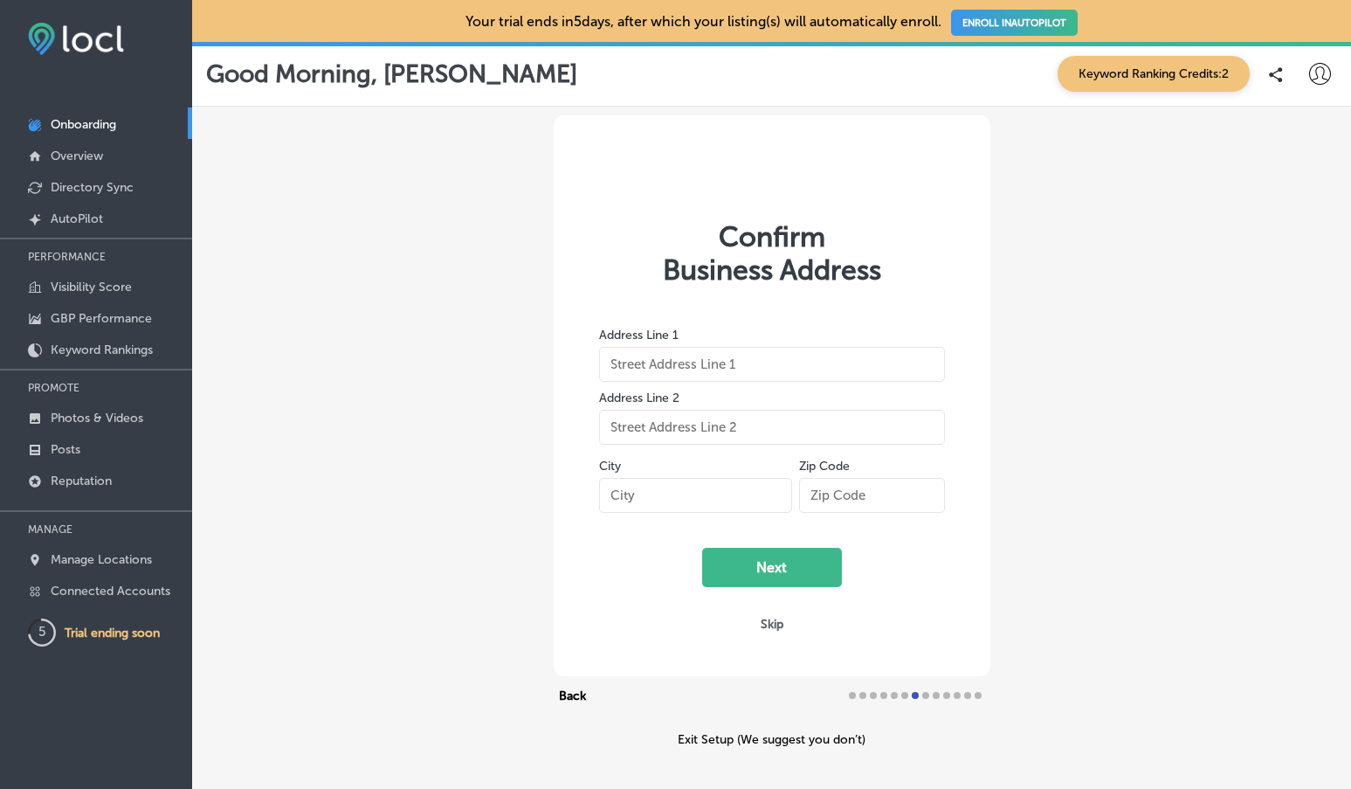
type input "1255 Bay Street"
type input "Florence"
type input "97439"
click at [775, 562] on button "Next" at bounding box center [772, 567] width 140 height 39
select select "US"
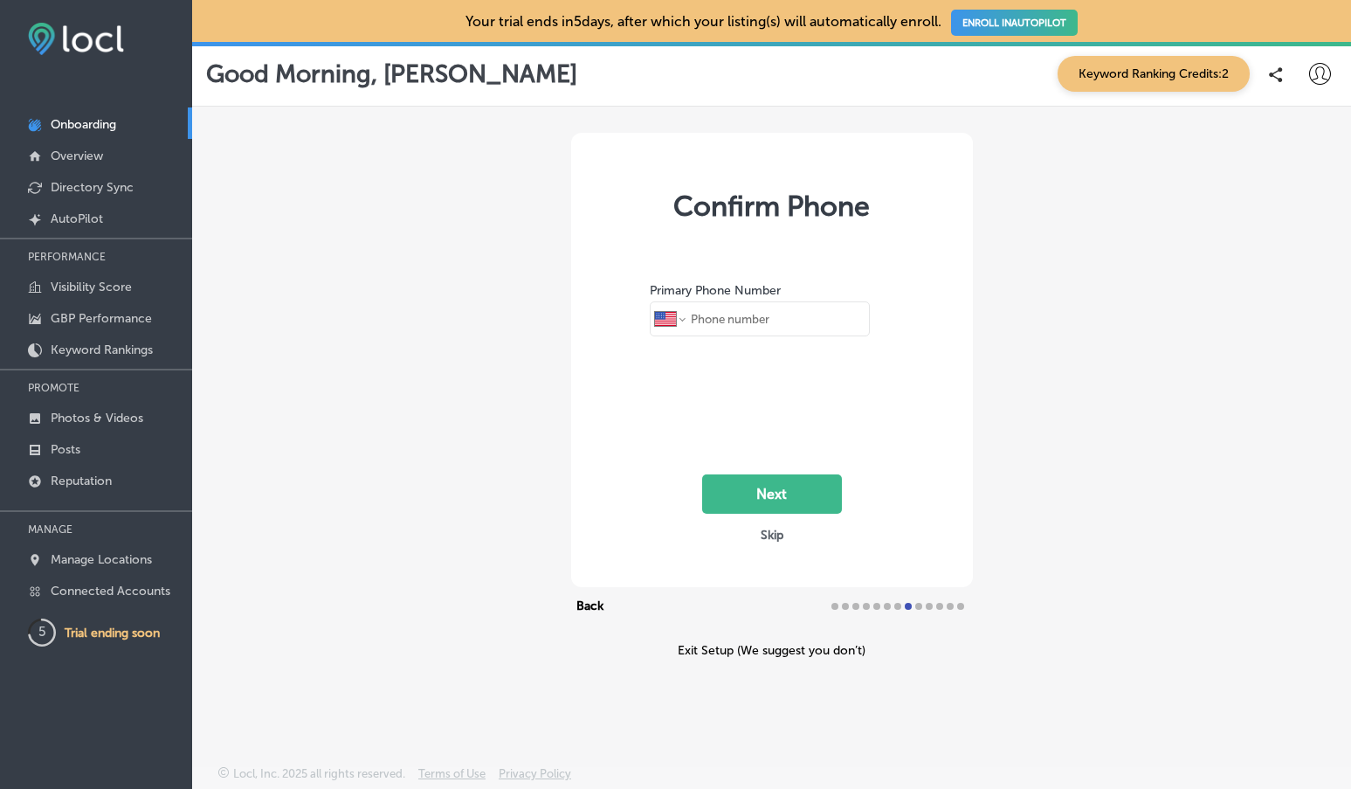
type input "+1 541 991 8380"
click at [778, 503] on button "Next" at bounding box center [772, 493] width 140 height 39
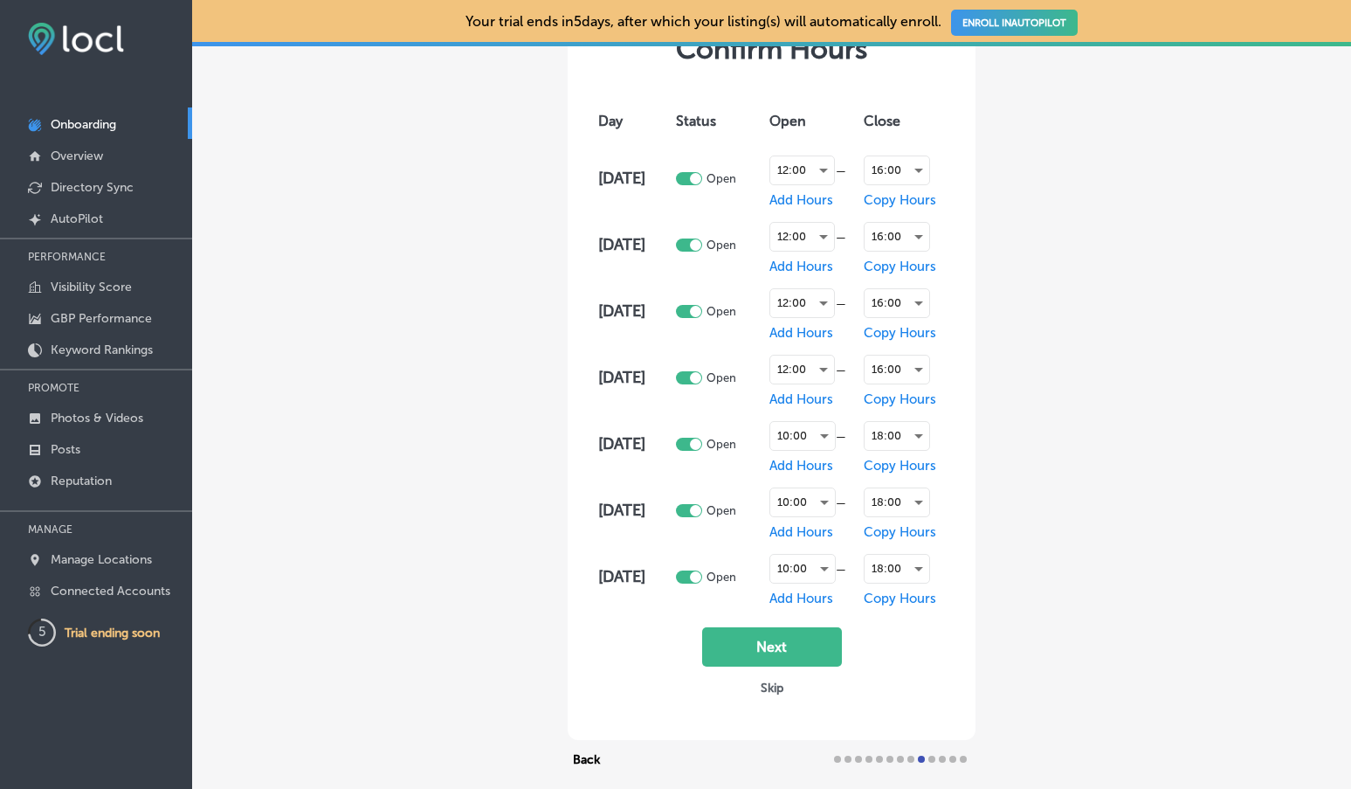
scroll to position [139, 0]
click at [781, 646] on button "Next" at bounding box center [772, 647] width 140 height 39
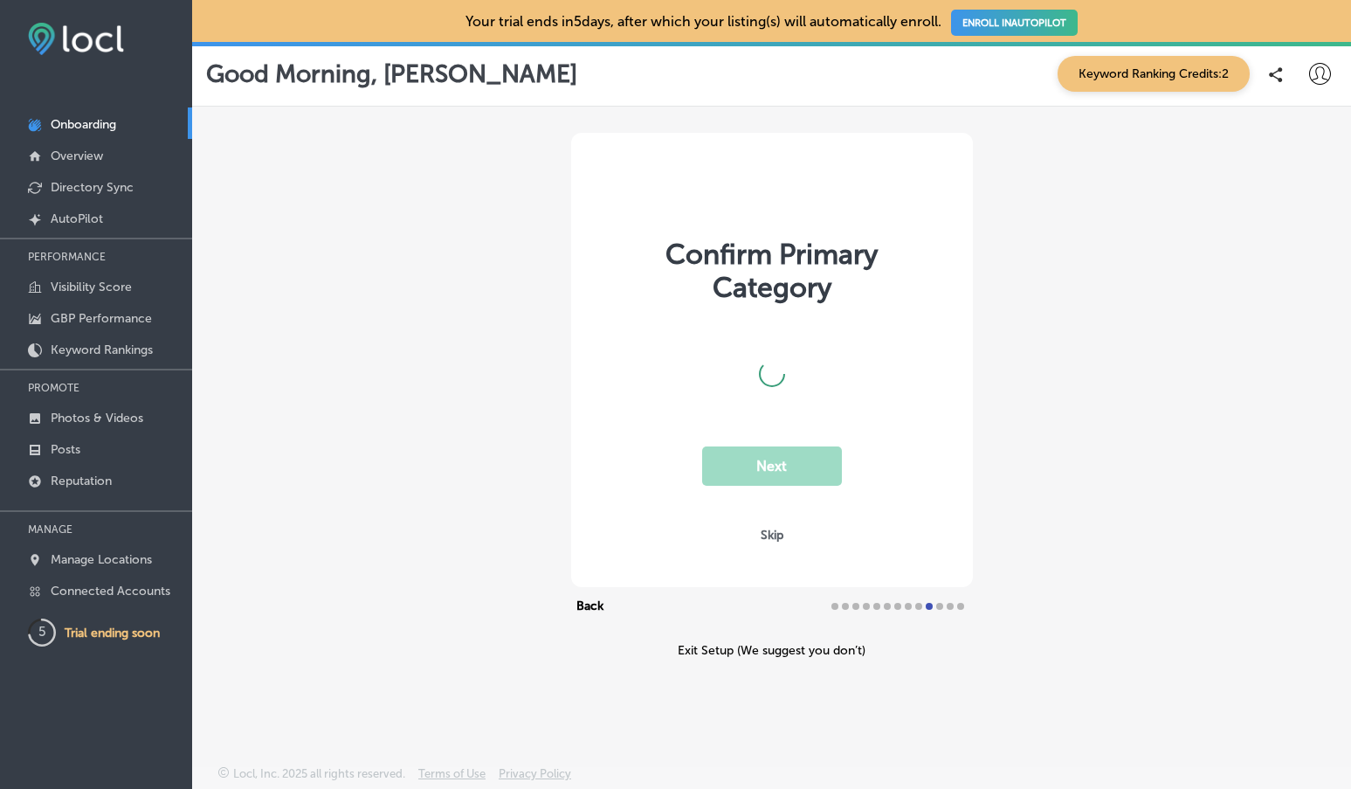
scroll to position [0, 0]
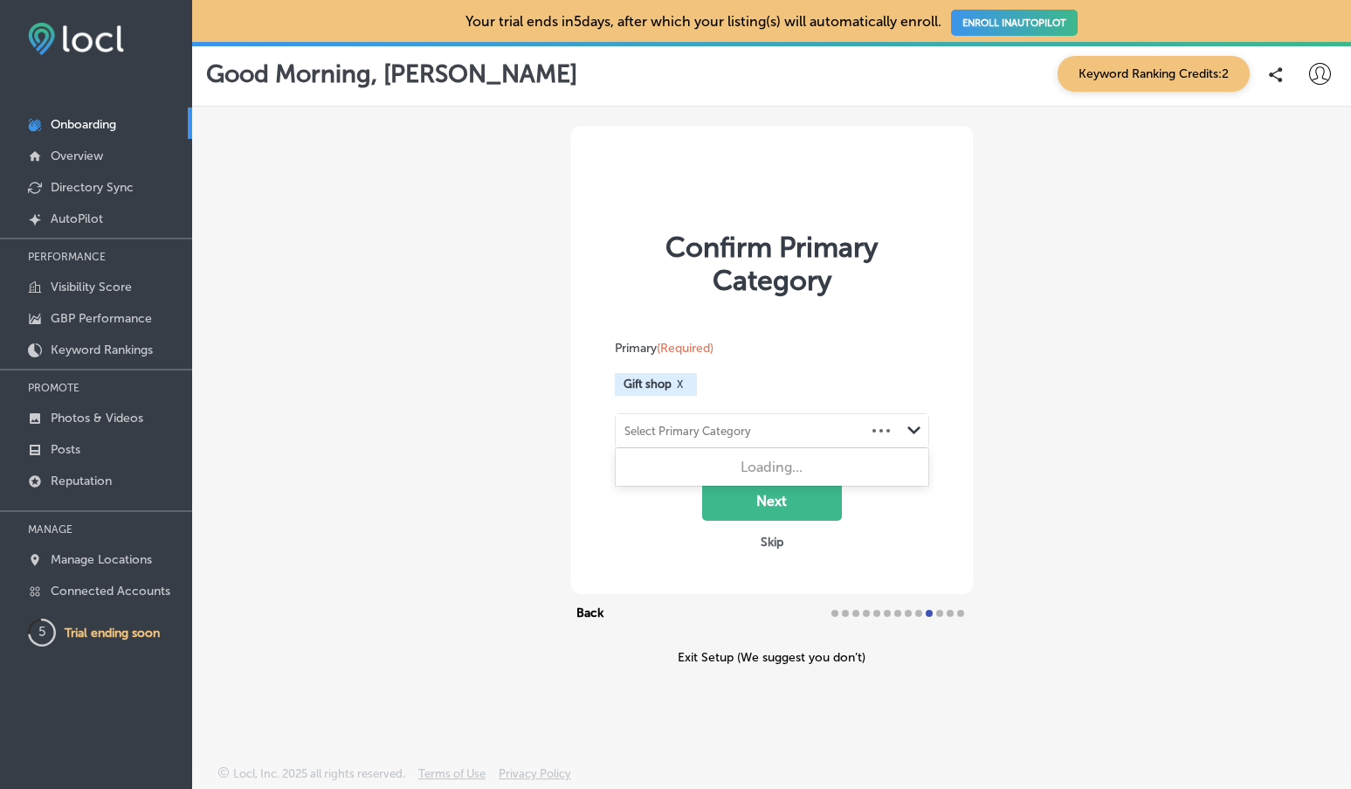
click at [776, 430] on div "Select Primary Category" at bounding box center [741, 430] width 250 height 24
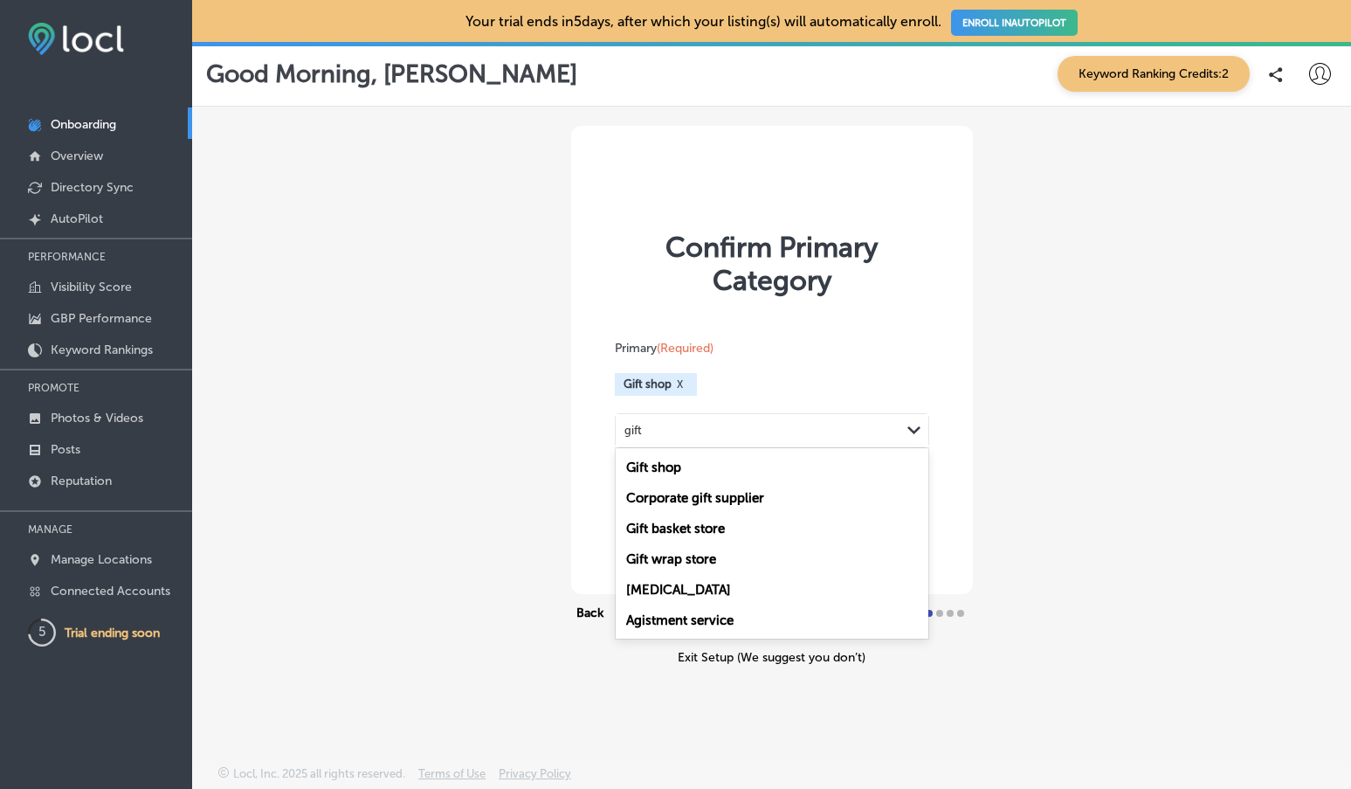
click at [666, 465] on label "Gift shop" at bounding box center [653, 467] width 55 height 16
type input "gift"
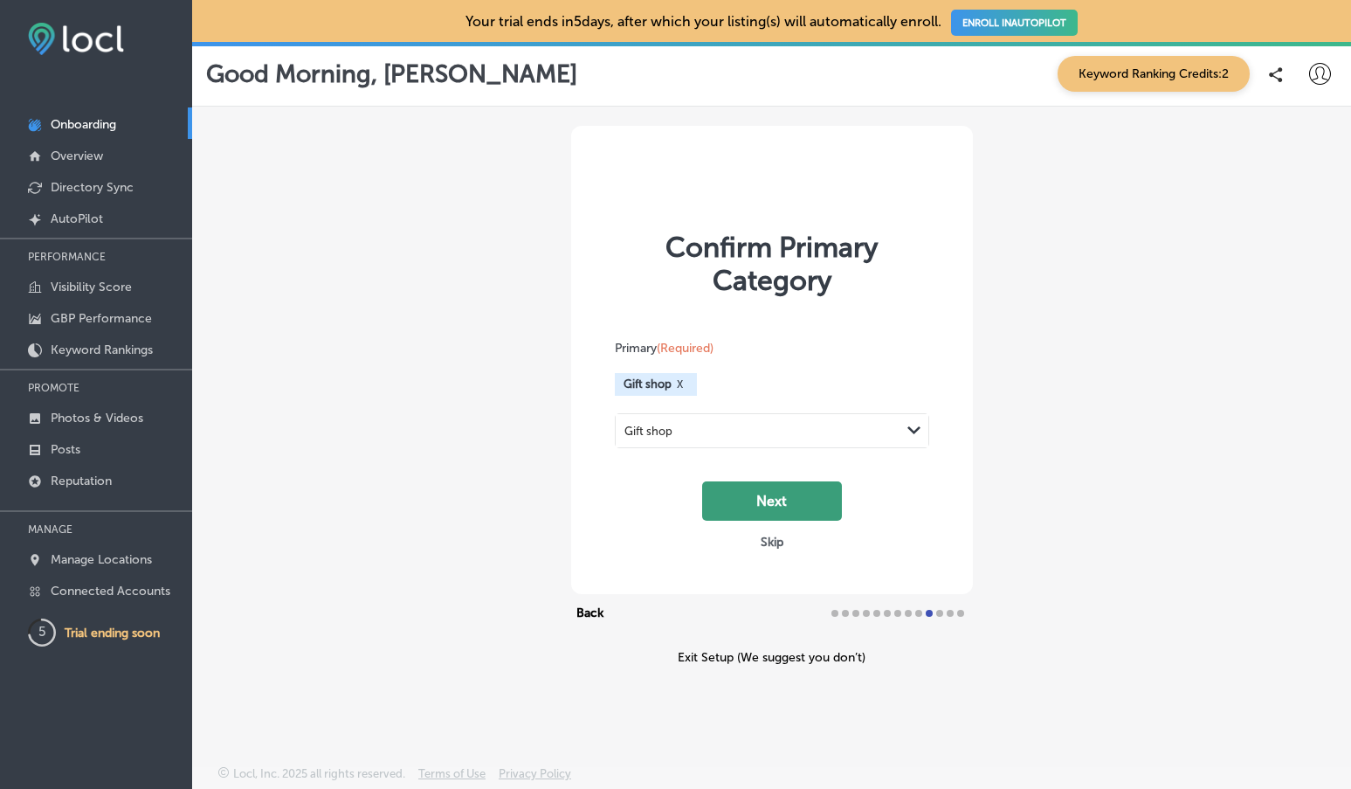
click at [781, 497] on button "Next" at bounding box center [772, 500] width 140 height 39
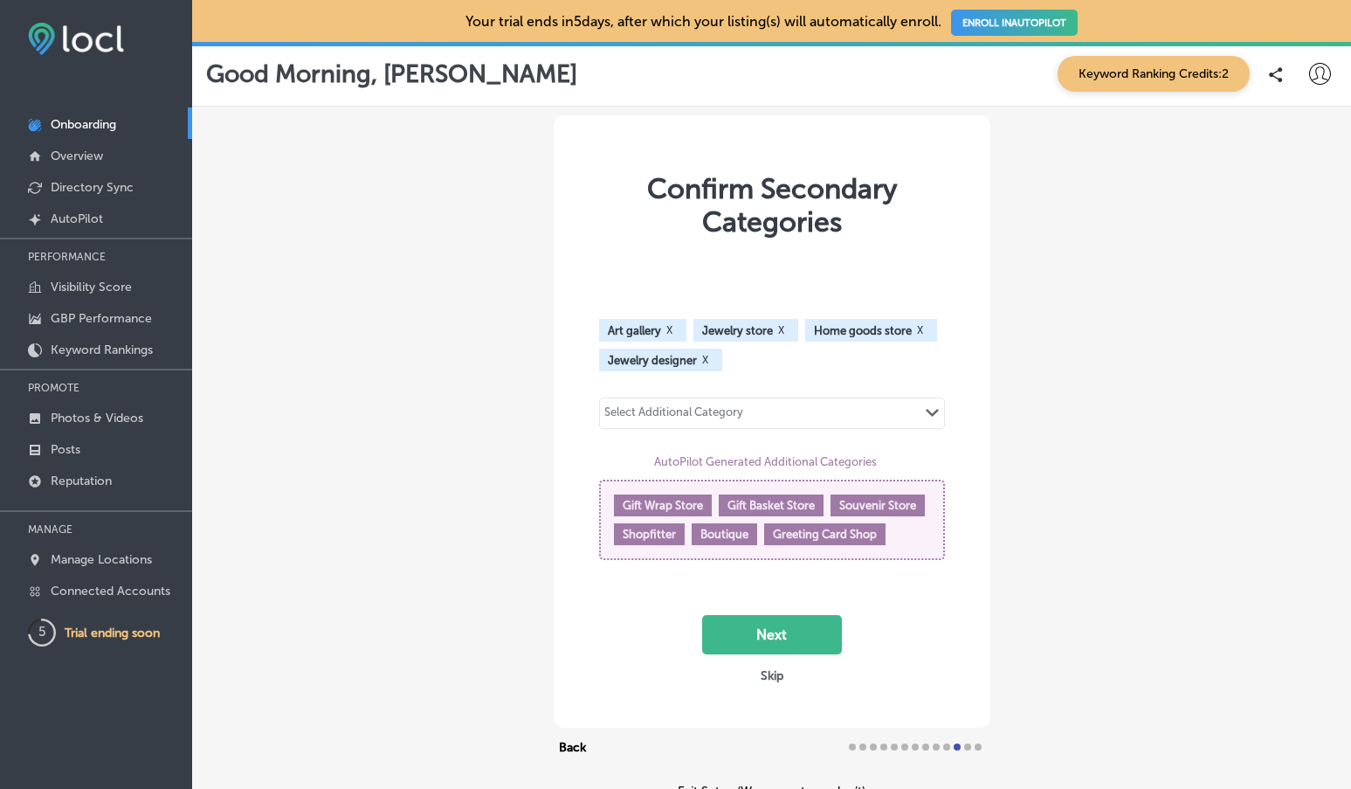
click at [766, 413] on div "Select Additional Category Path Created with Sketch." at bounding box center [772, 413] width 344 height 30
click at [763, 402] on div "Select Additional Category Path Created with Sketch." at bounding box center [772, 413] width 344 height 30
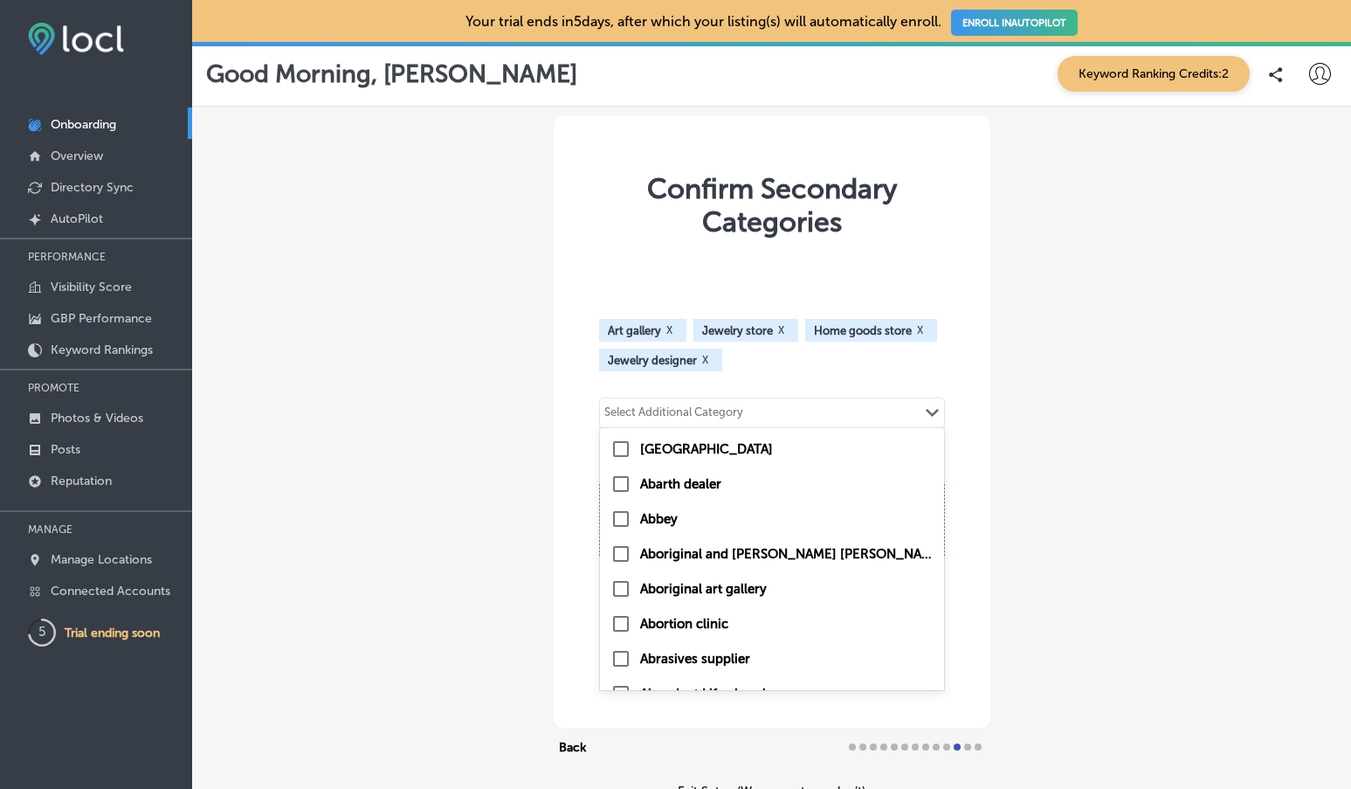
click at [617, 403] on div "Select Additional Category" at bounding box center [674, 413] width 148 height 24
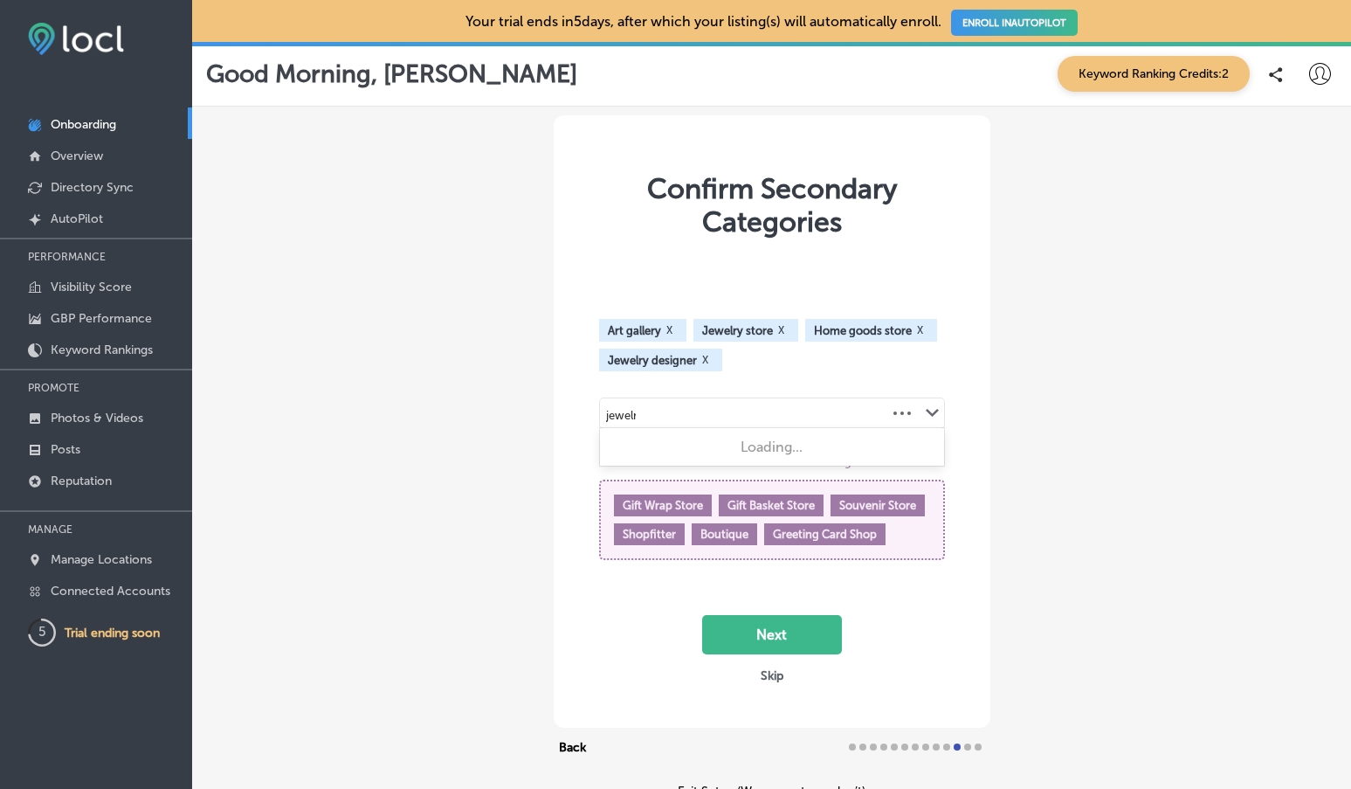
type input "jewelry"
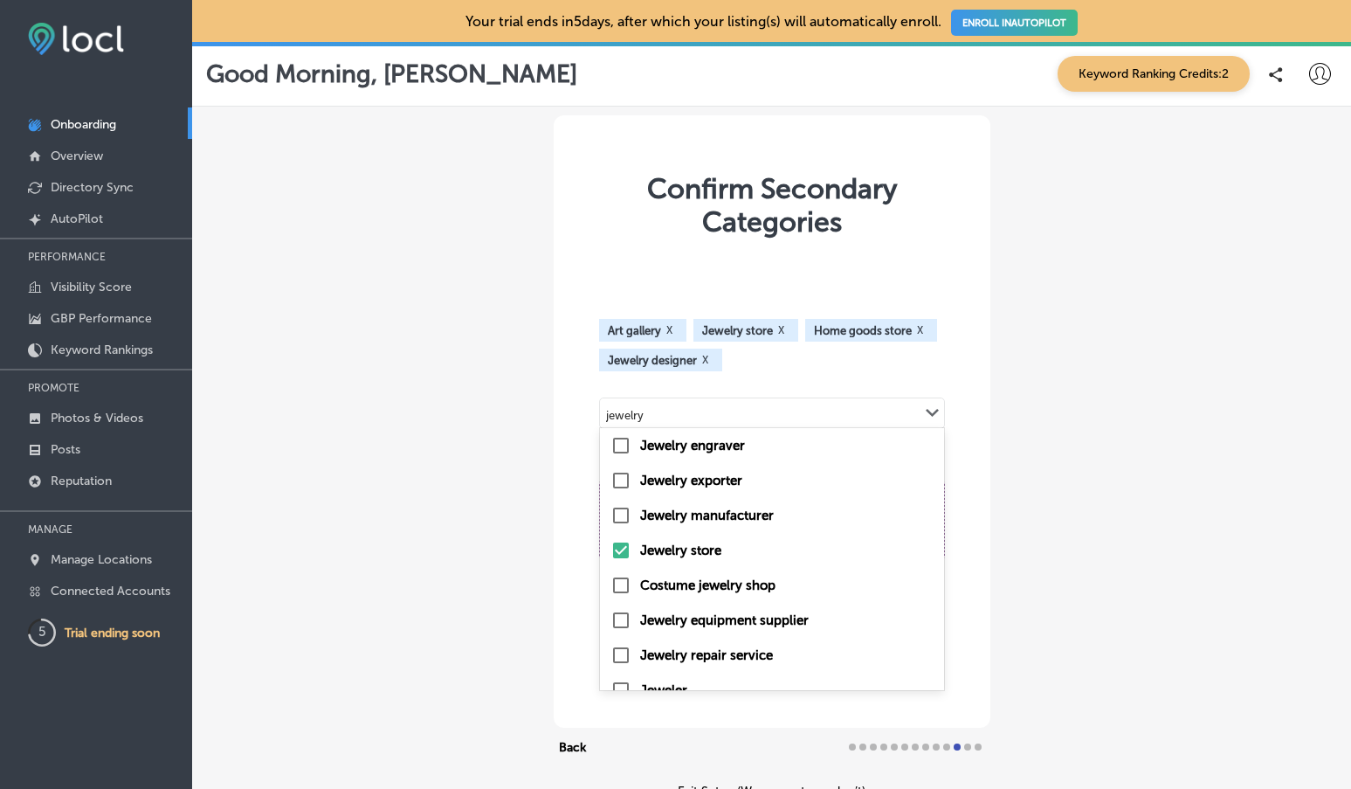
scroll to position [129, 0]
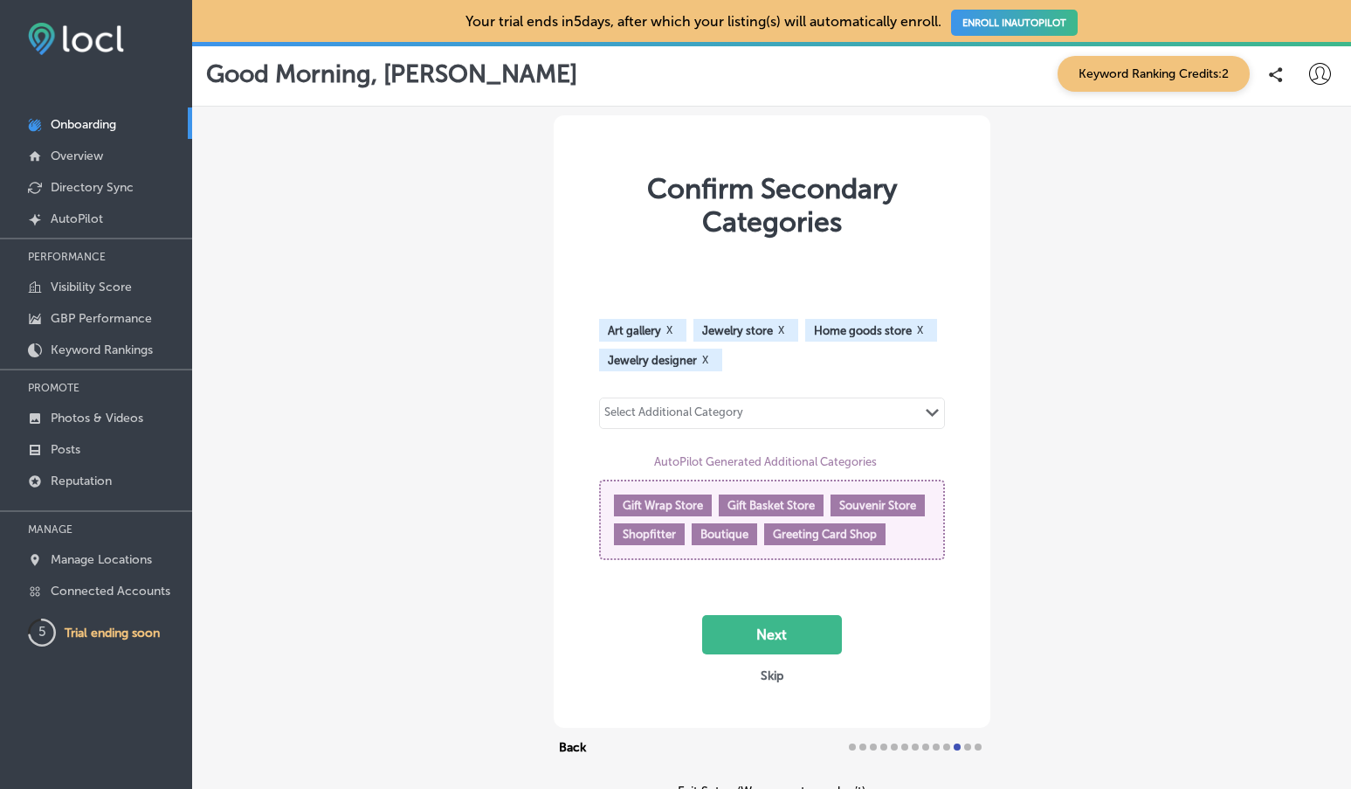
drag, startPoint x: 664, startPoint y: 416, endPoint x: 612, endPoint y: 414, distance: 51.6
click at [612, 414] on div "Select Additional Category Path Created with Sketch." at bounding box center [772, 413] width 344 height 30
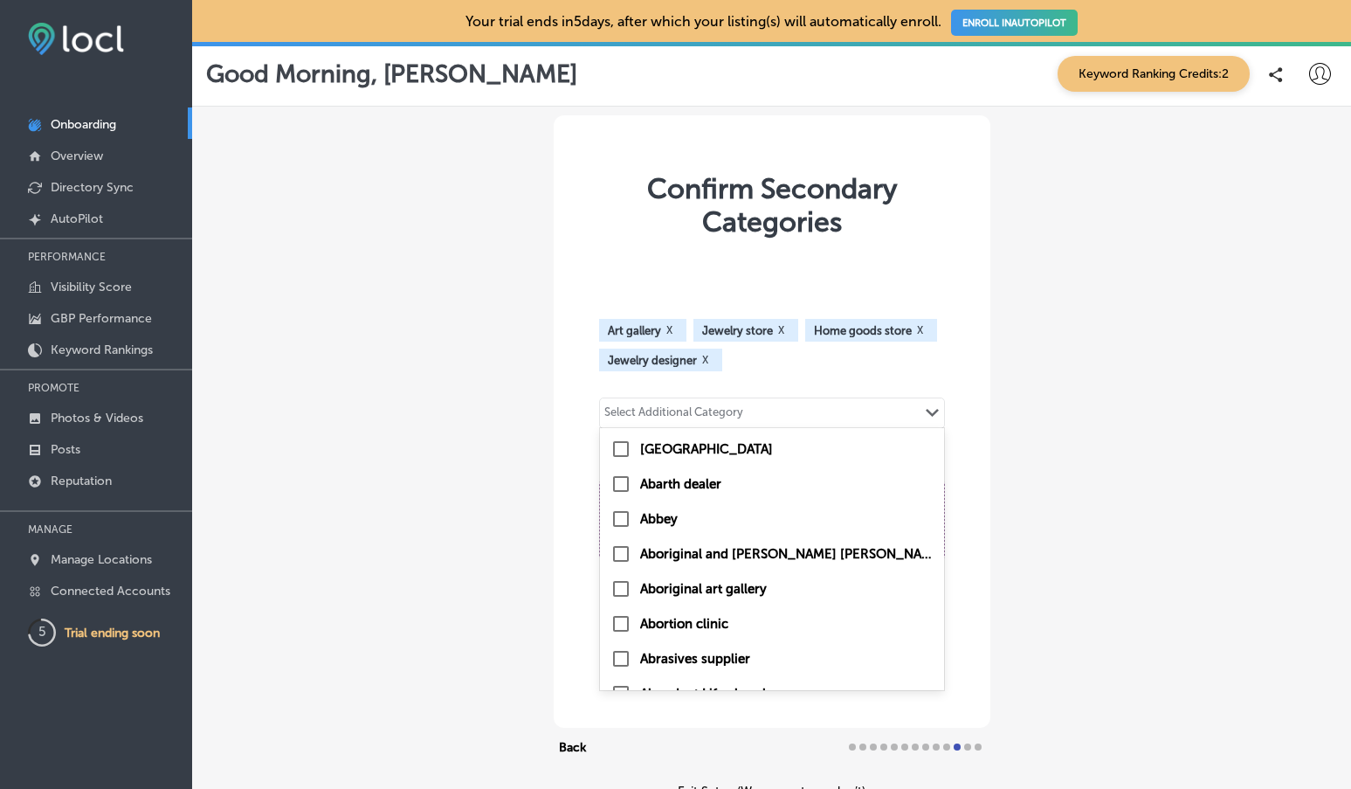
click at [612, 408] on div "Select Additional Category" at bounding box center [673, 415] width 139 height 20
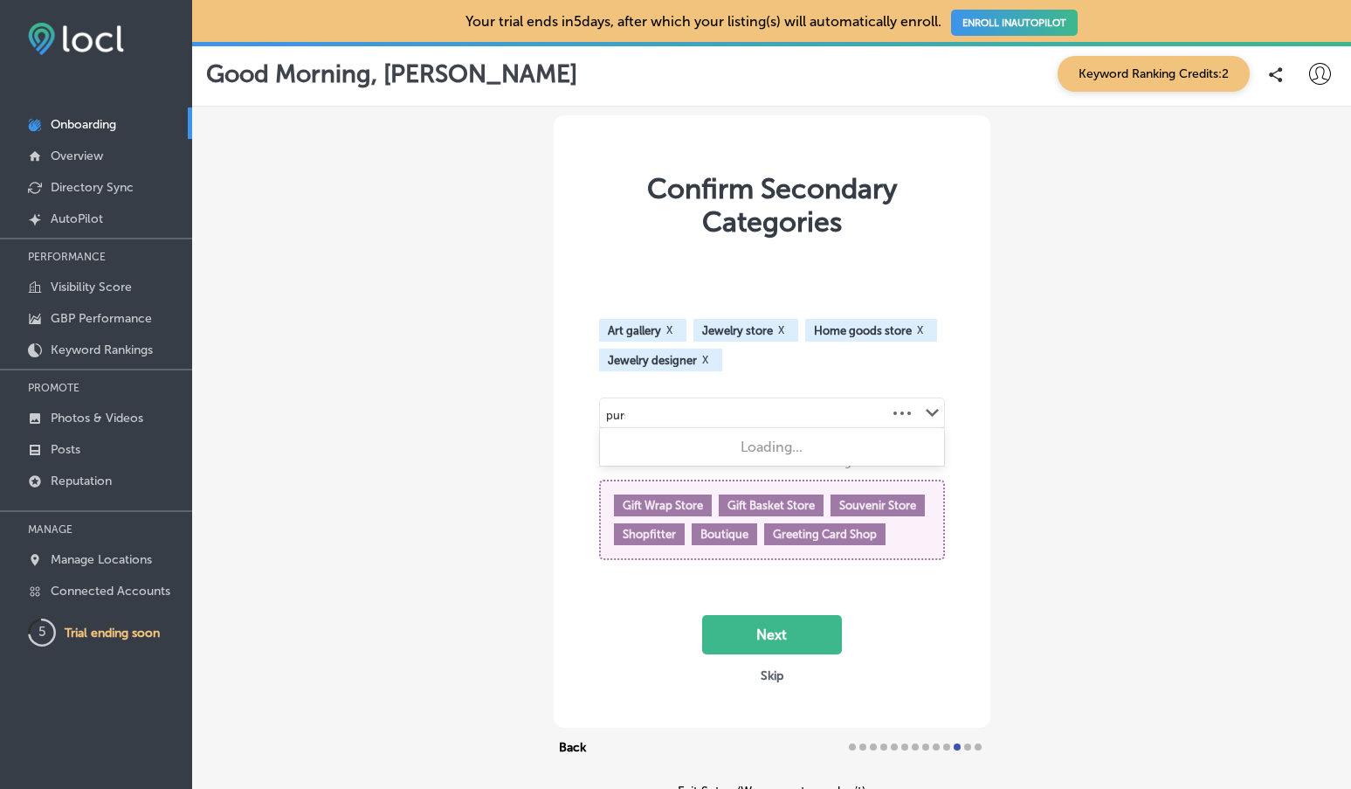
type input "purse"
click at [929, 412] on polygon at bounding box center [932, 413] width 13 height 8
click at [616, 403] on div "Select Additional Category" at bounding box center [674, 413] width 148 height 24
click at [618, 411] on div "Select Additional Category" at bounding box center [673, 415] width 139 height 20
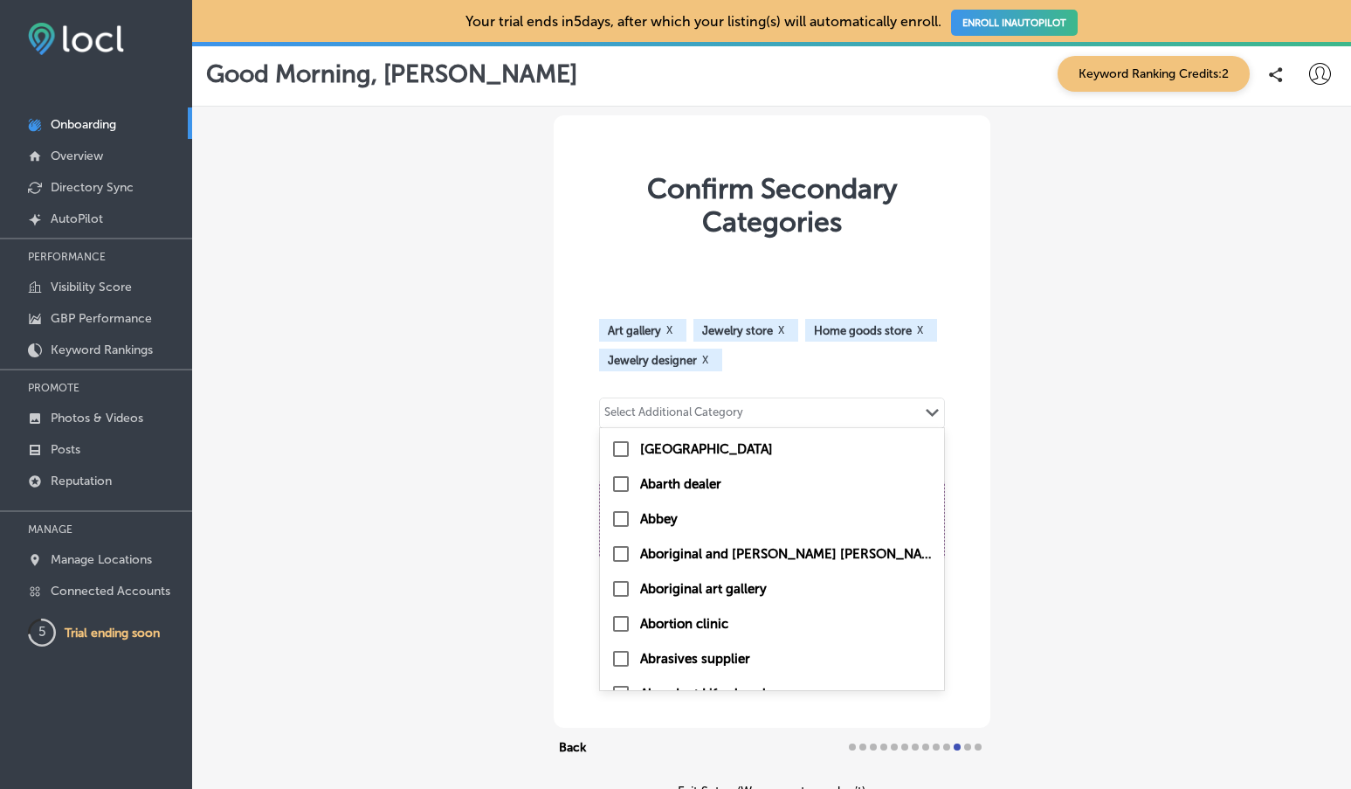
click at [618, 411] on div "Select Additional Category" at bounding box center [673, 415] width 139 height 20
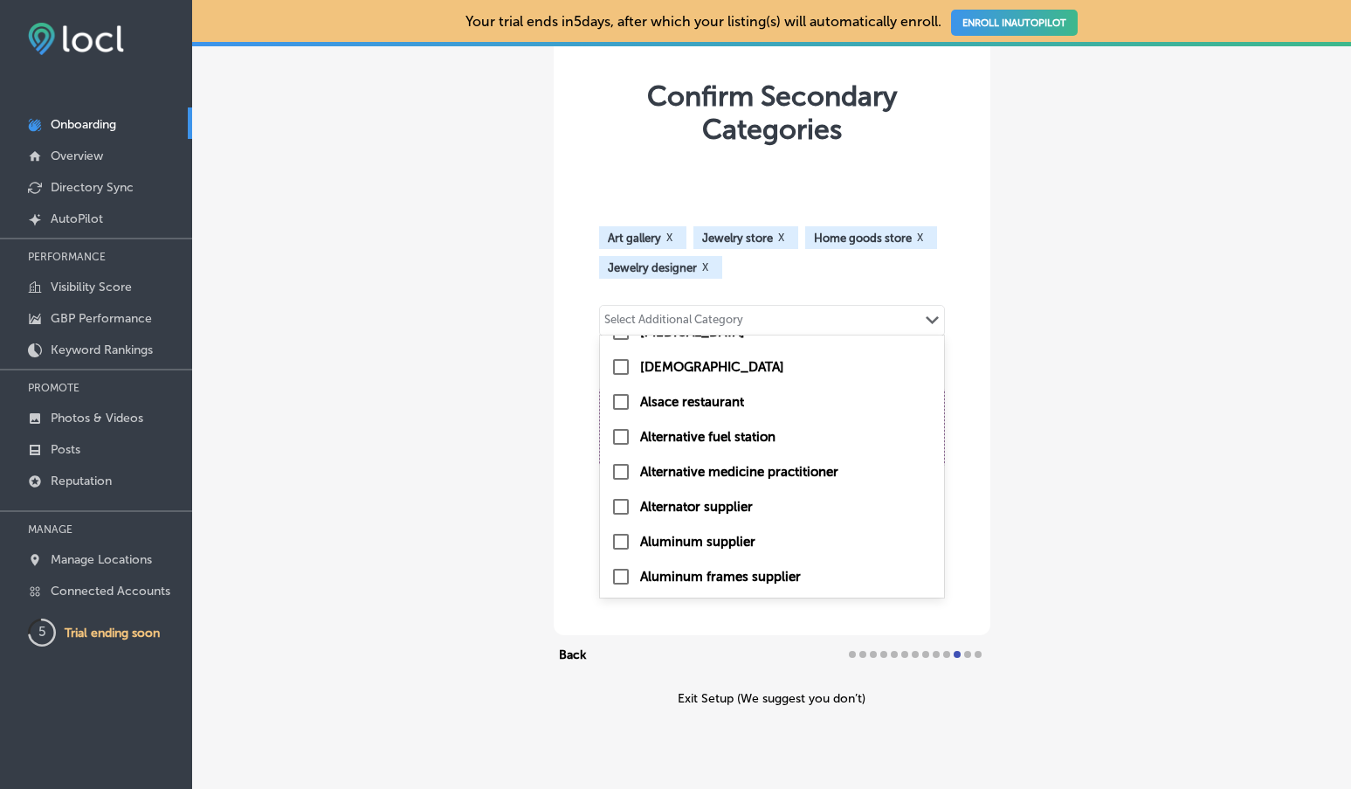
scroll to position [126, 0]
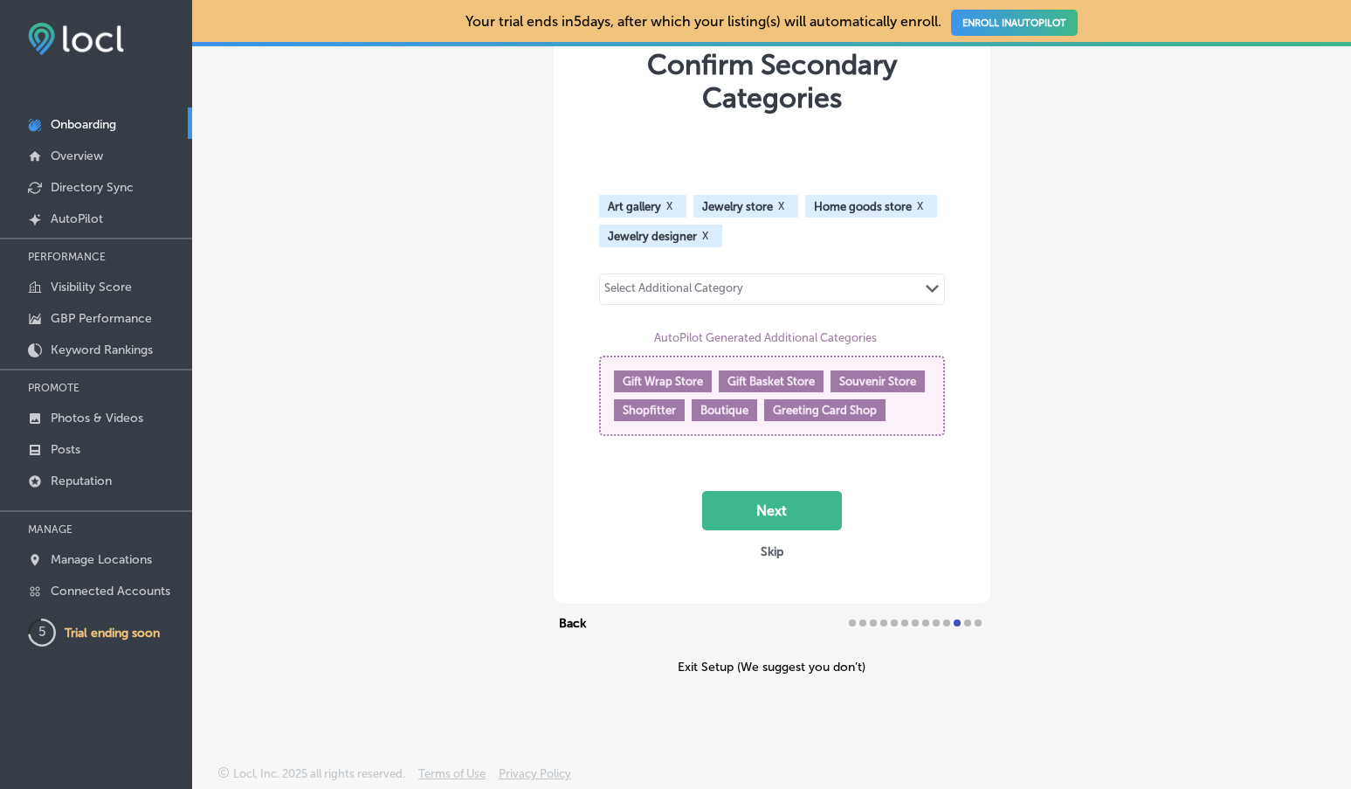
click at [742, 278] on div "Select Additional Category" at bounding box center [674, 289] width 148 height 24
click at [749, 284] on div "Select Additional Category Path Created with Sketch." at bounding box center [772, 289] width 344 height 30
click at [747, 285] on input "text" at bounding box center [746, 291] width 2 height 13
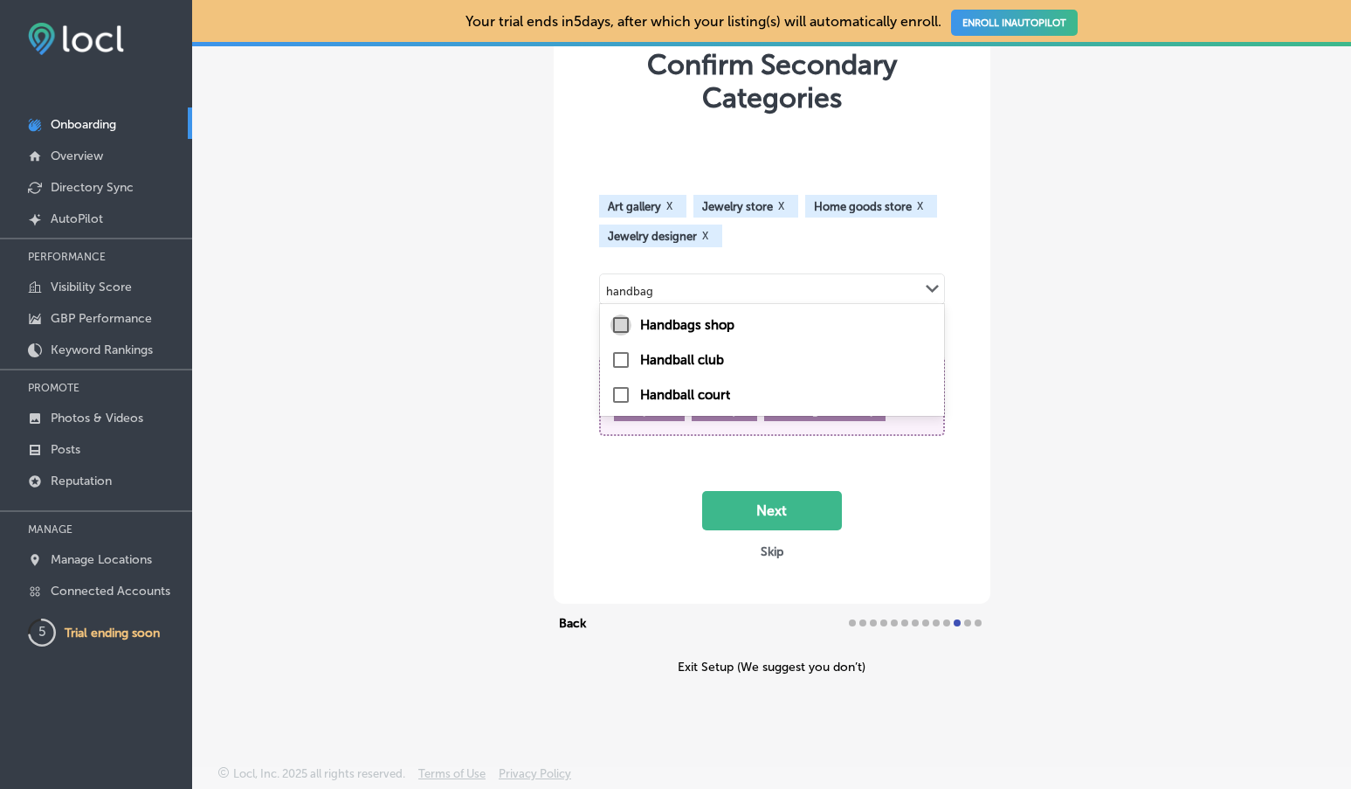
click at [619, 316] on input "checkbox" at bounding box center [621, 324] width 21 height 21
type input "handbag"
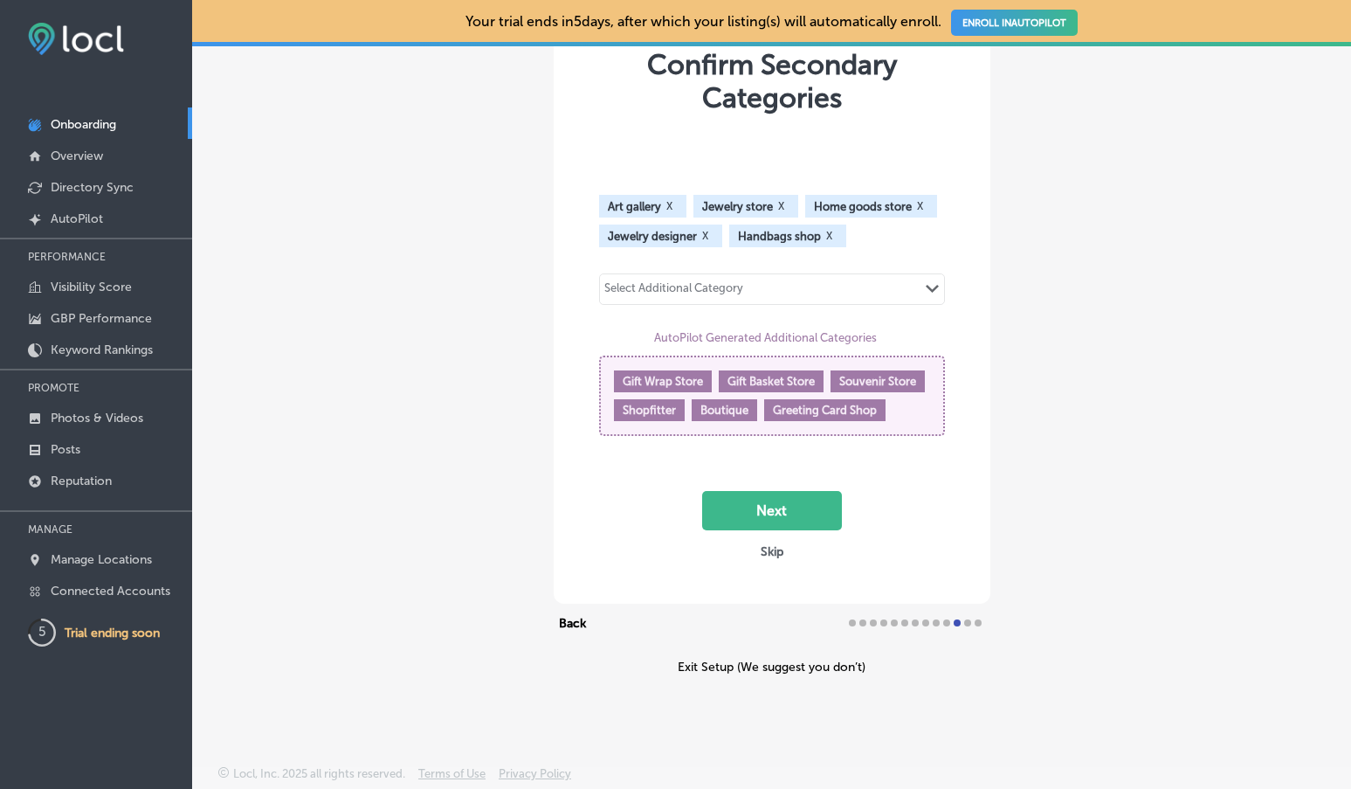
click at [720, 283] on div "Select Additional Category" at bounding box center [673, 291] width 139 height 20
type input "wallet"
drag, startPoint x: 653, startPoint y: 287, endPoint x: 611, endPoint y: 286, distance: 41.9
click at [611, 286] on div "Select Additional Category Path Created with Sketch." at bounding box center [772, 289] width 344 height 30
click at [611, 286] on div "Select Additional Category" at bounding box center [673, 291] width 139 height 20
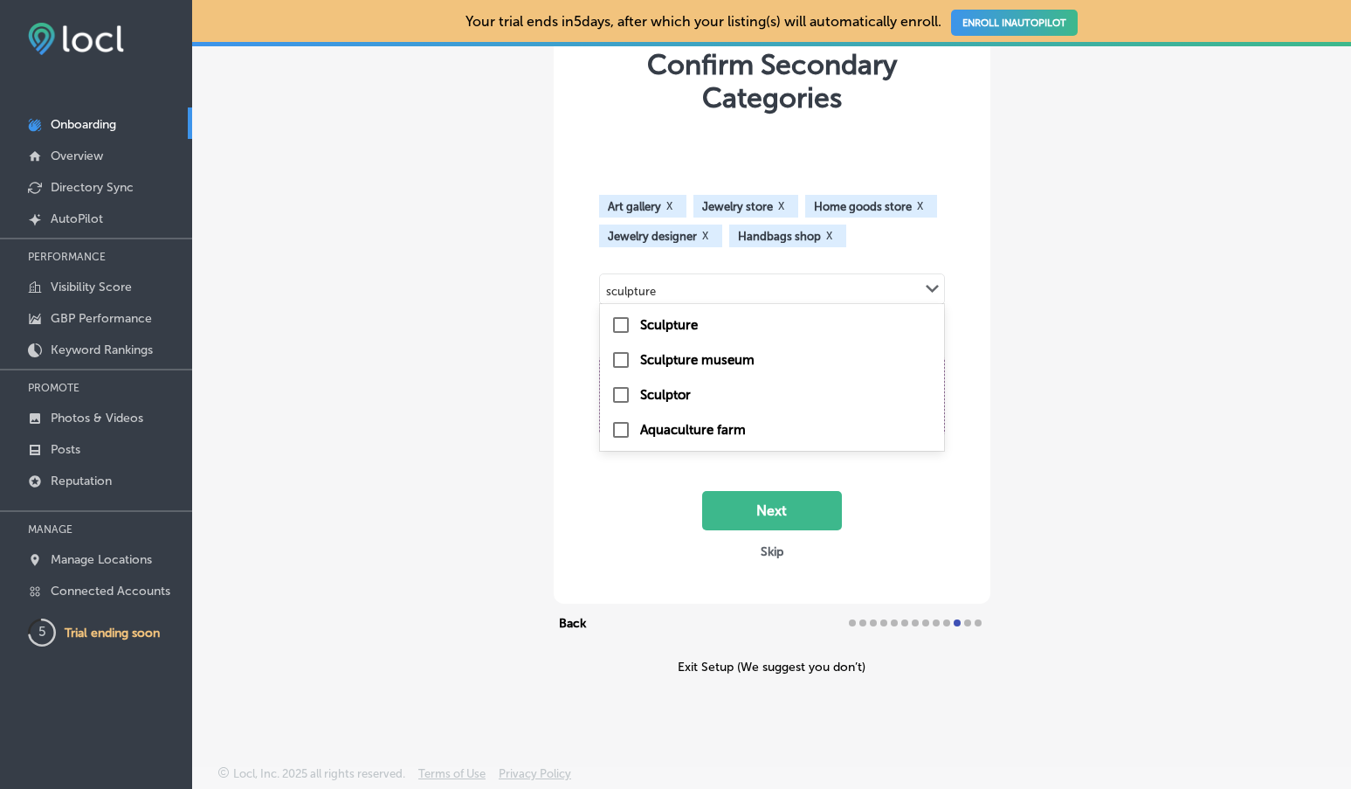
click at [624, 326] on input "checkbox" at bounding box center [621, 324] width 21 height 21
type input "sculpture"
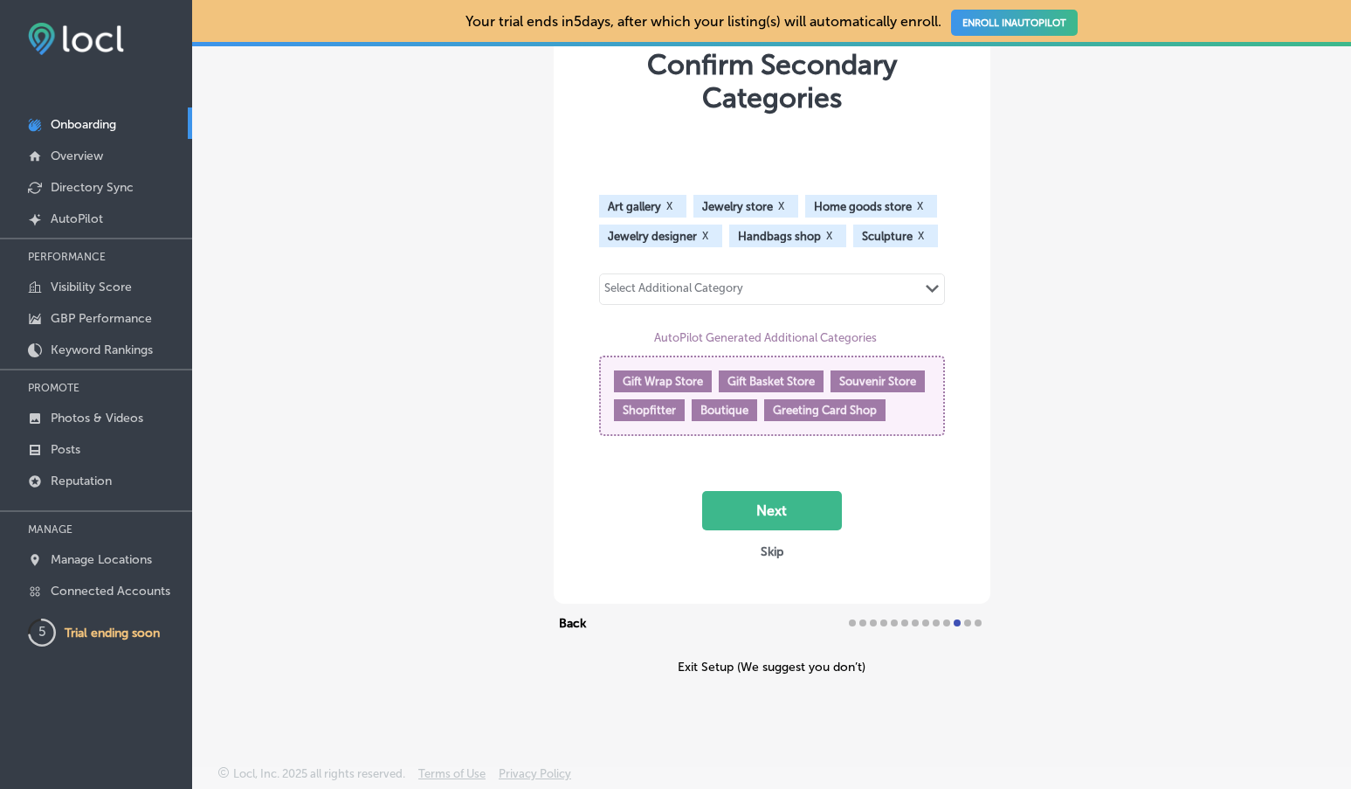
click at [675, 283] on div "Select Additional Category" at bounding box center [673, 291] width 139 height 20
type input "r"
type input "a"
click at [806, 700] on div "Your trial ends in 5 days, after which your listing(s) will automatically enrol…" at bounding box center [771, 394] width 1159 height 789
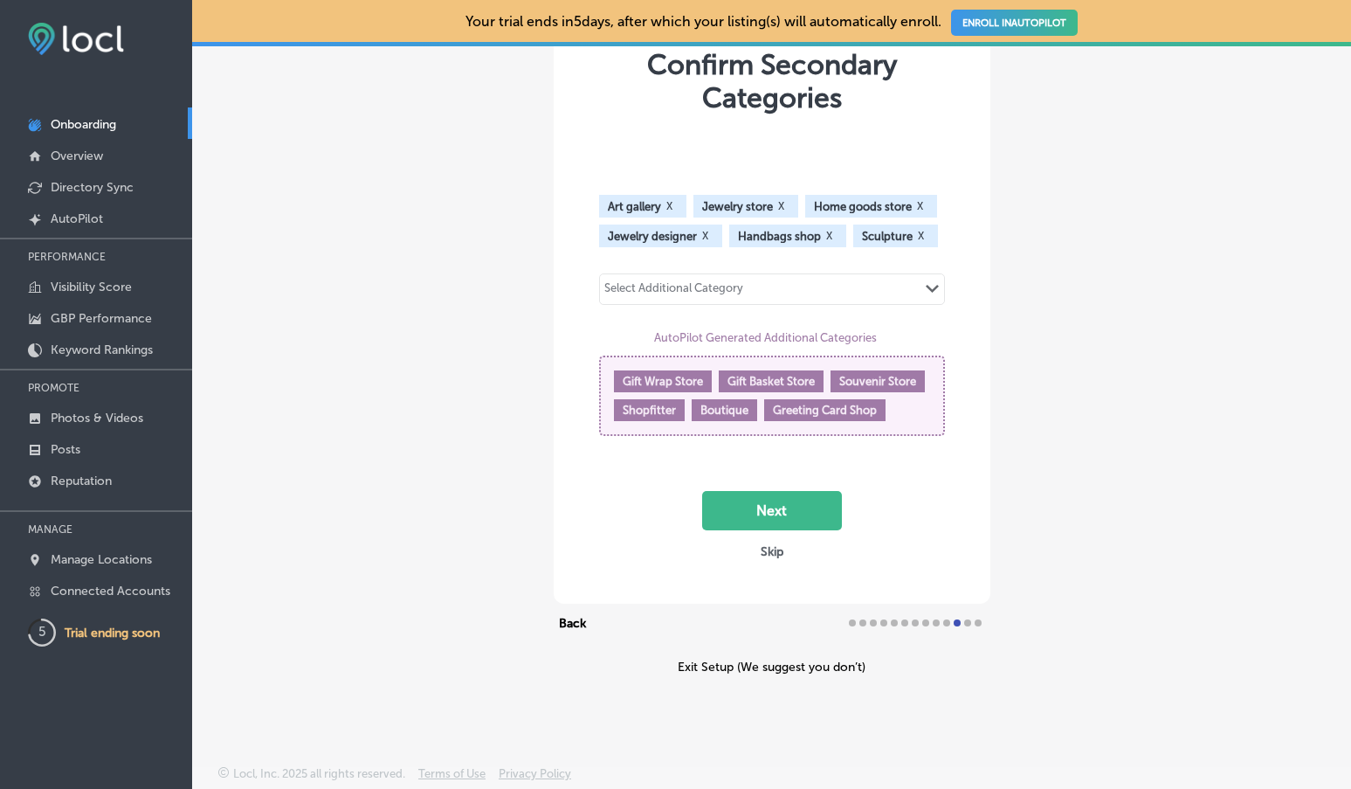
click at [752, 287] on div "Select Additional Category Path Created with Sketch." at bounding box center [772, 289] width 344 height 30
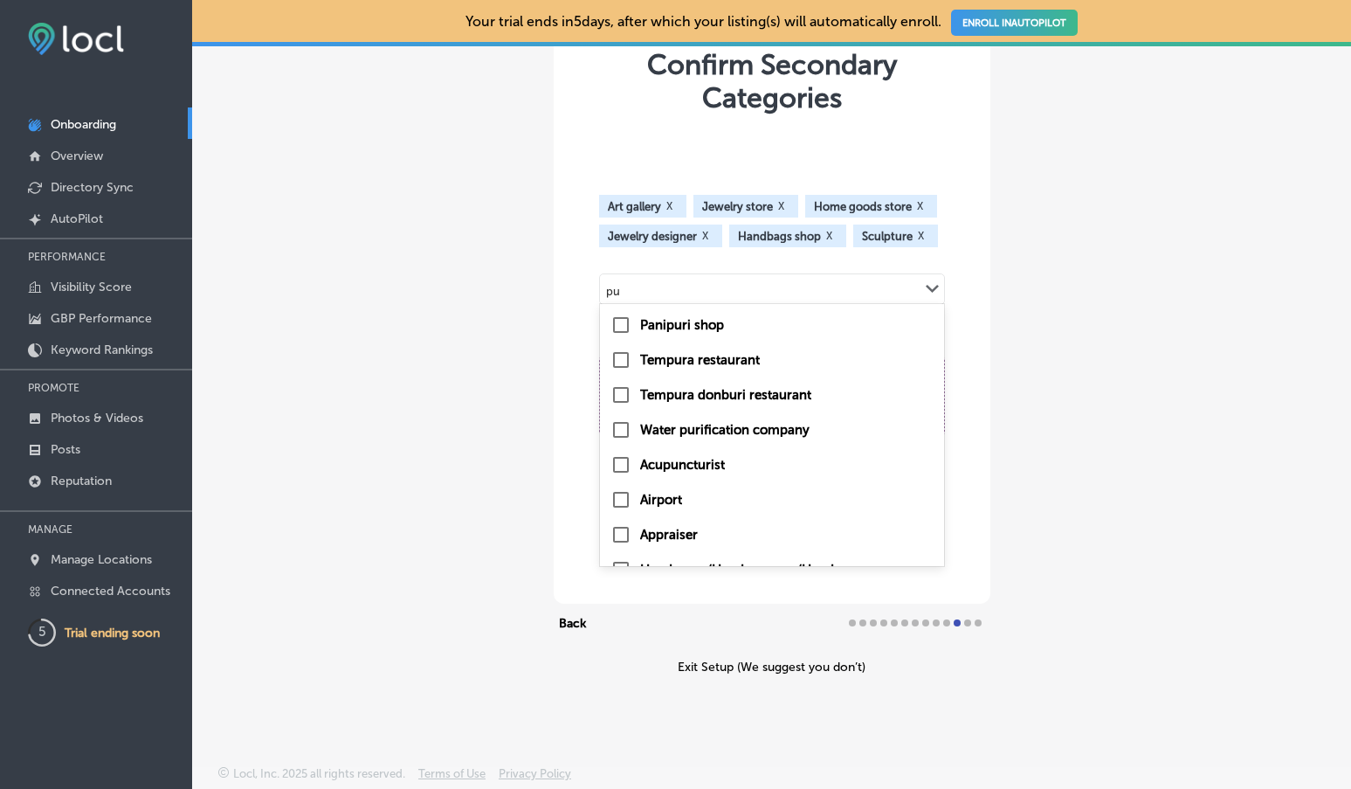
type input "p"
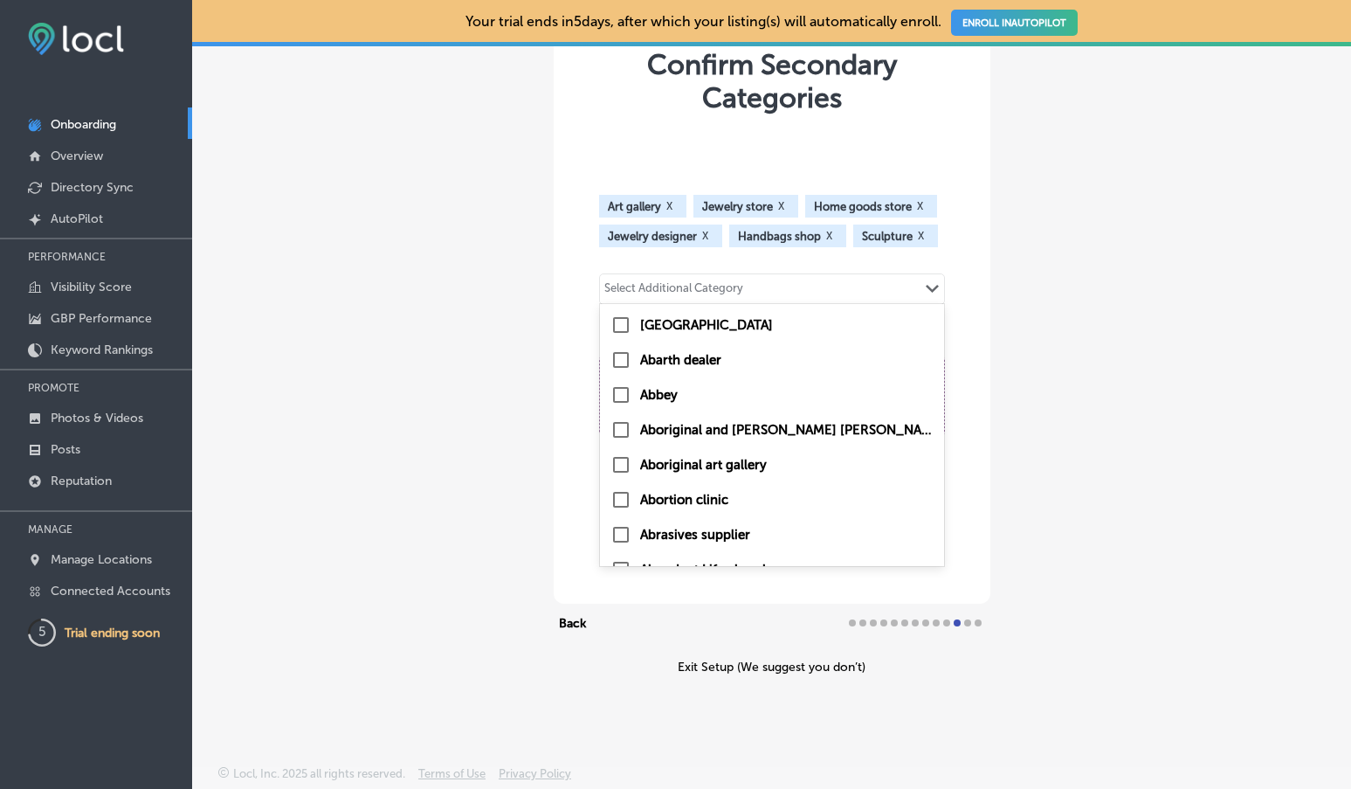
click at [1043, 331] on div "Confirm Secondary Categories Art gallery X Jewelry store X Home goods store X J…" at bounding box center [771, 333] width 1159 height 701
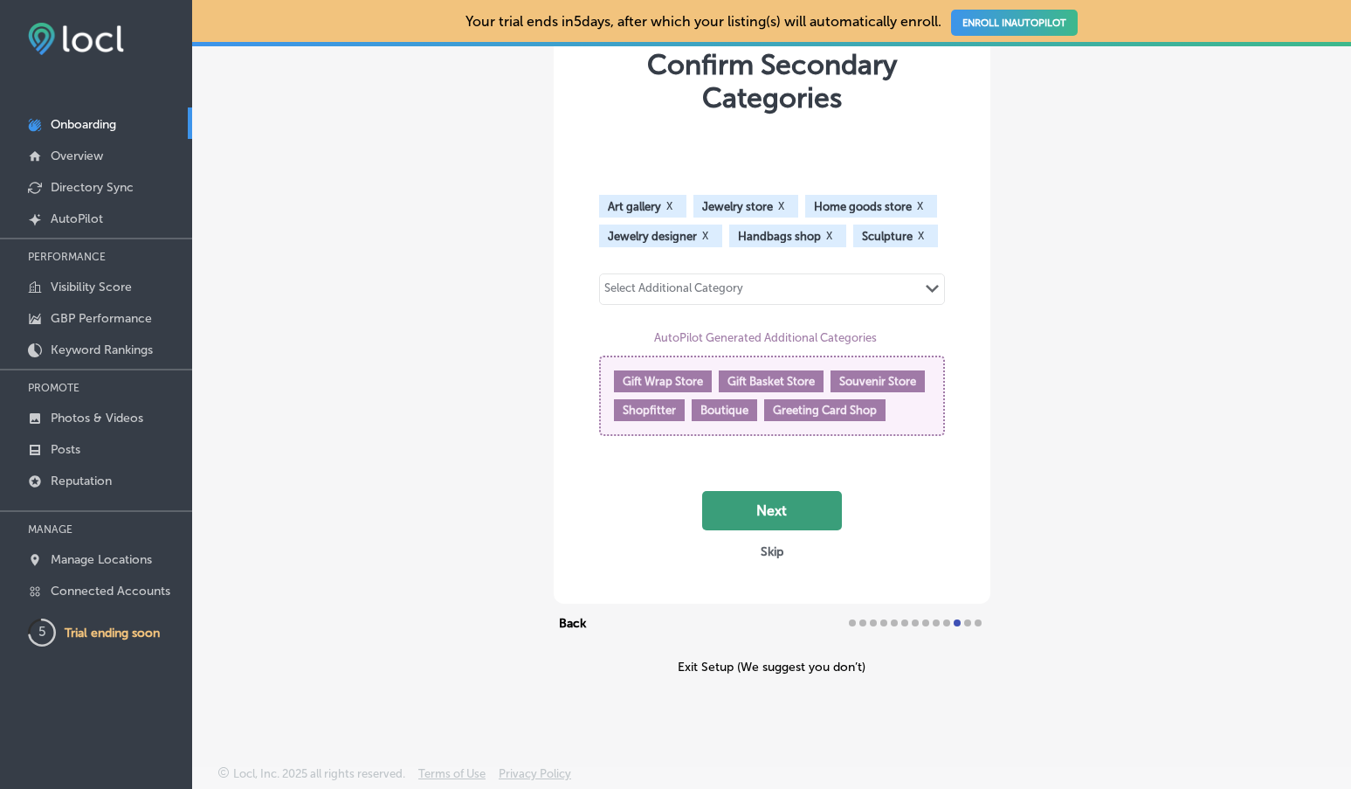
click at [783, 511] on button "Next" at bounding box center [772, 510] width 140 height 39
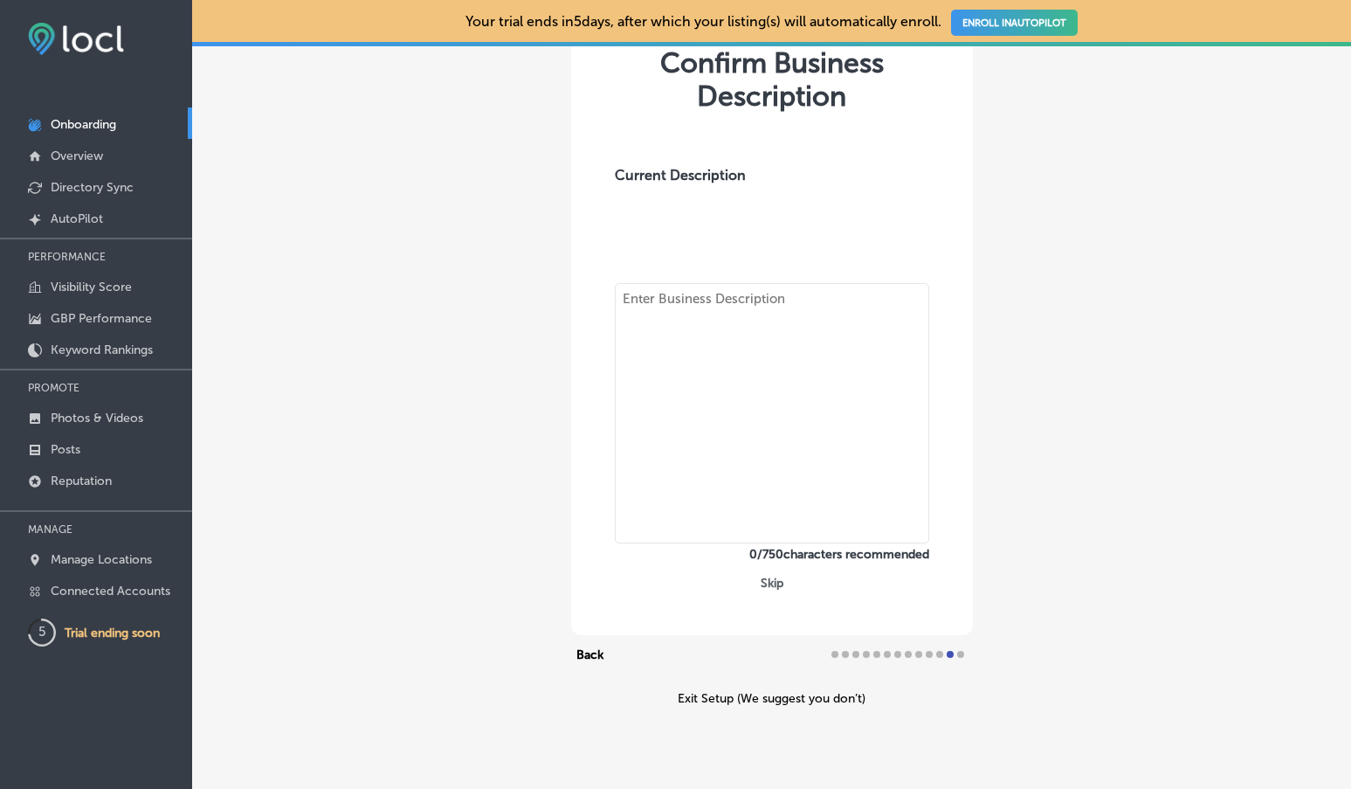
type textarea "Located in the heart of [GEOGRAPHIC_DATA]’s beautiful [GEOGRAPHIC_DATA], ARTEFA…"
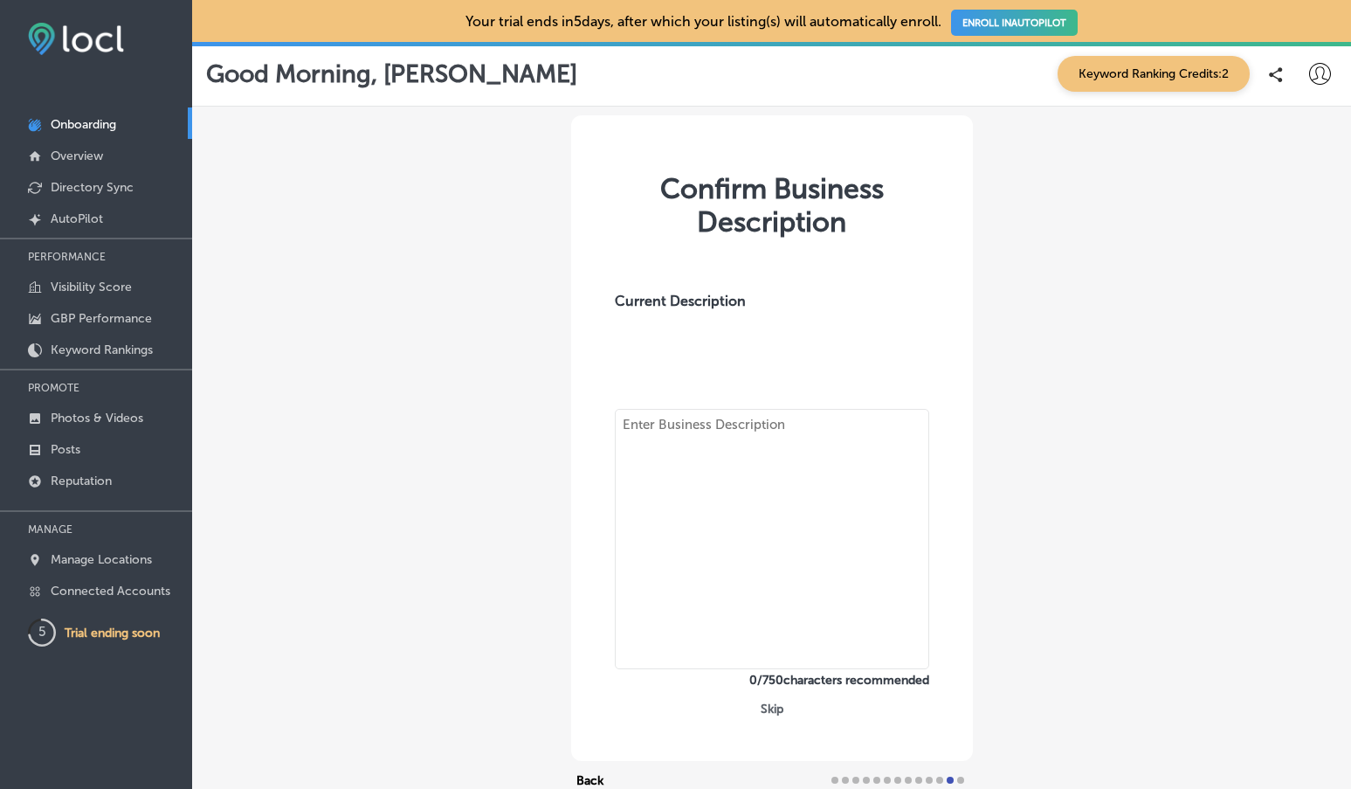
type textarea "Located in the heart of [GEOGRAPHIC_DATA]’s beautiful [GEOGRAPHIC_DATA], ARTEFA…"
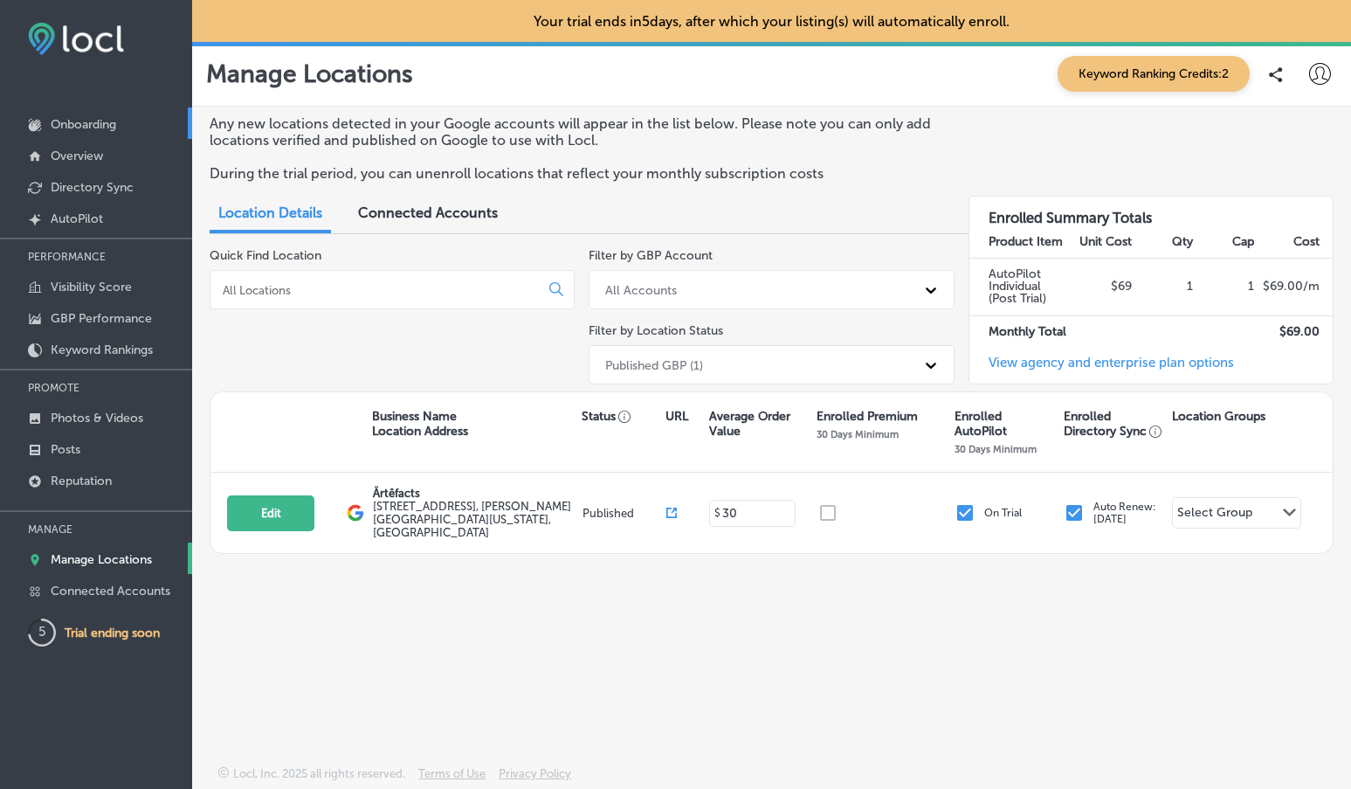
click at [87, 127] on p "Onboarding" at bounding box center [84, 124] width 66 height 15
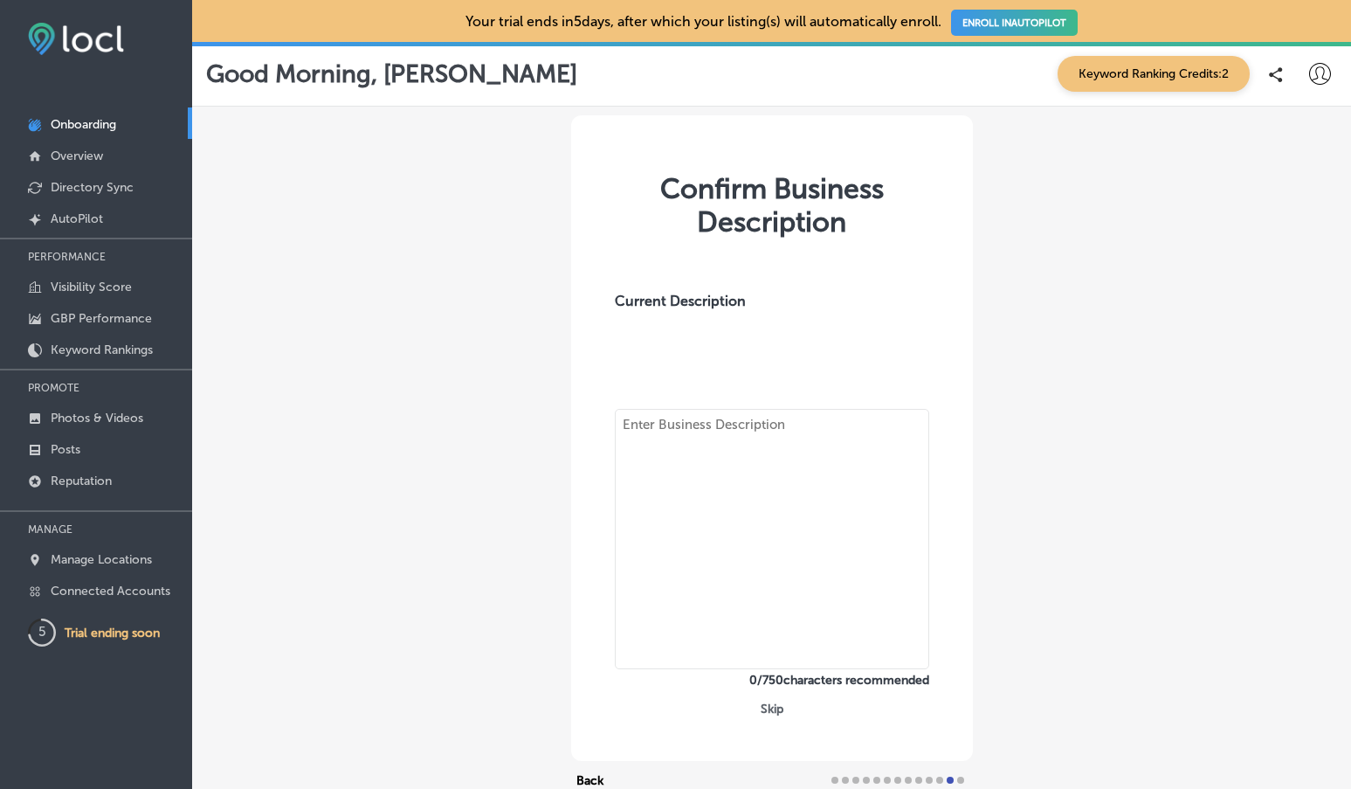
type textarea "Located in the heart of [GEOGRAPHIC_DATA]’s beautiful [GEOGRAPHIC_DATA], ARTEFA…"
